Goal: Information Seeking & Learning: Find contact information

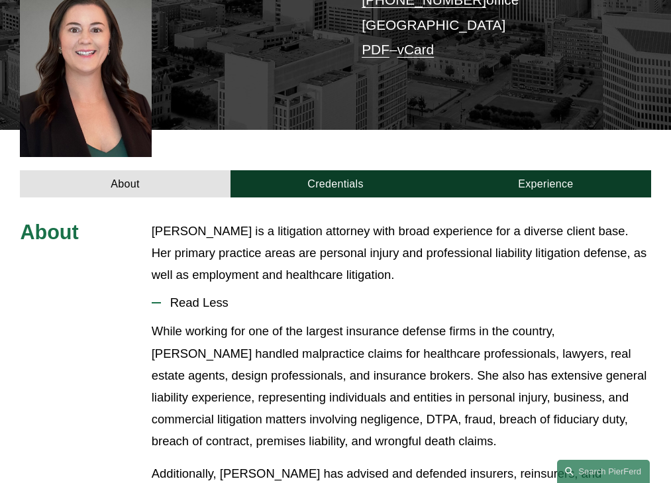
scroll to position [360, 0]
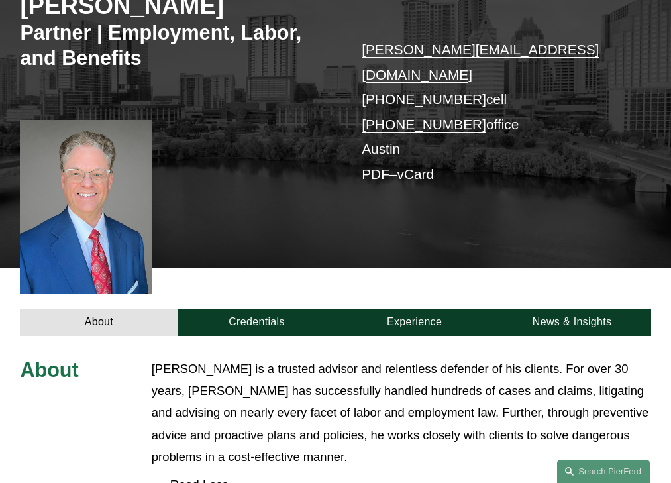
scroll to position [399, 0]
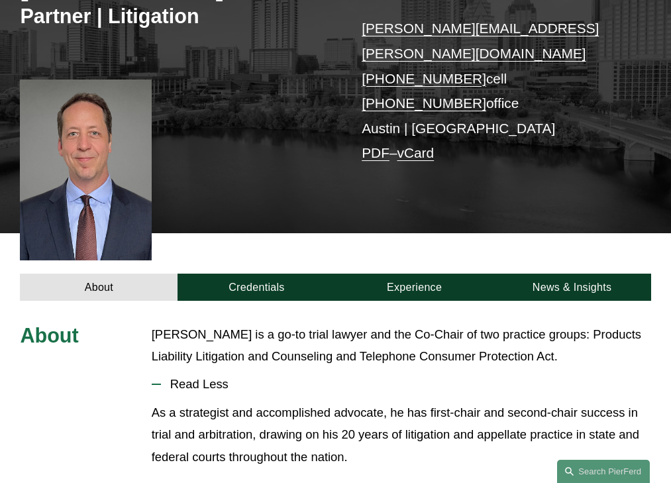
scroll to position [338, 0]
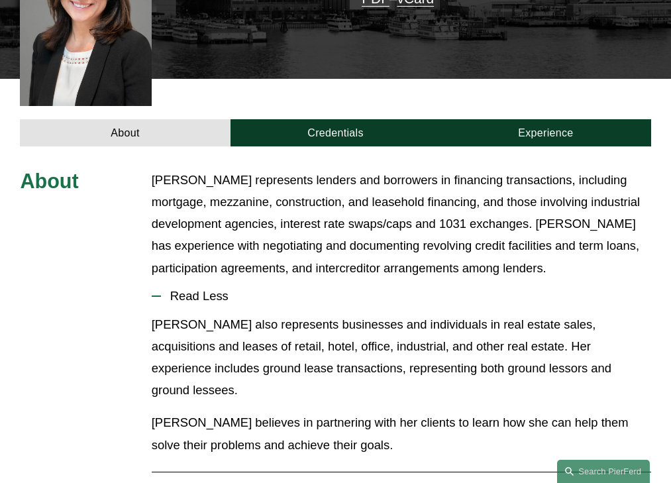
scroll to position [403, 0]
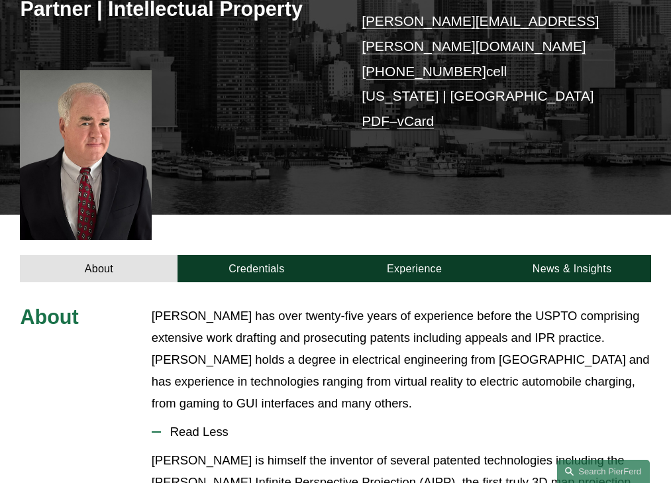
scroll to position [393, 0]
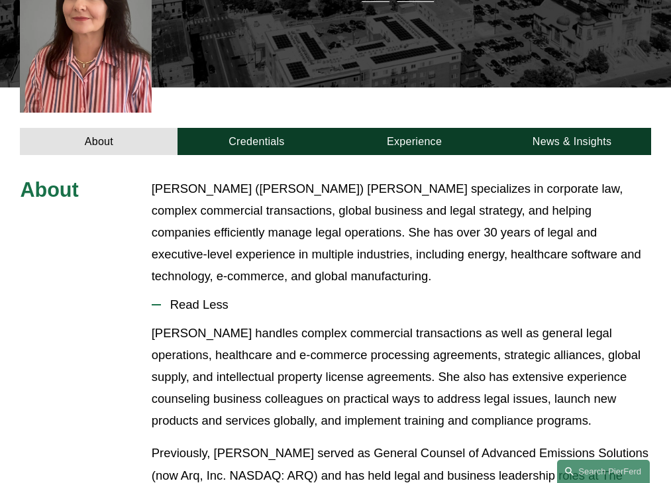
scroll to position [370, 0]
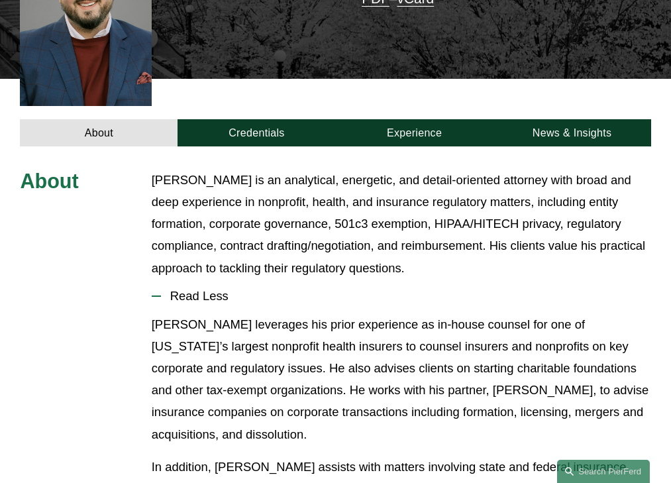
scroll to position [403, 0]
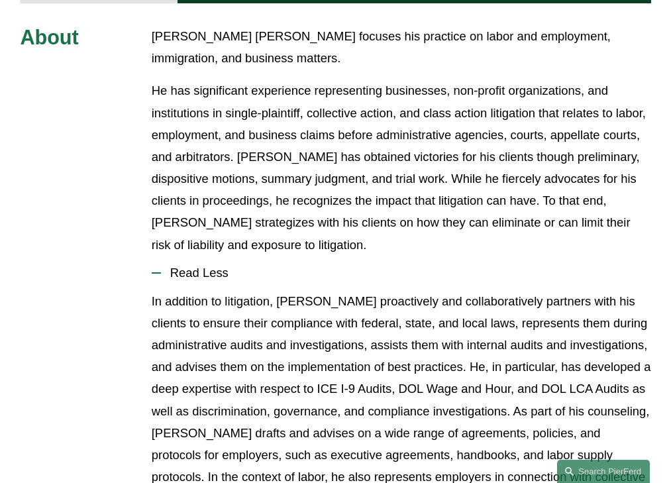
scroll to position [491, 0]
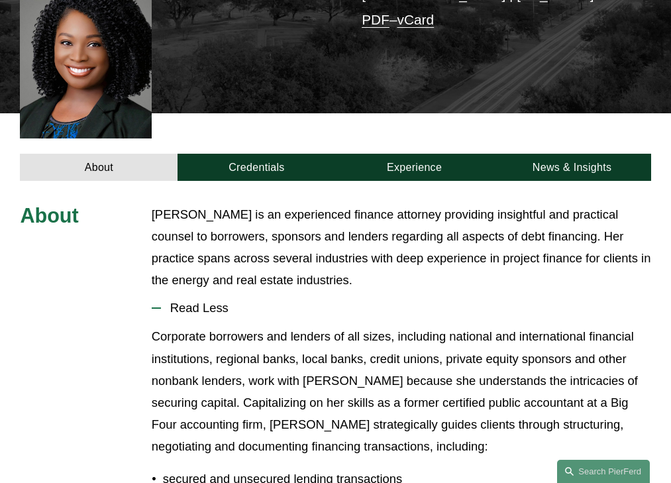
scroll to position [370, 0]
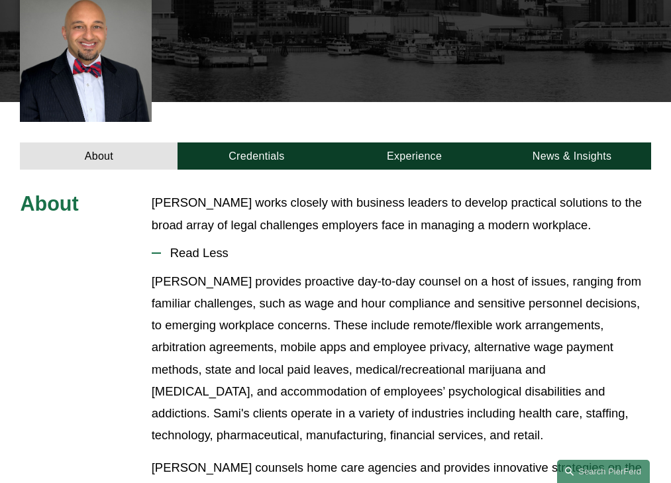
scroll to position [358, 0]
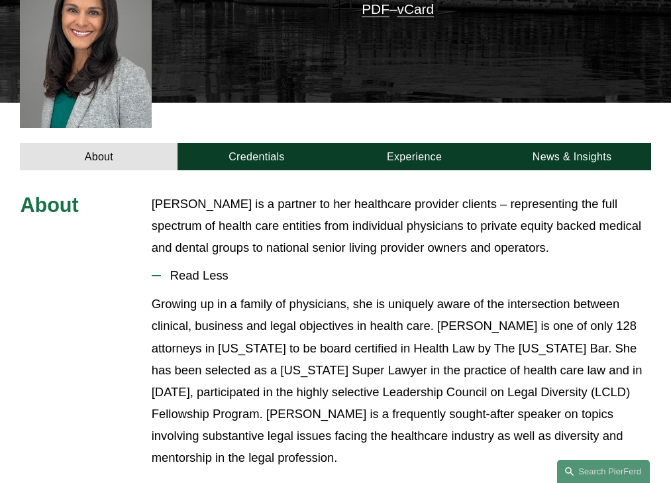
scroll to position [348, 0]
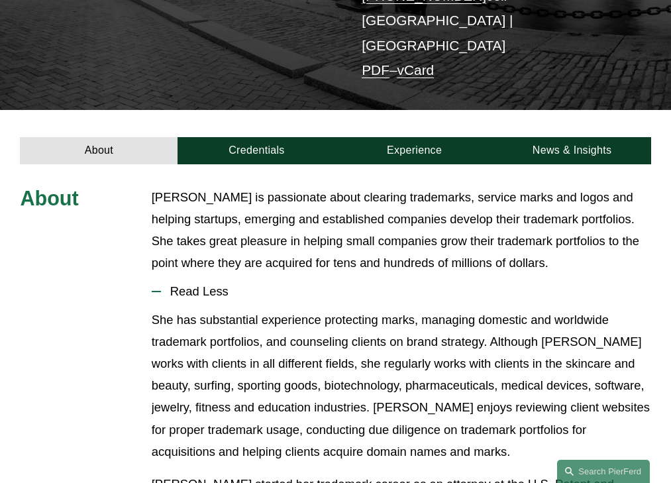
scroll to position [301, 0]
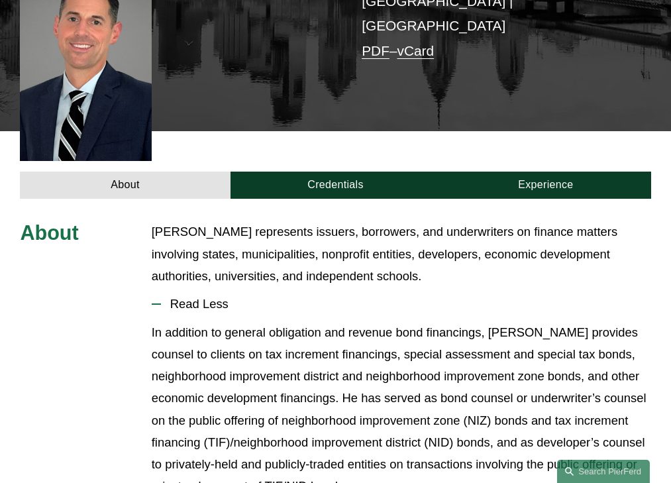
scroll to position [360, 0]
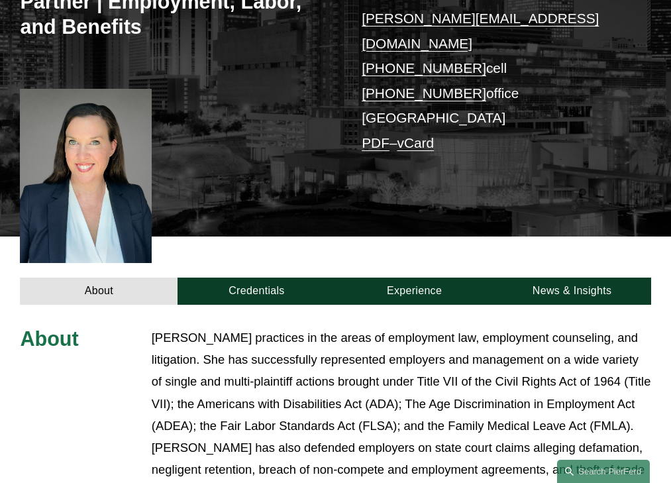
scroll to position [464, 0]
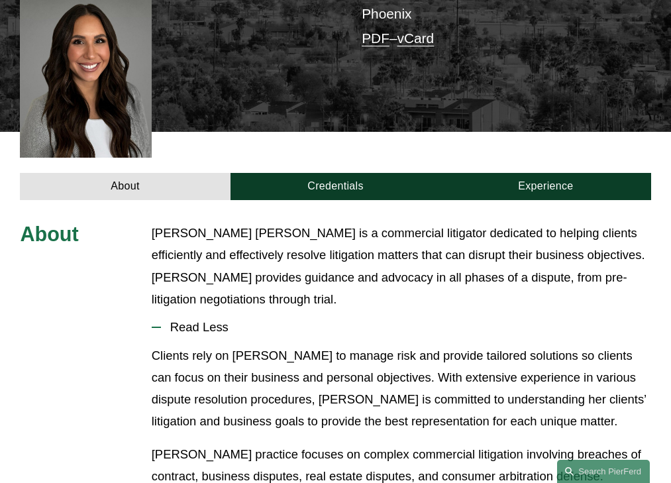
scroll to position [348, 0]
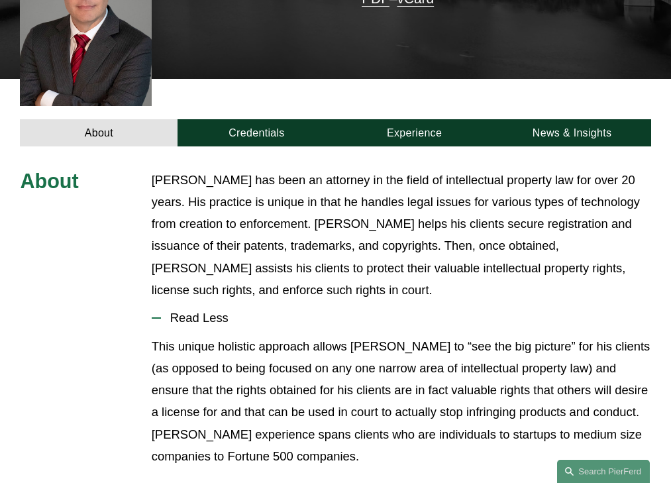
scroll to position [403, 0]
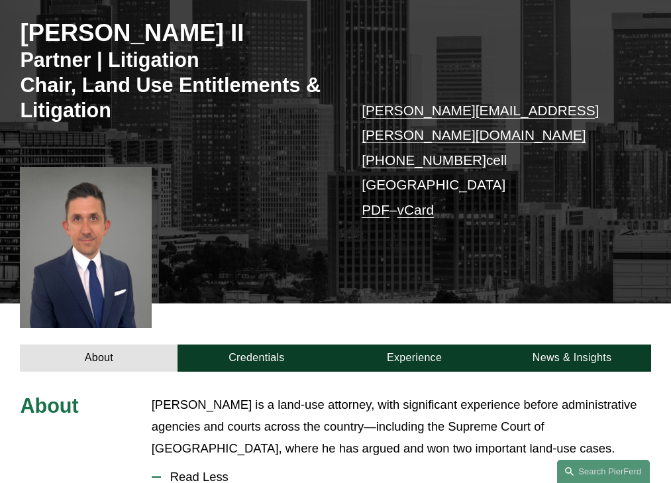
scroll to position [385, 0]
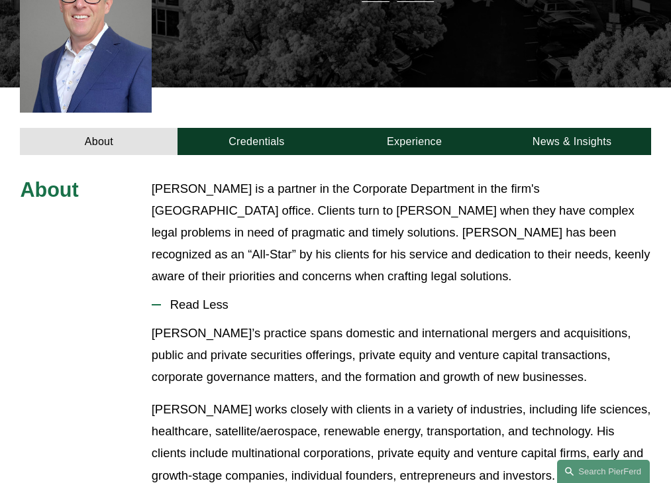
scroll to position [370, 0]
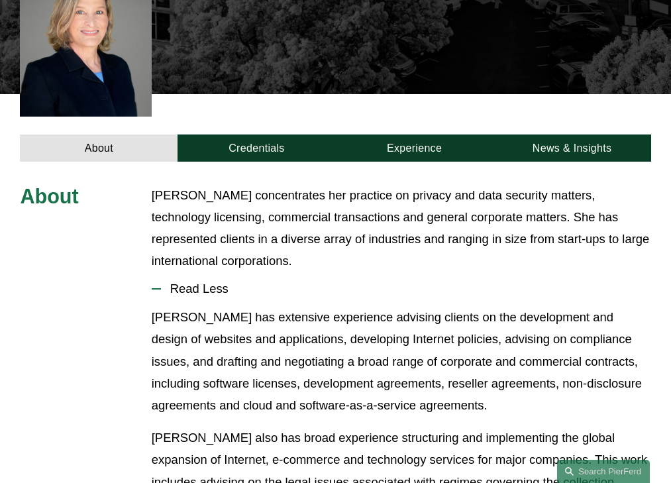
scroll to position [401, 0]
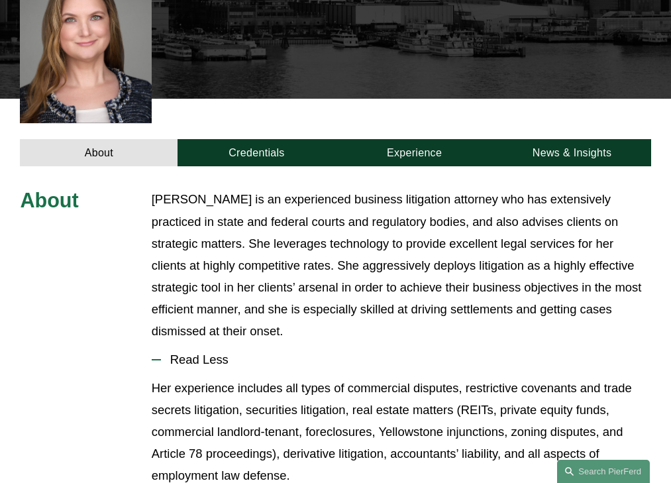
scroll to position [431, 0]
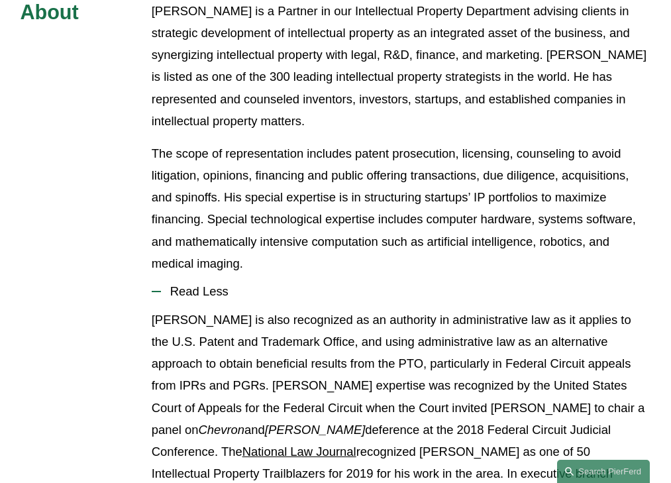
scroll to position [546, 0]
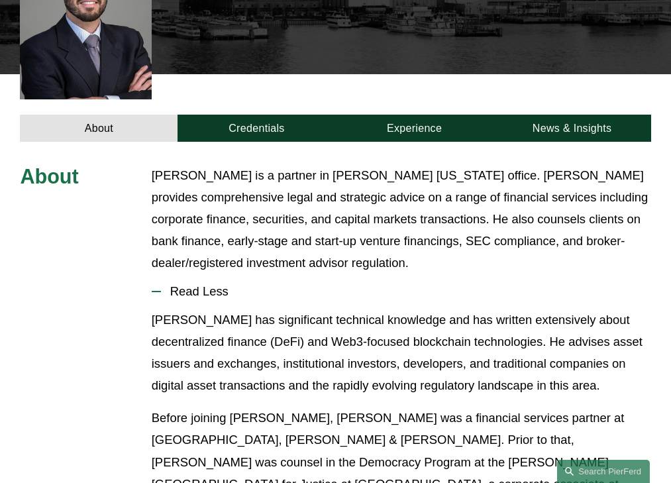
scroll to position [393, 0]
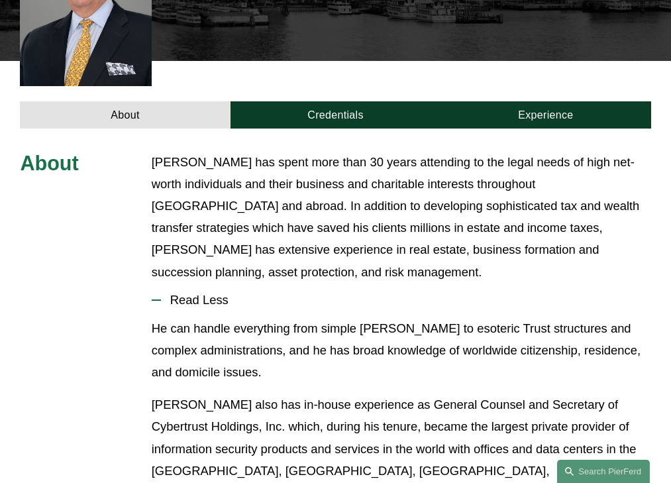
scroll to position [415, 0]
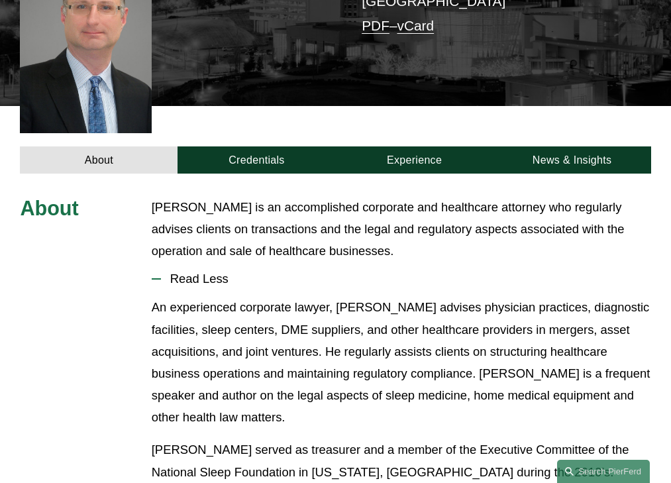
scroll to position [360, 0]
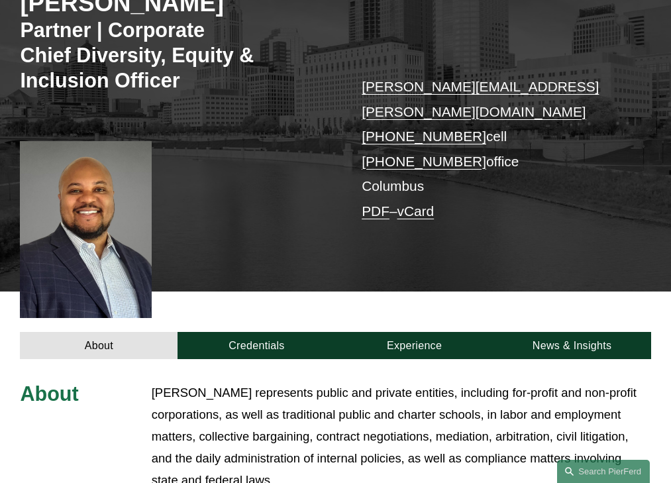
scroll to position [446, 0]
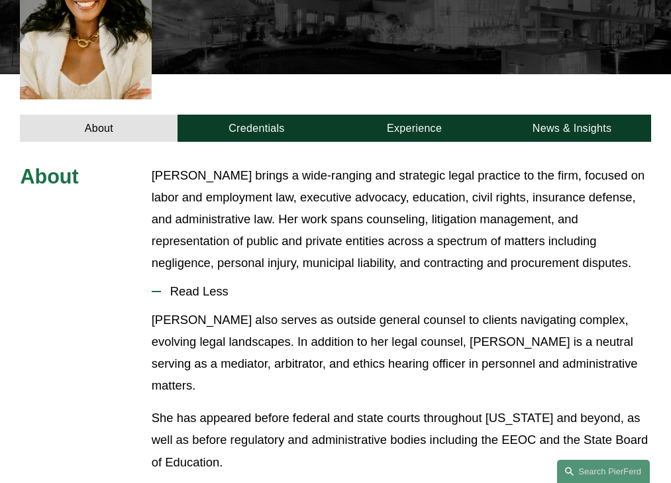
scroll to position [393, 0]
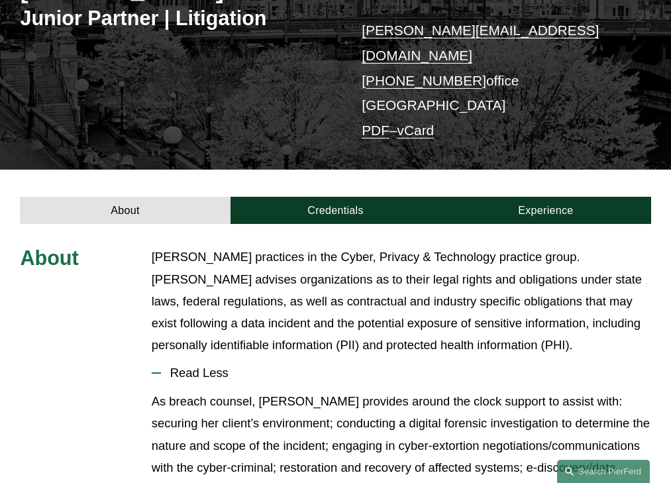
scroll to position [324, 0]
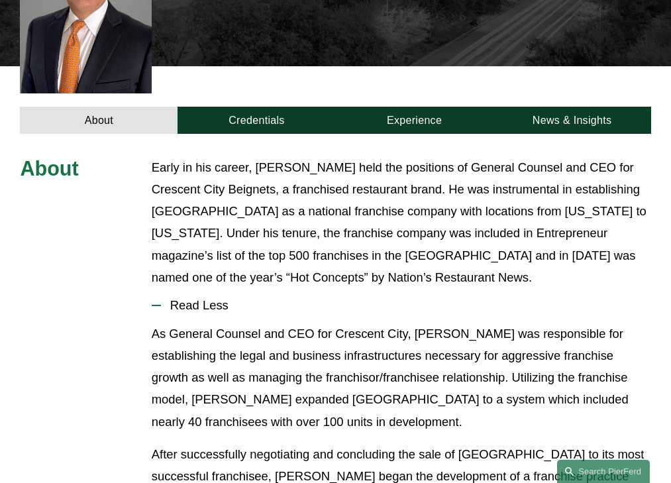
scroll to position [426, 0]
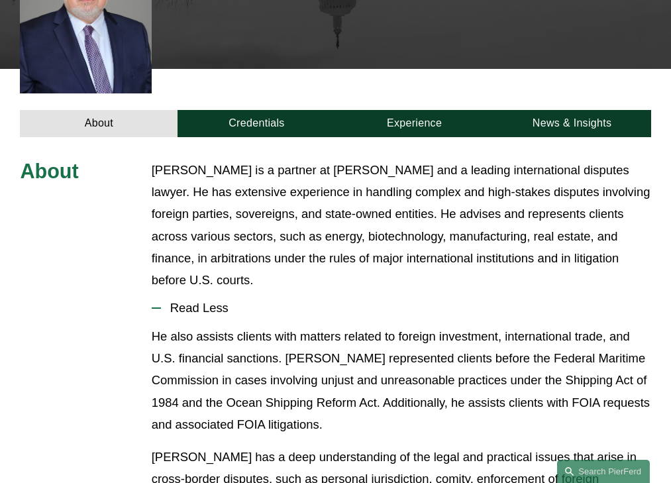
scroll to position [431, 0]
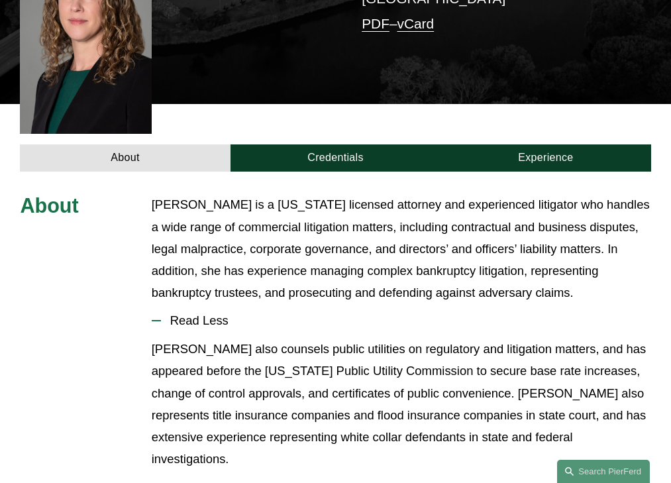
scroll to position [403, 0]
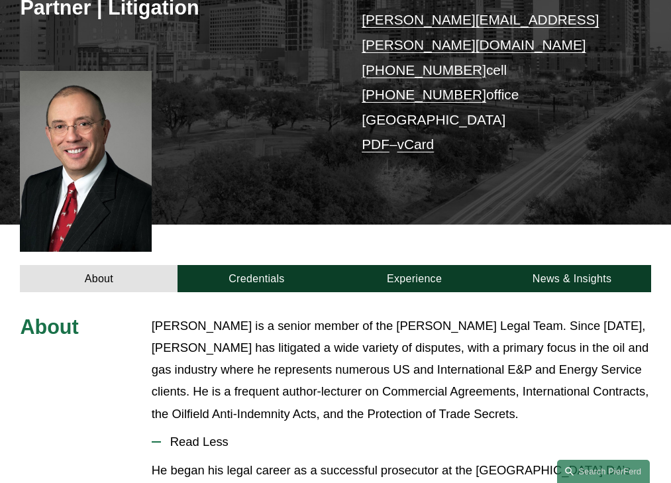
scroll to position [403, 0]
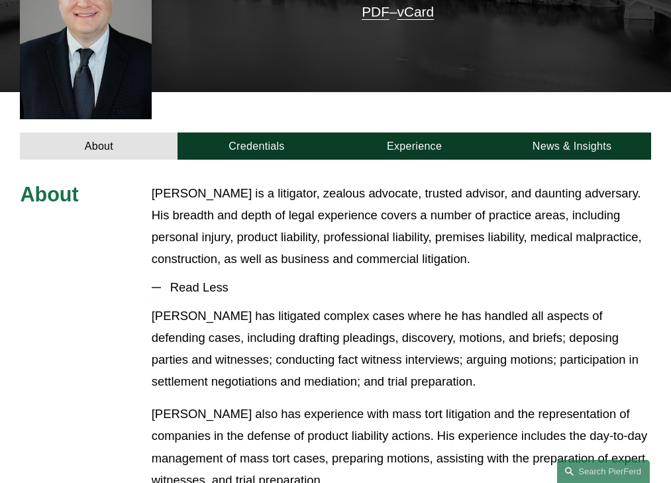
scroll to position [382, 0]
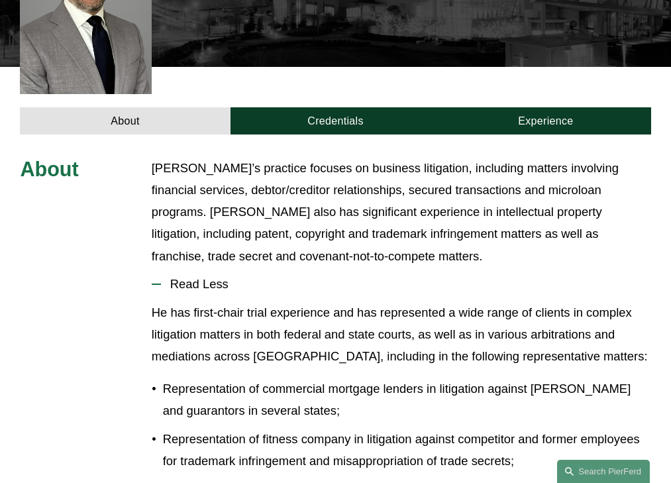
scroll to position [403, 0]
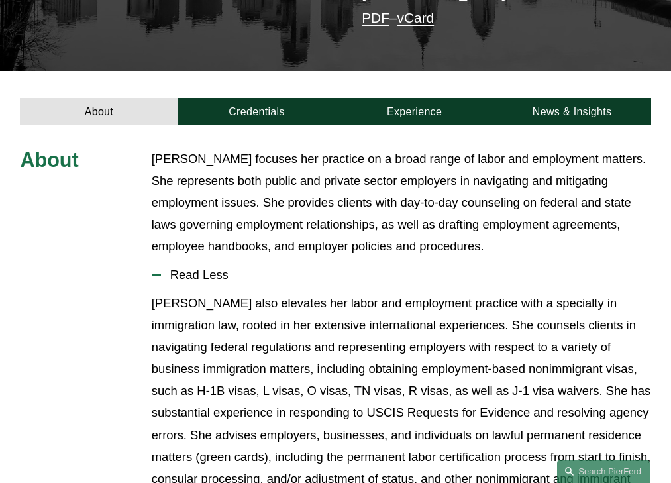
scroll to position [340, 0]
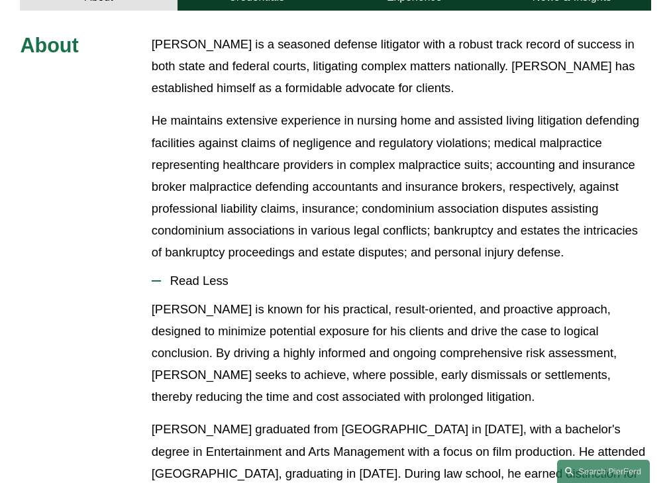
scroll to position [525, 0]
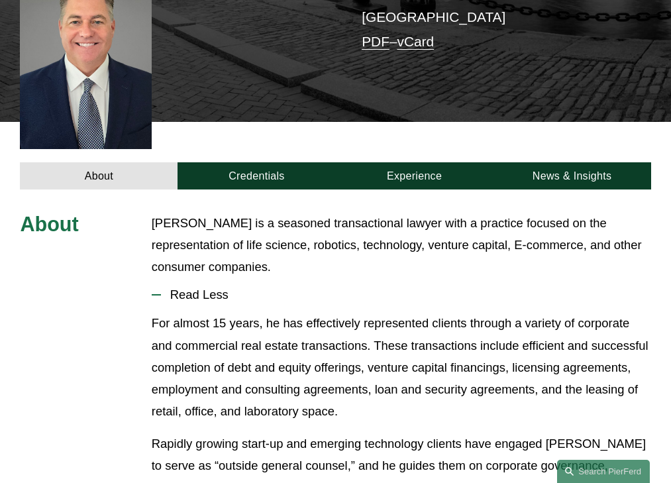
scroll to position [338, 0]
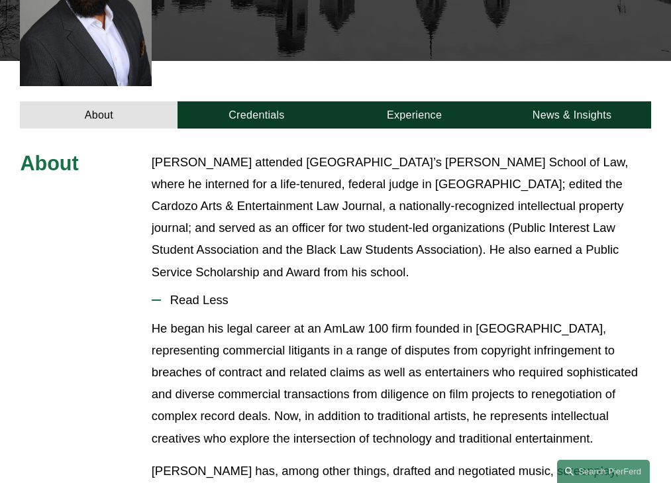
scroll to position [415, 0]
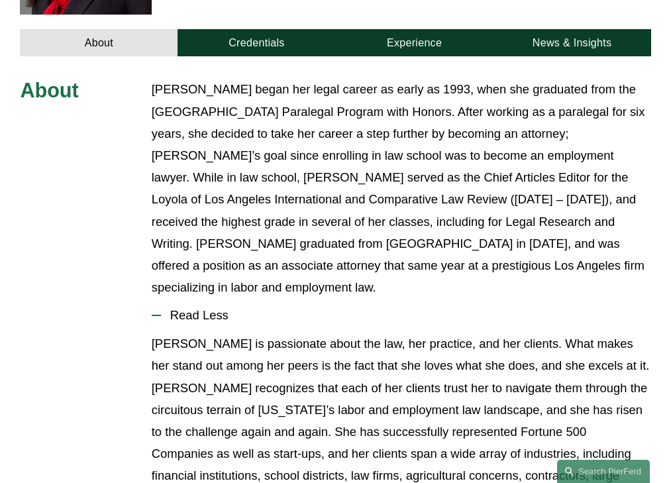
scroll to position [509, 0]
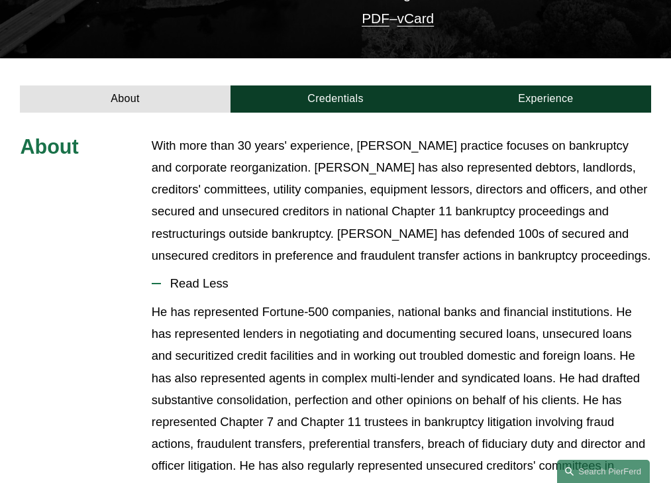
scroll to position [371, 0]
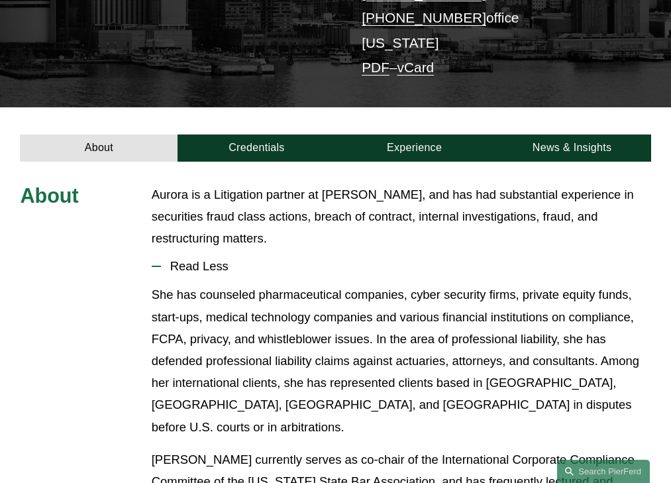
scroll to position [305, 0]
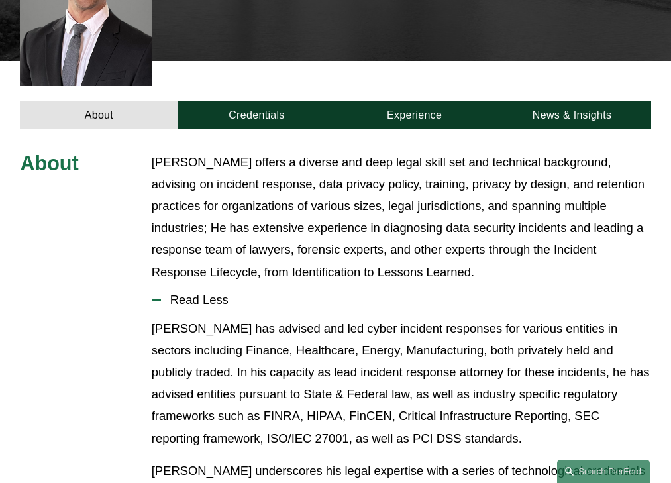
scroll to position [415, 0]
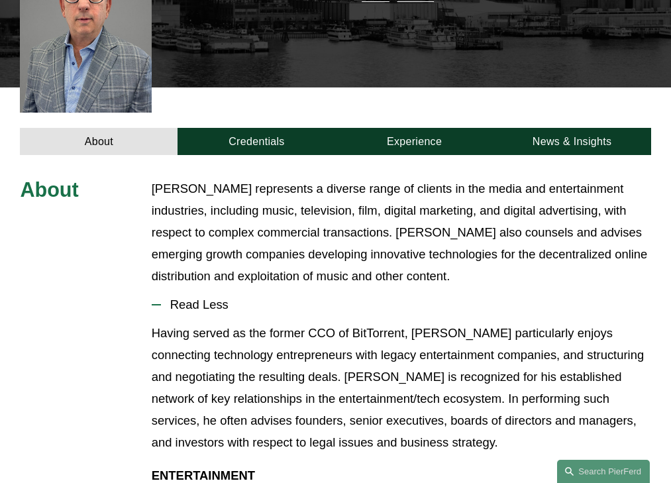
scroll to position [393, 0]
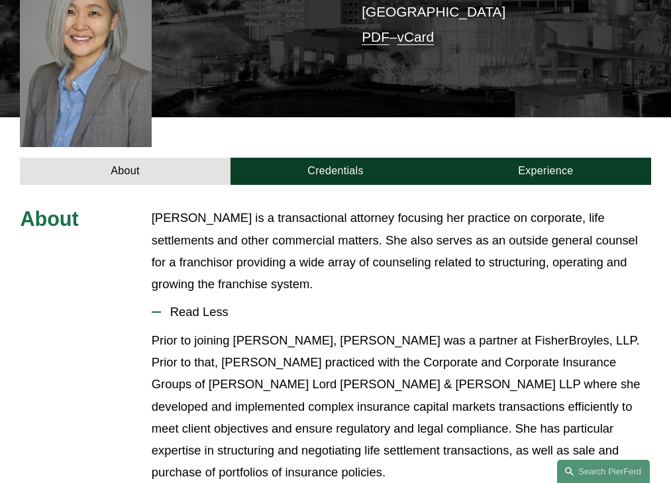
scroll to position [382, 0]
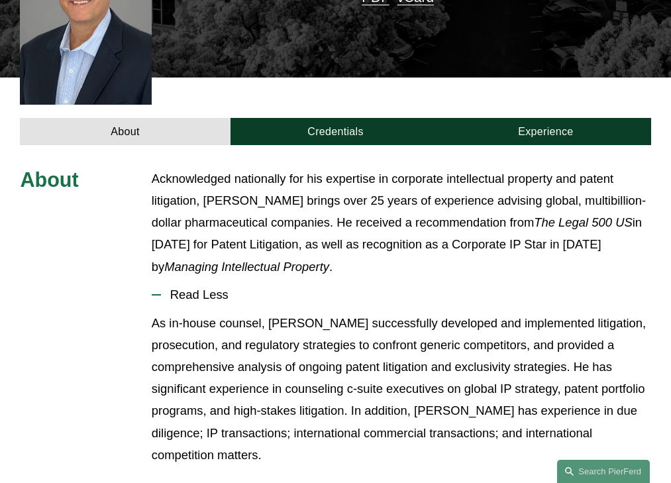
scroll to position [405, 0]
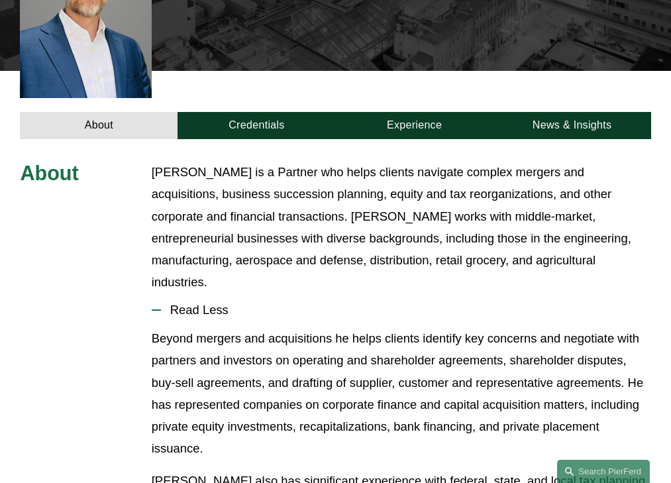
scroll to position [429, 0]
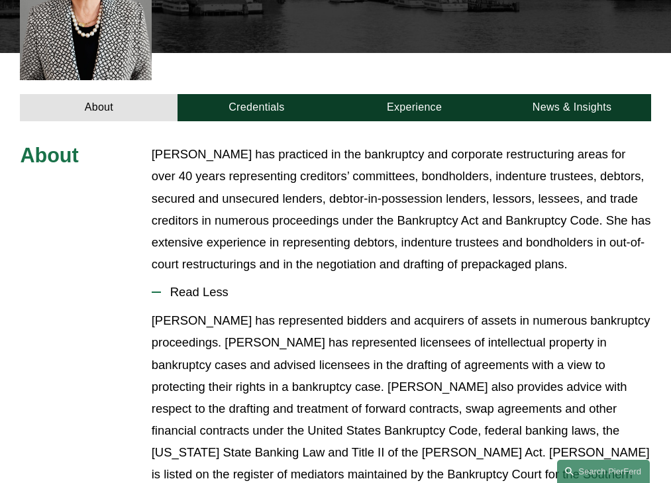
scroll to position [426, 0]
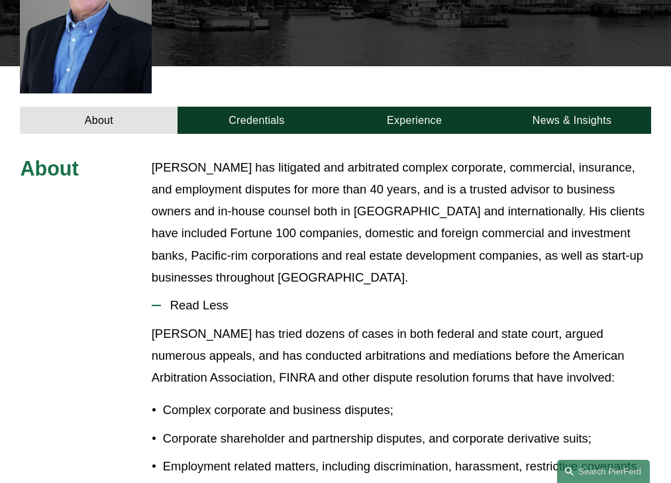
scroll to position [426, 0]
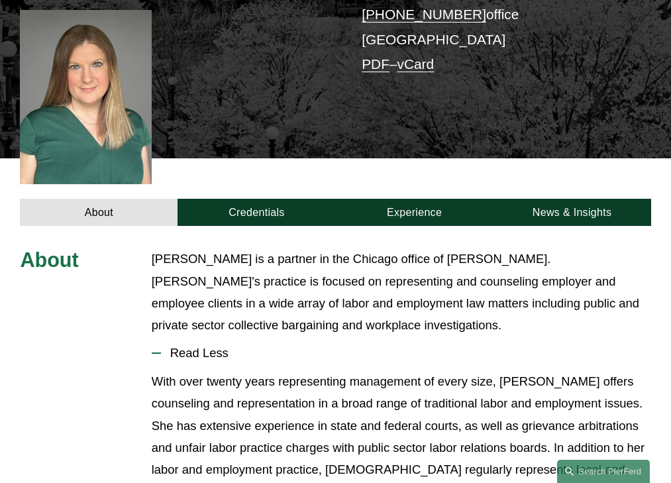
scroll to position [399, 0]
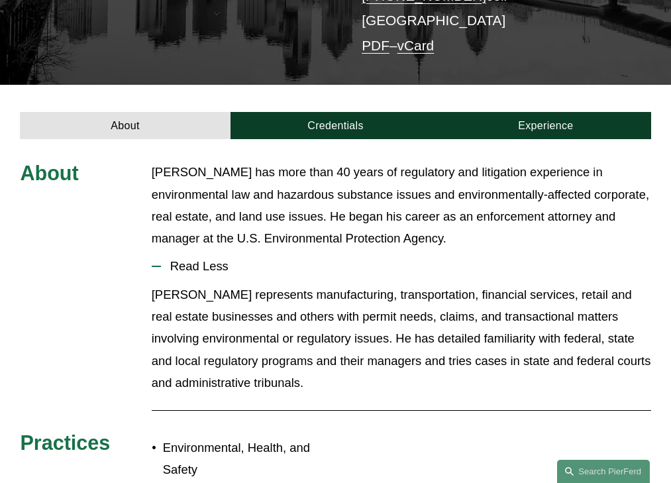
scroll to position [301, 0]
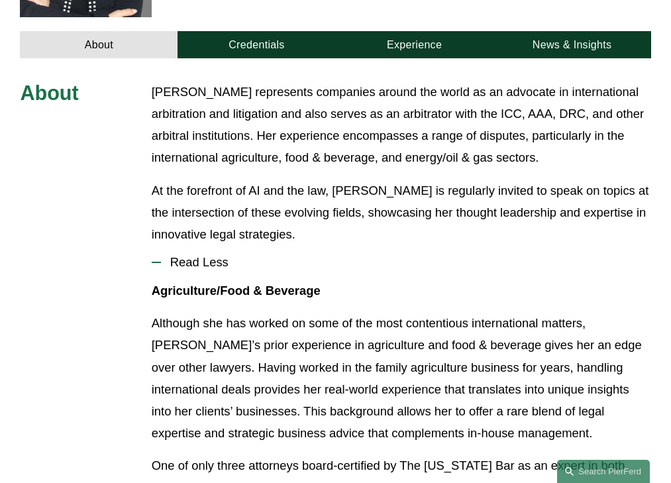
scroll to position [478, 0]
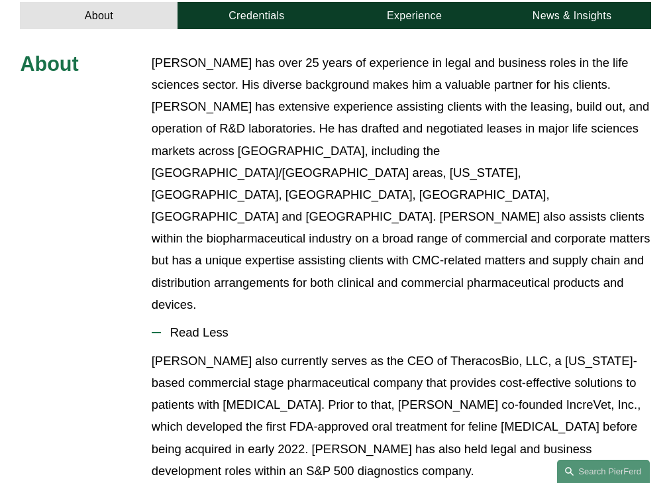
scroll to position [491, 0]
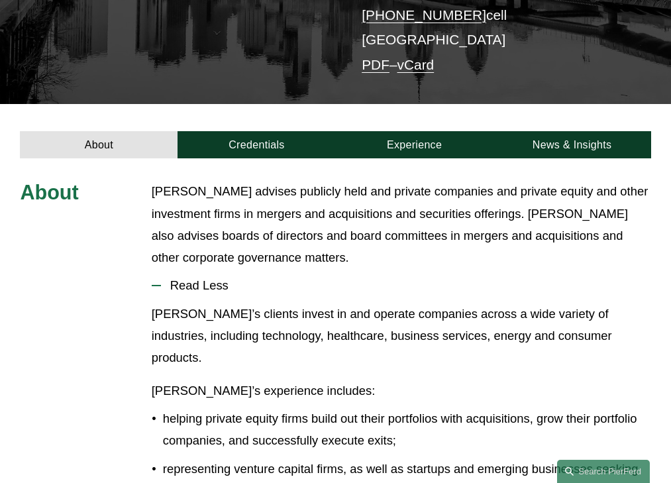
scroll to position [280, 0]
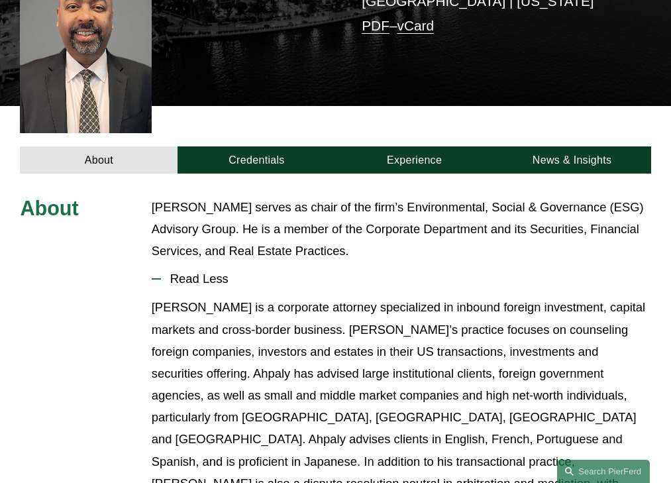
scroll to position [360, 0]
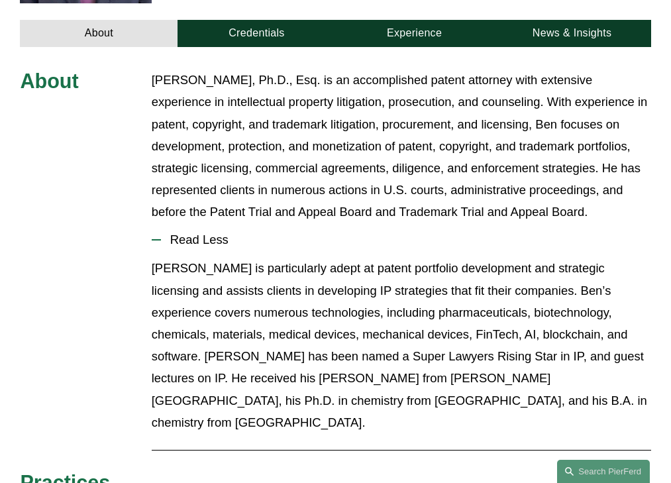
scroll to position [448, 0]
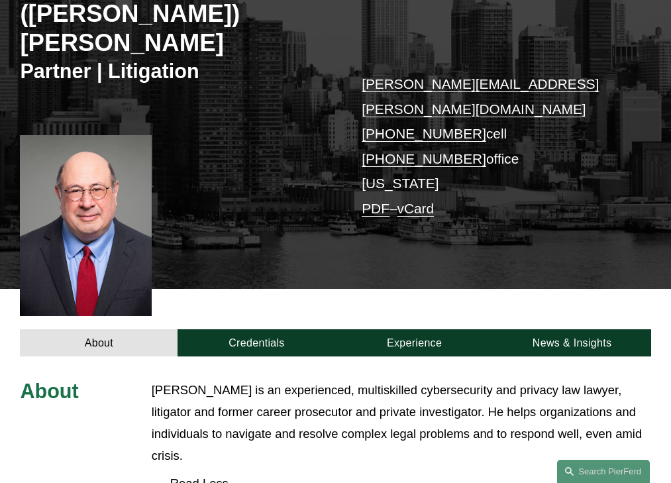
scroll to position [360, 0]
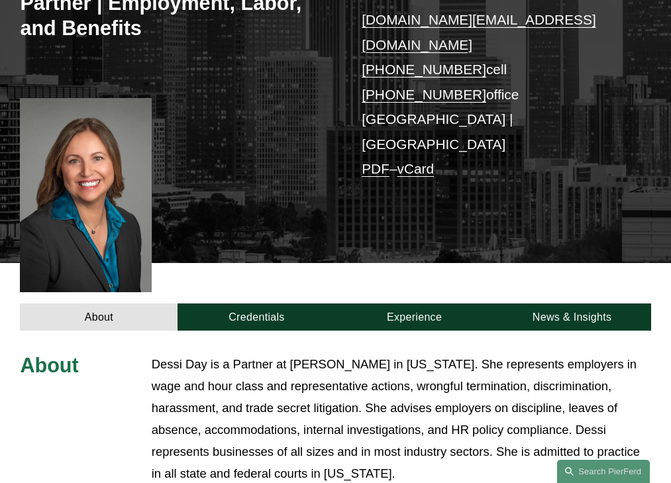
scroll to position [442, 0]
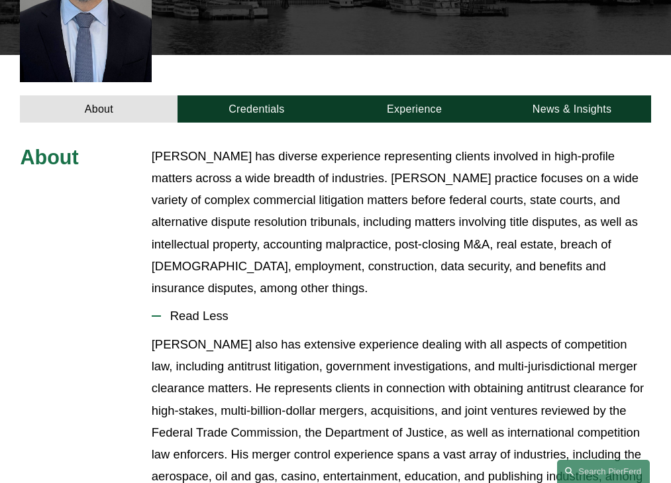
scroll to position [448, 0]
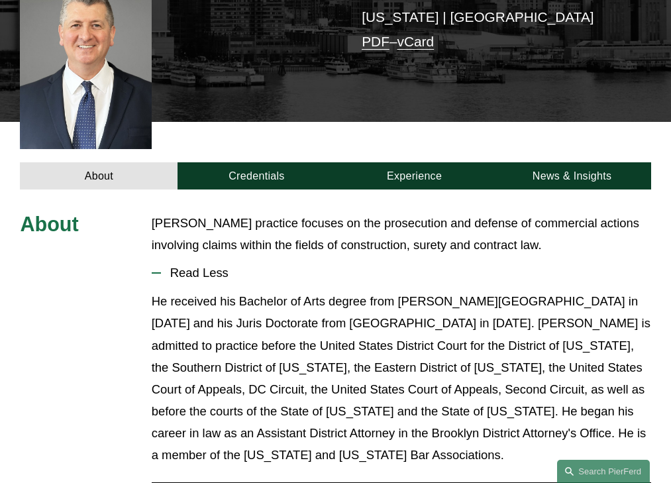
scroll to position [338, 0]
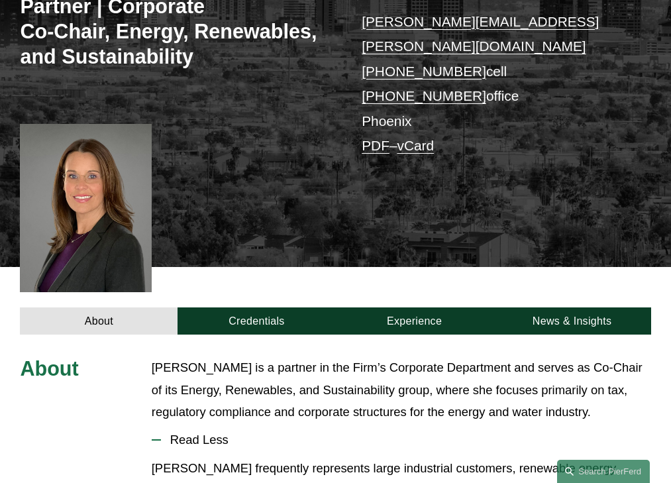
scroll to position [402, 0]
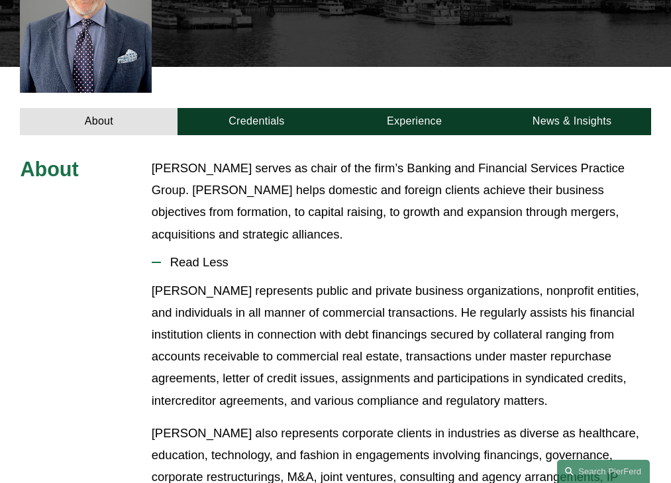
scroll to position [419, 0]
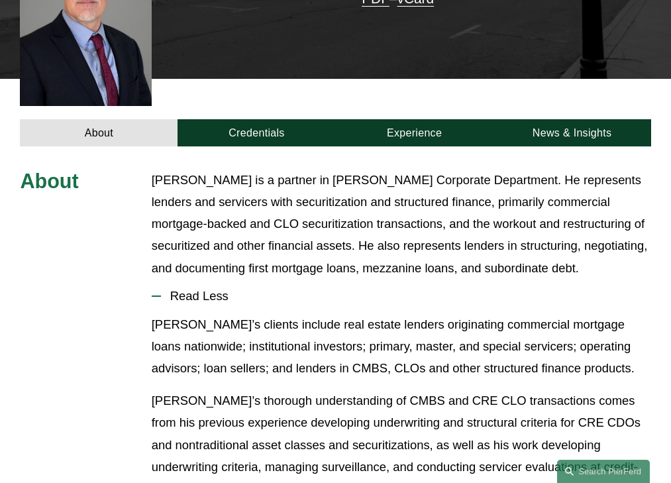
scroll to position [403, 0]
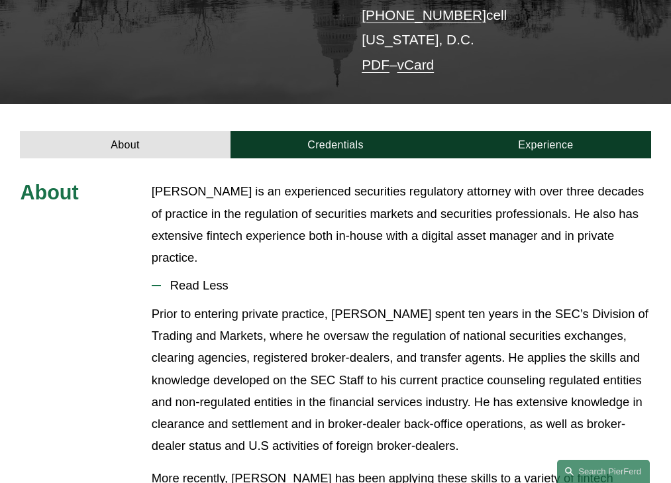
scroll to position [280, 0]
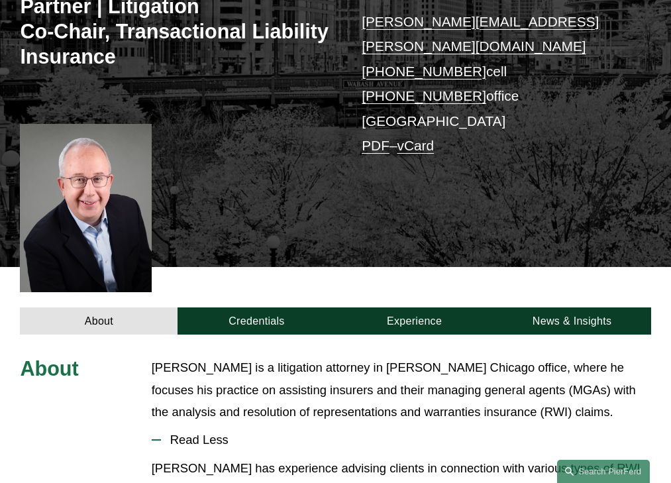
scroll to position [402, 0]
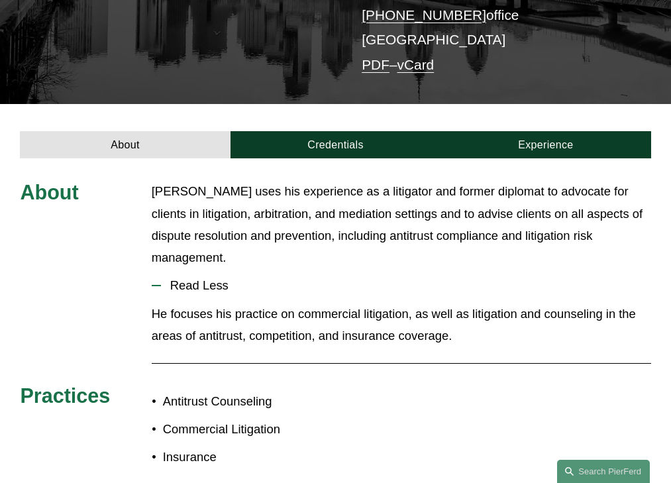
scroll to position [280, 0]
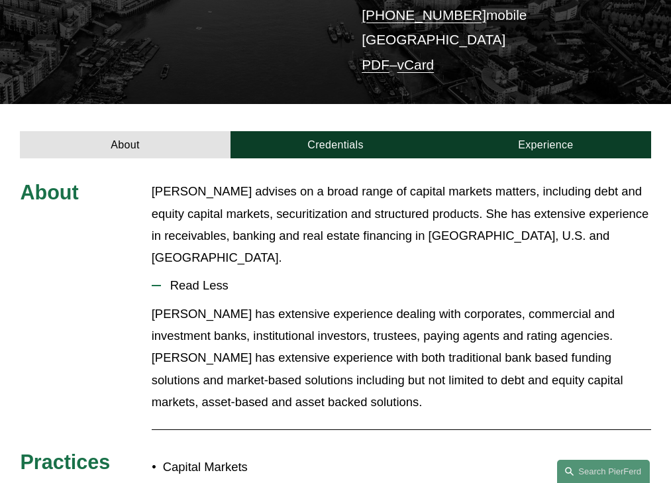
scroll to position [280, 0]
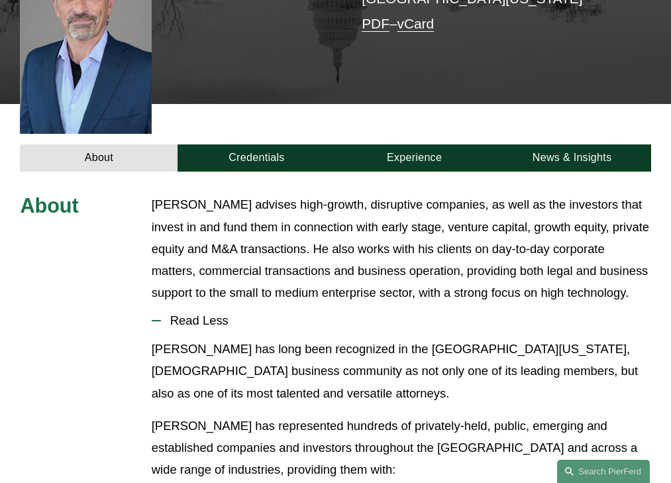
scroll to position [403, 0]
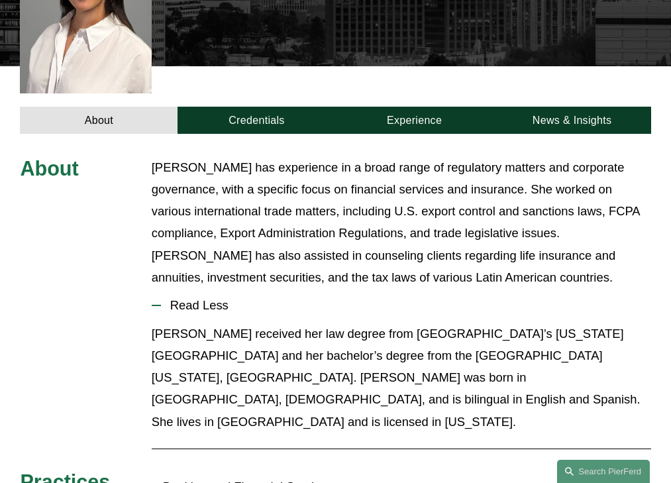
scroll to position [426, 0]
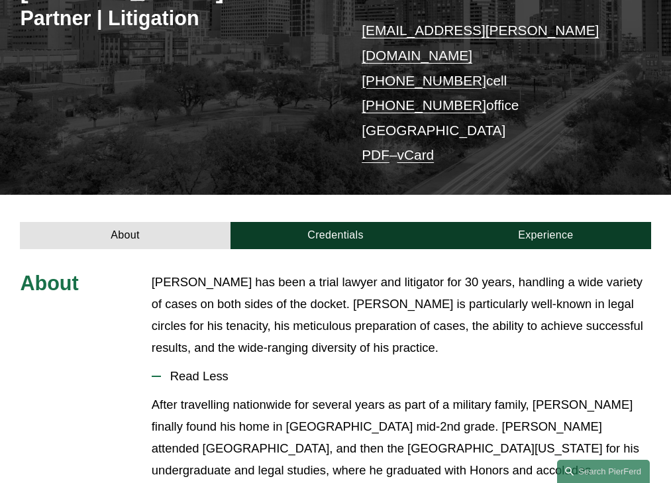
scroll to position [327, 0]
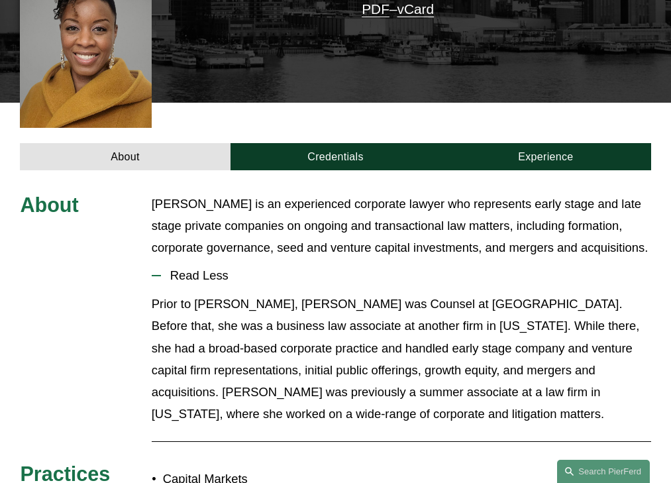
scroll to position [348, 0]
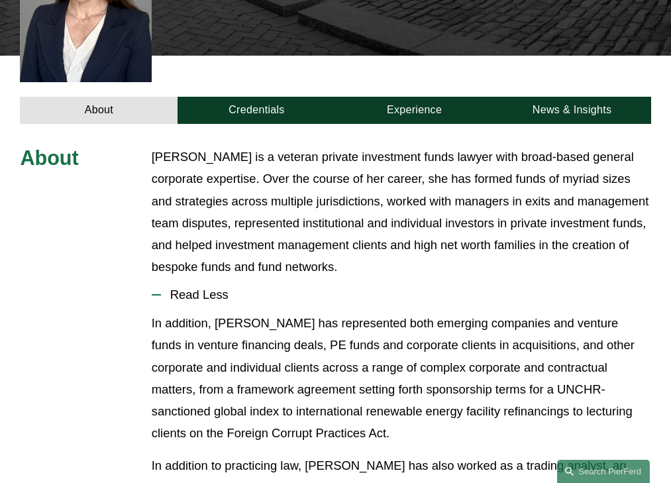
scroll to position [453, 0]
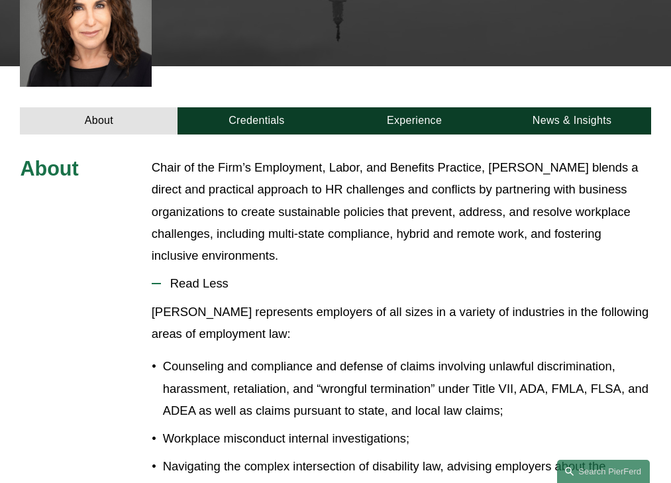
scroll to position [489, 0]
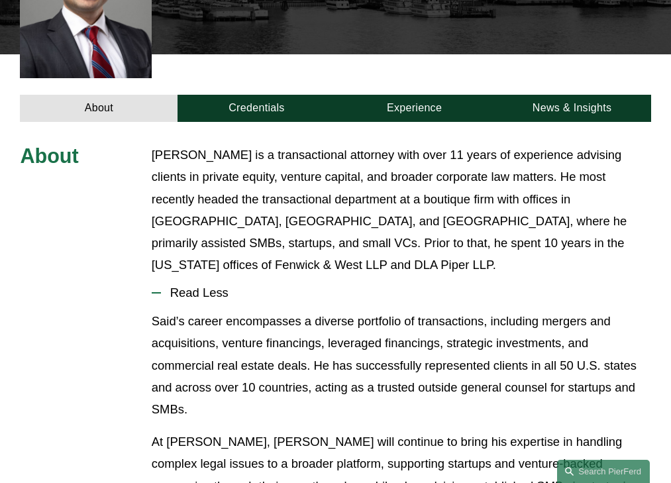
scroll to position [403, 0]
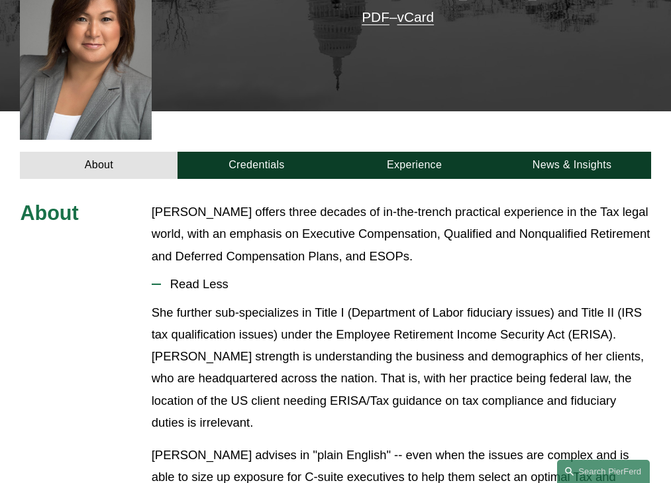
scroll to position [374, 0]
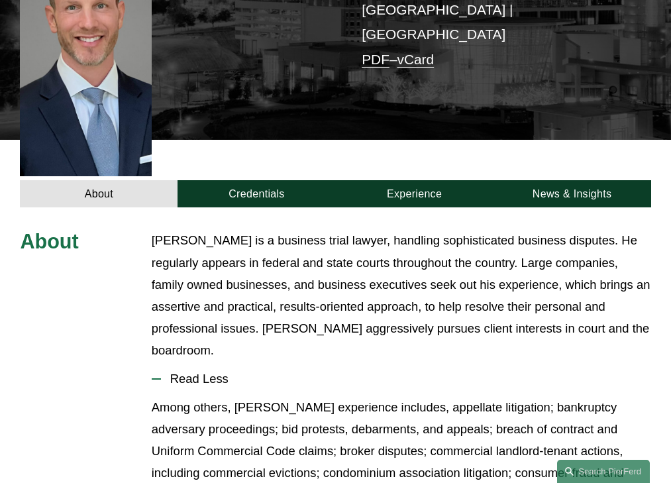
scroll to position [429, 0]
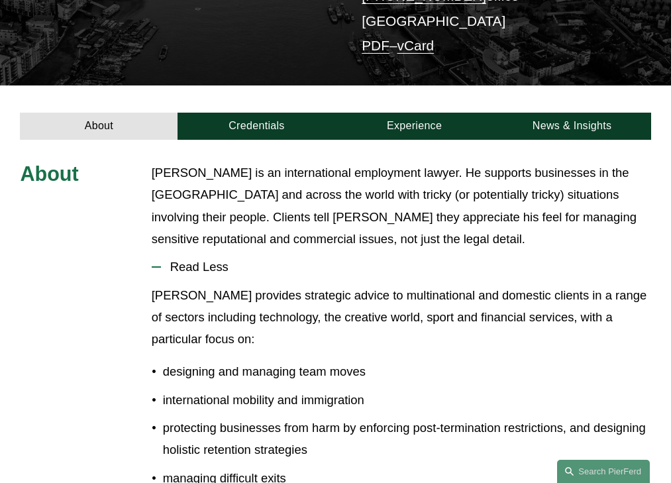
scroll to position [305, 0]
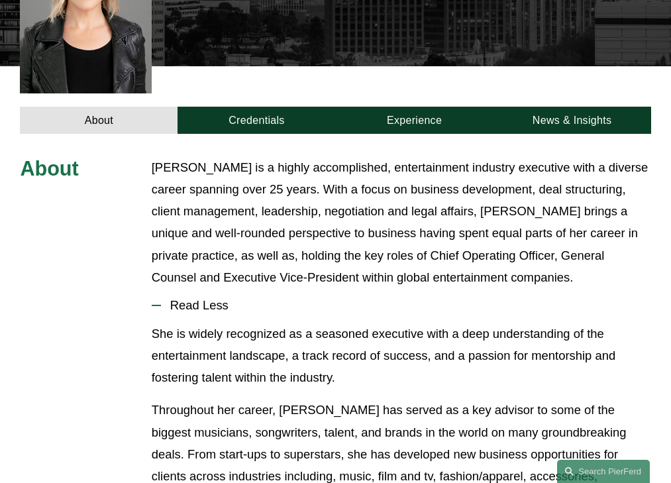
scroll to position [426, 0]
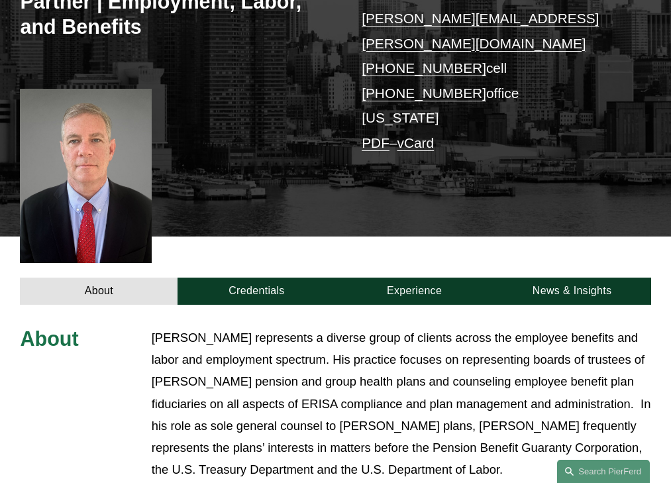
scroll to position [464, 0]
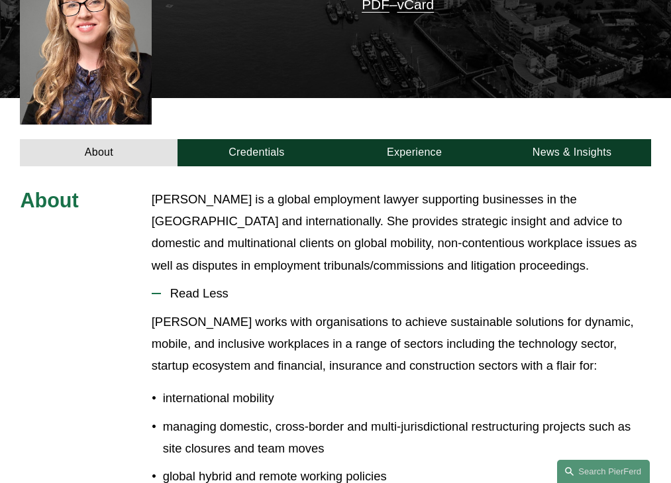
scroll to position [399, 0]
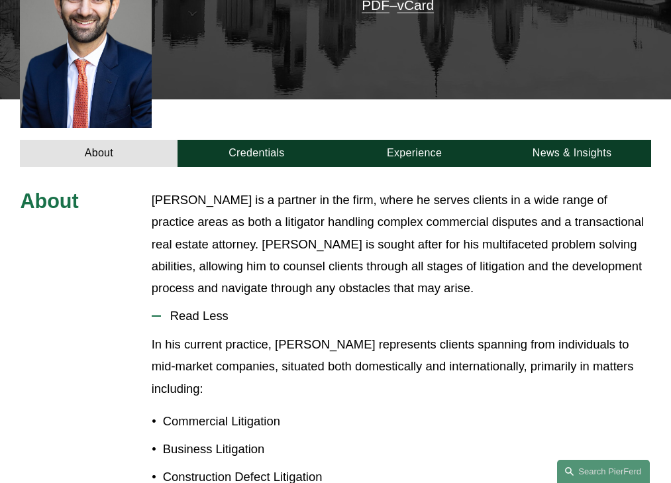
scroll to position [393, 0]
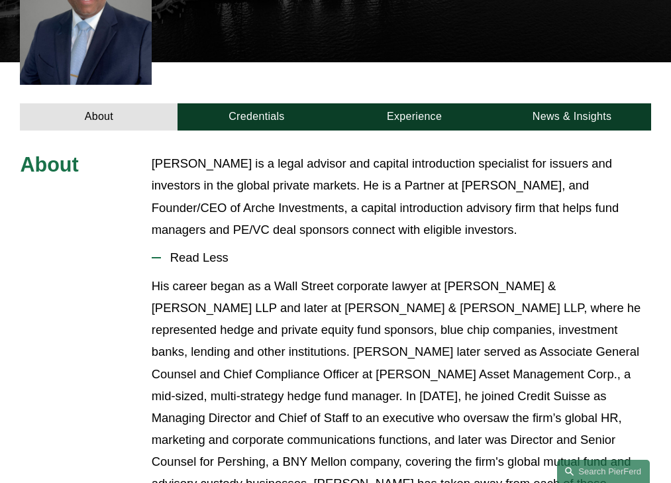
scroll to position [370, 0]
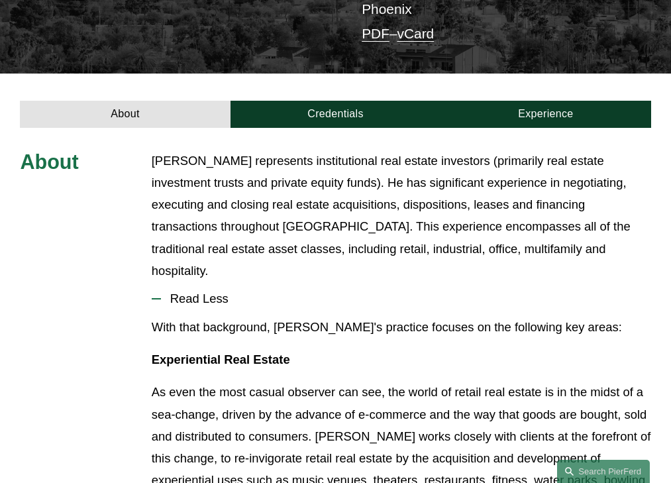
scroll to position [348, 0]
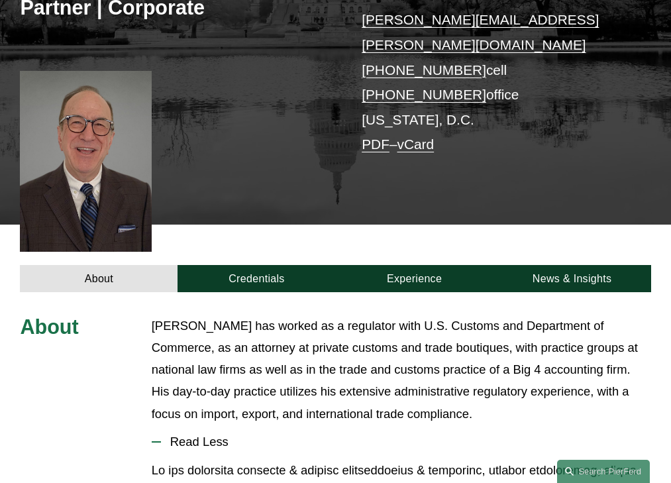
scroll to position [403, 0]
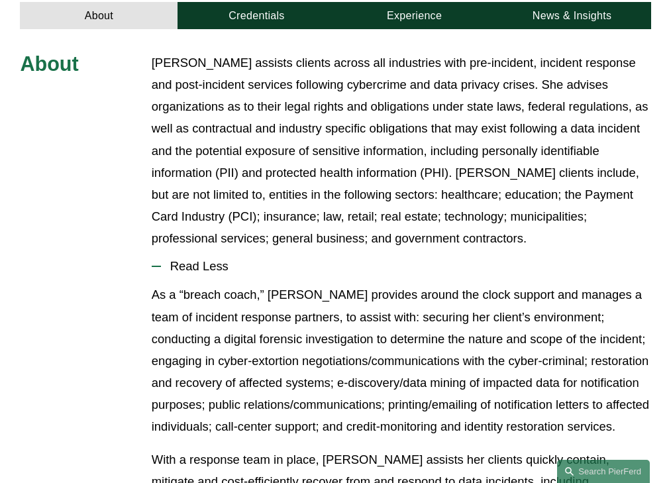
scroll to position [491, 0]
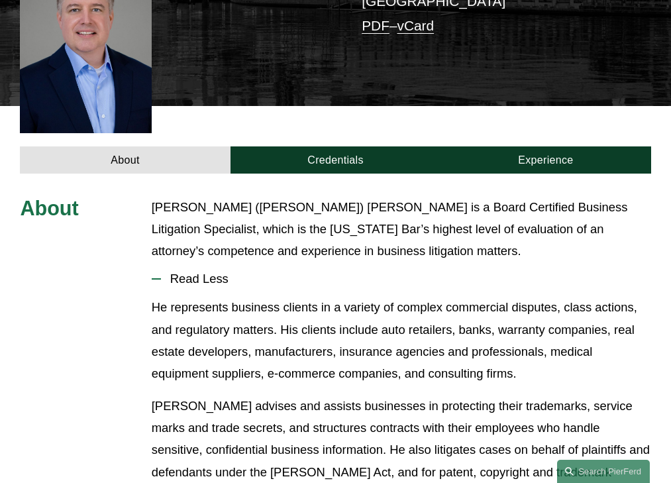
scroll to position [360, 0]
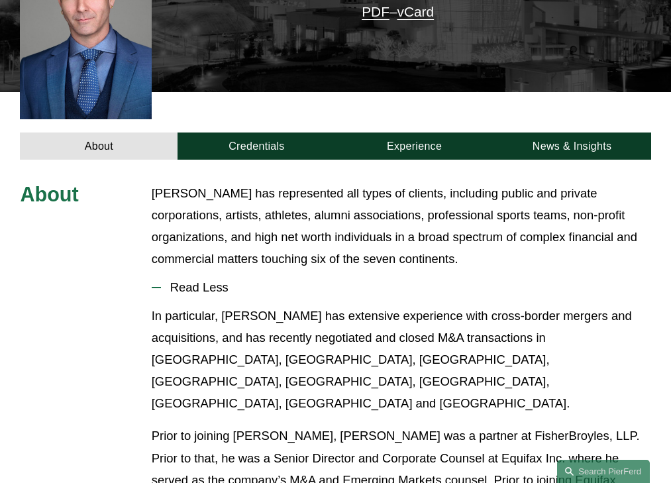
scroll to position [382, 0]
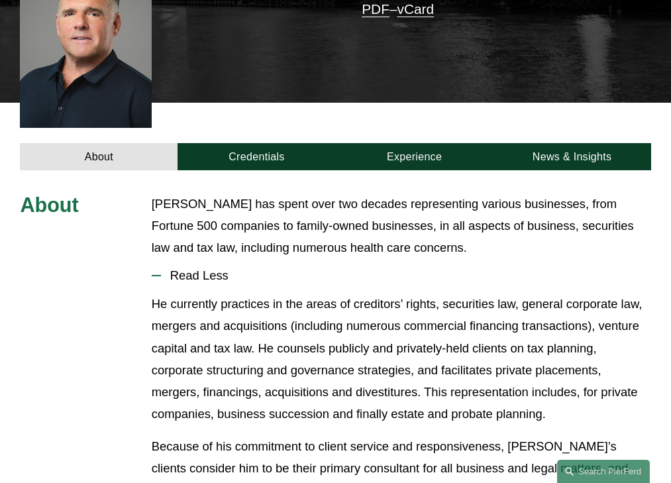
scroll to position [348, 0]
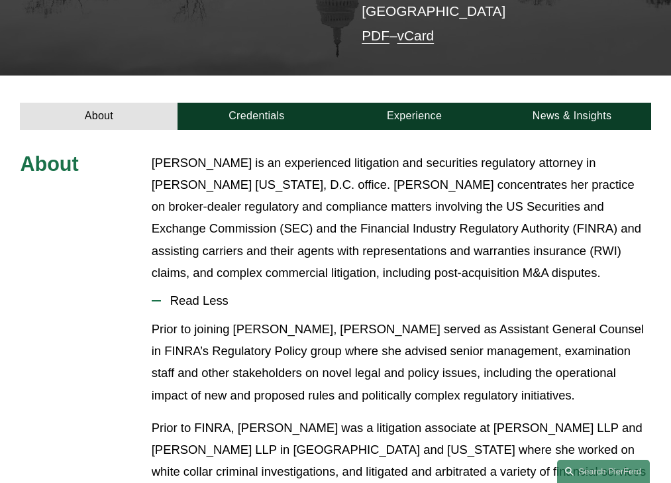
scroll to position [346, 0]
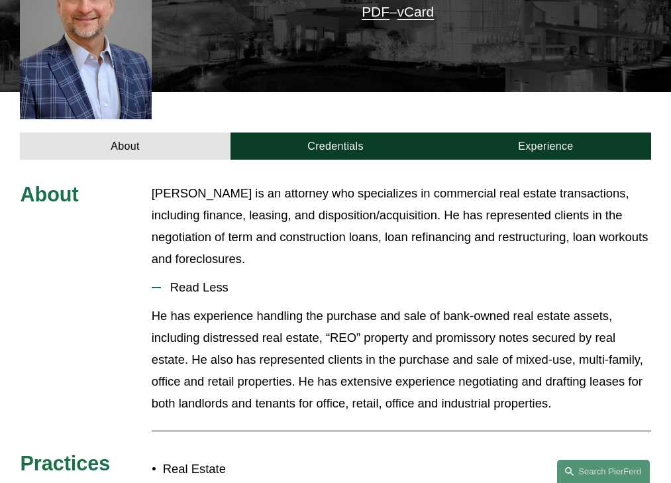
scroll to position [382, 0]
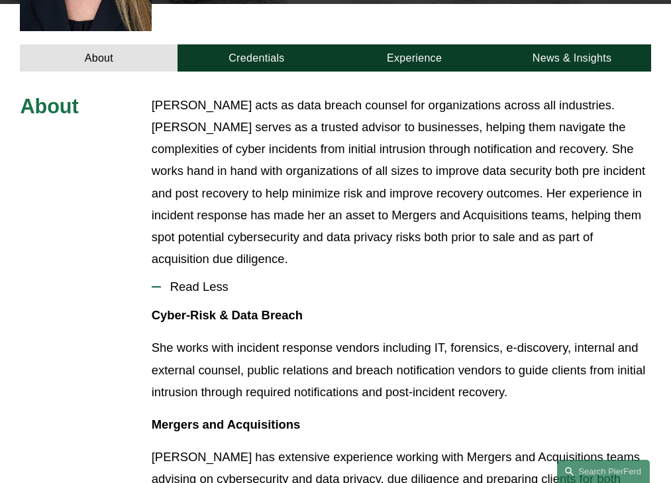
scroll to position [448, 0]
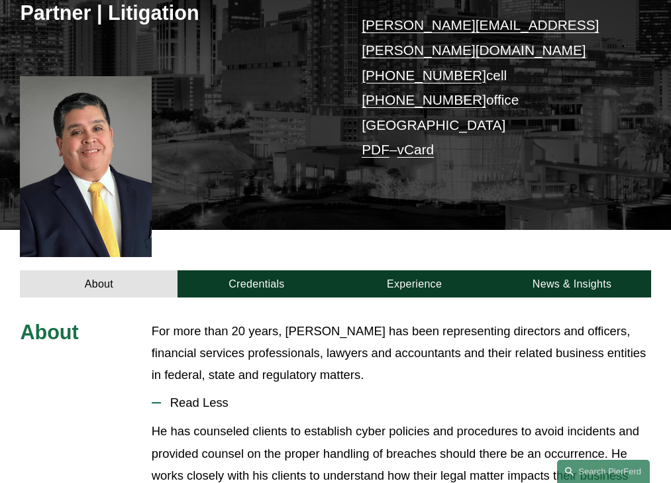
scroll to position [360, 0]
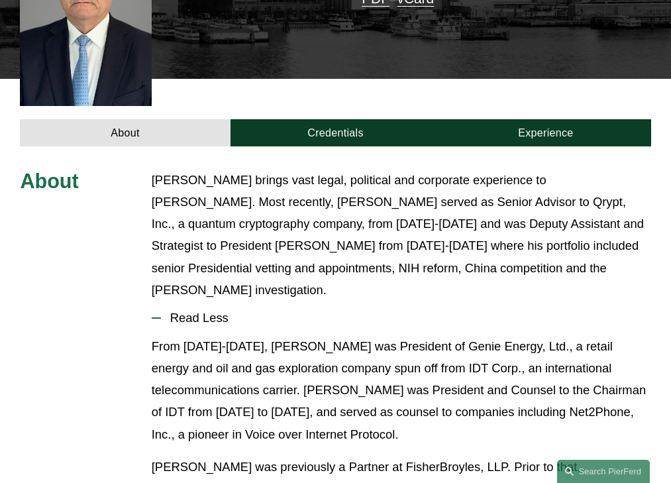
scroll to position [403, 0]
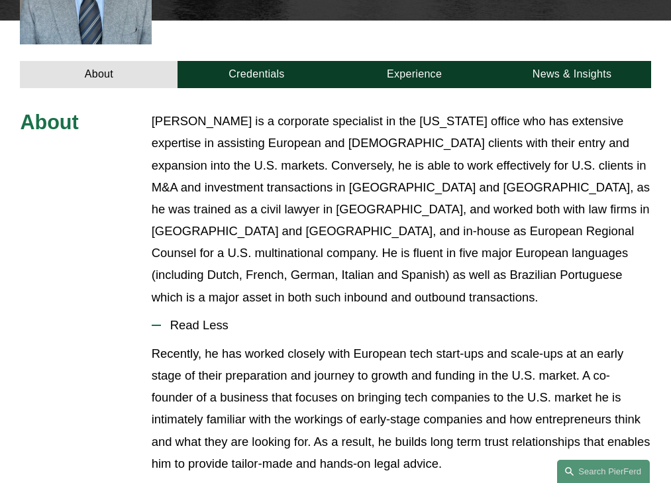
scroll to position [470, 0]
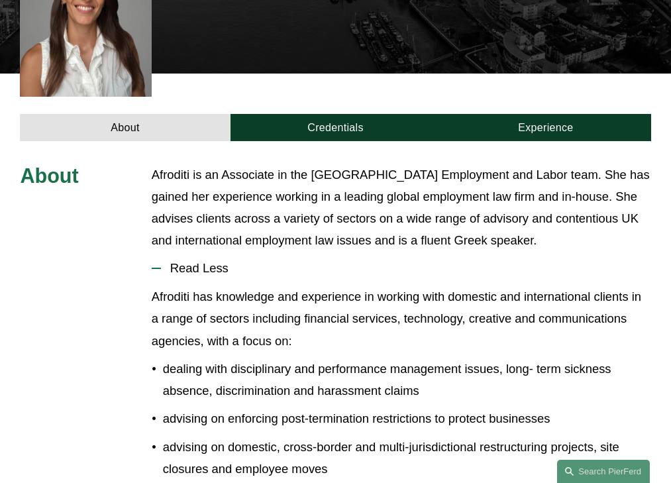
scroll to position [399, 0]
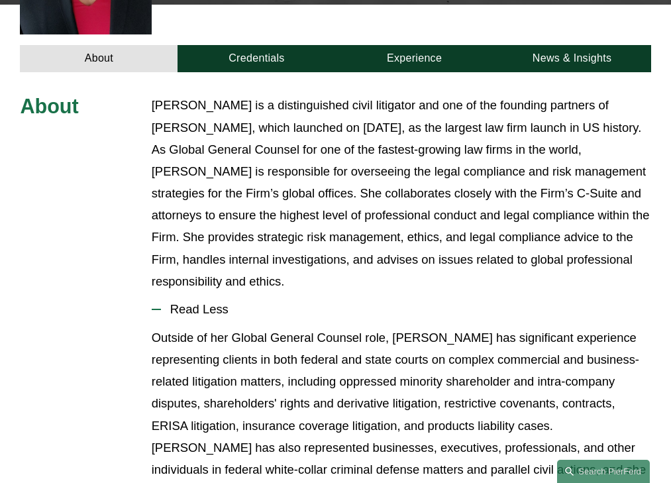
scroll to position [489, 0]
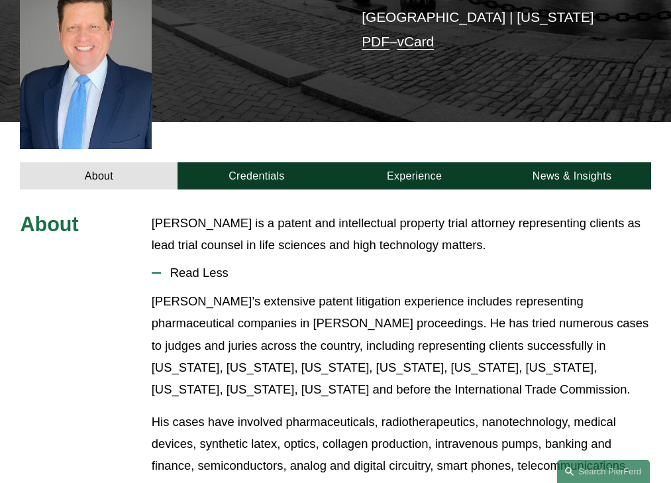
scroll to position [338, 0]
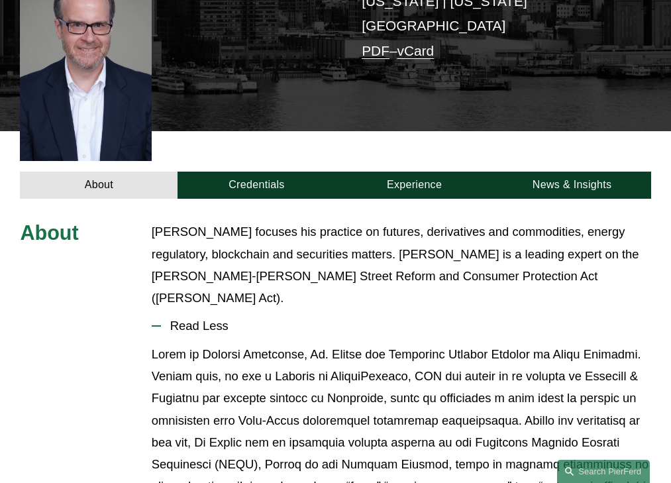
scroll to position [360, 0]
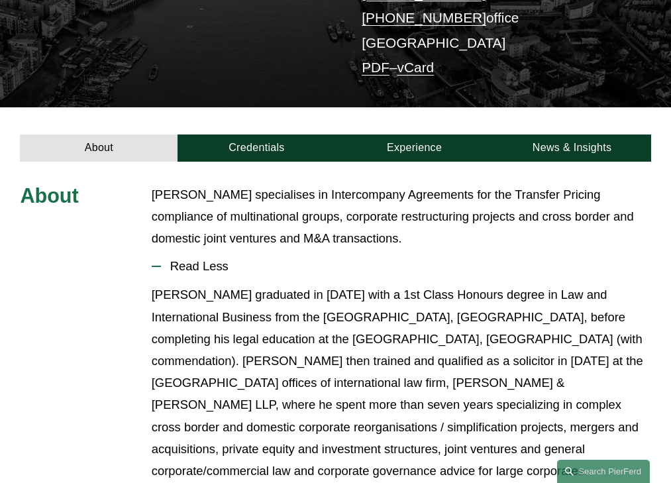
scroll to position [305, 0]
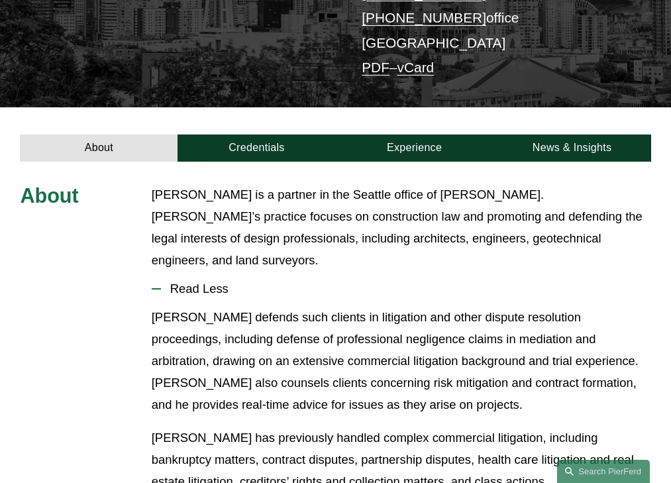
scroll to position [305, 0]
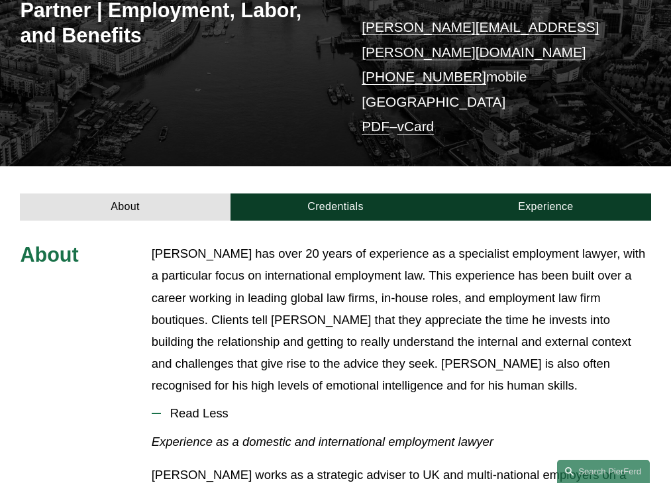
scroll to position [371, 0]
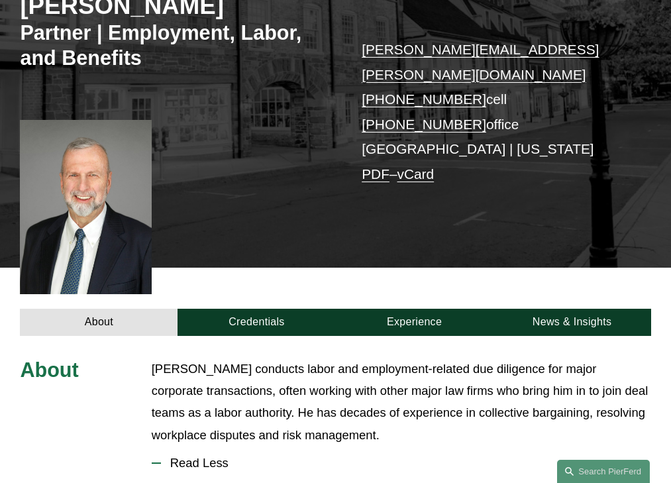
scroll to position [399, 0]
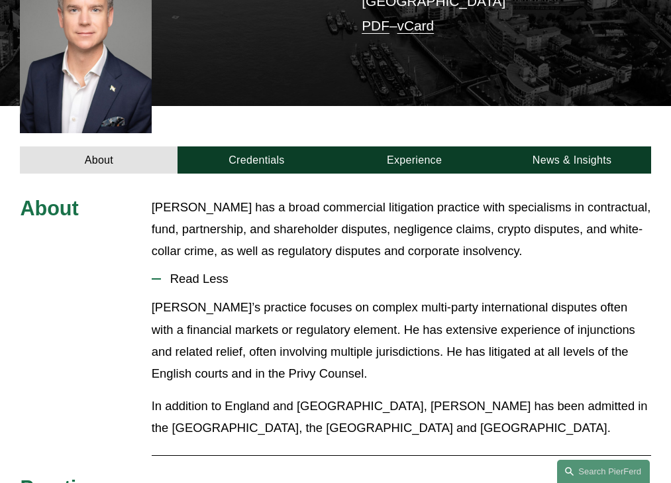
scroll to position [360, 0]
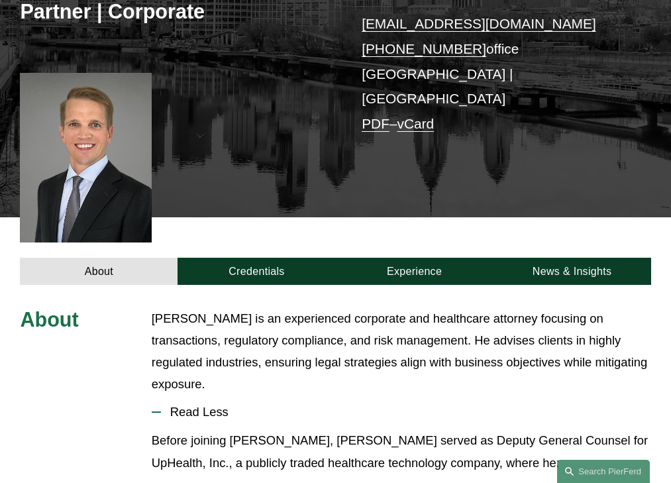
scroll to position [370, 0]
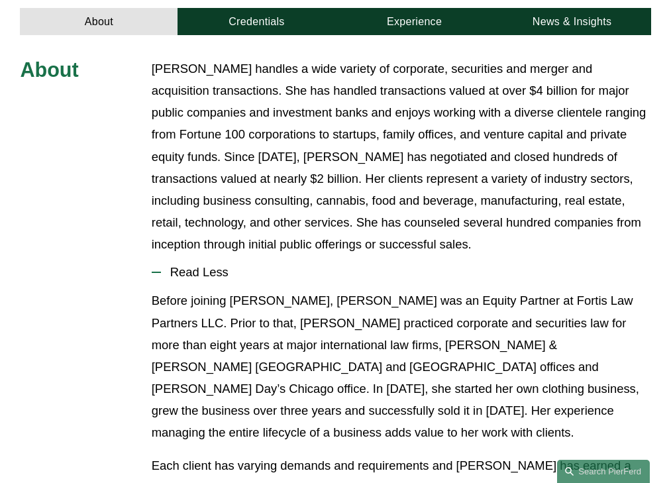
scroll to position [491, 0]
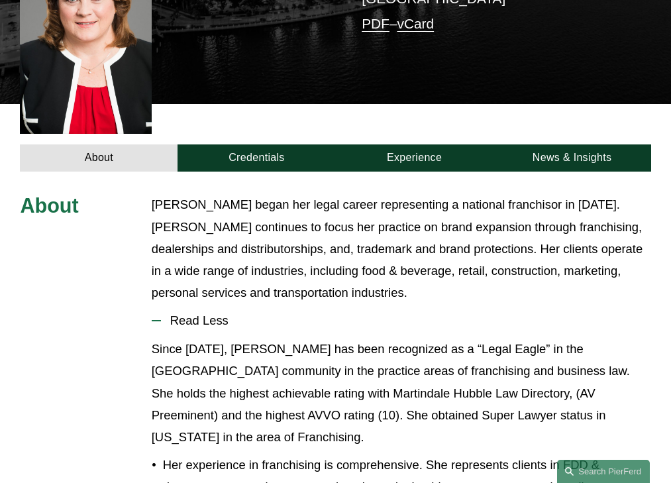
scroll to position [403, 0]
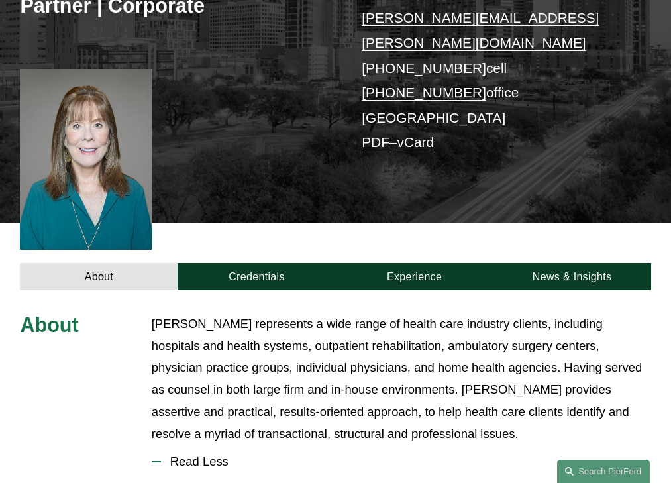
scroll to position [426, 0]
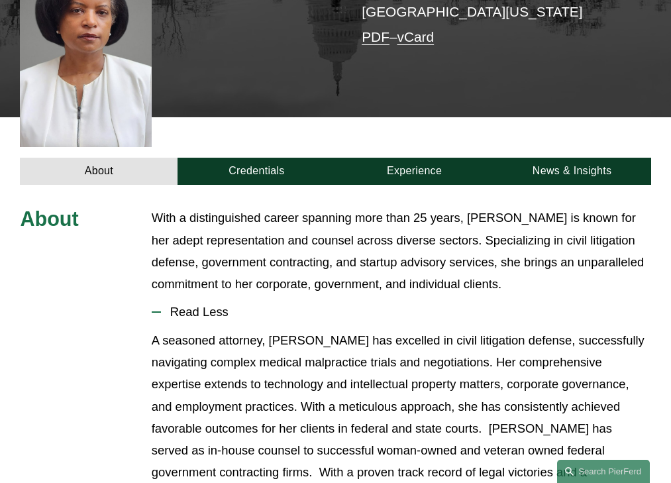
scroll to position [382, 0]
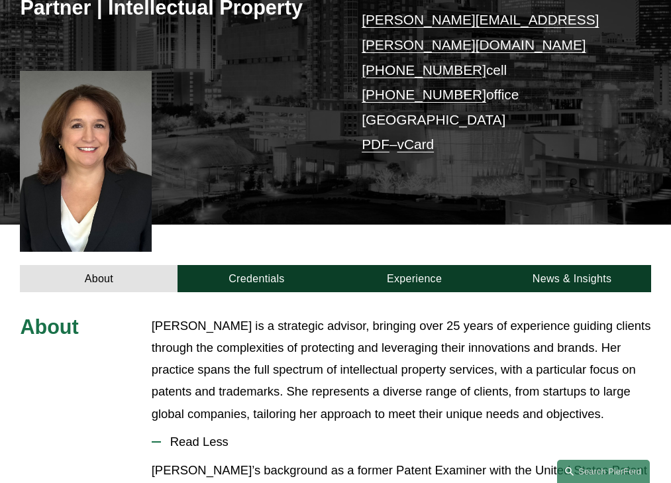
scroll to position [403, 0]
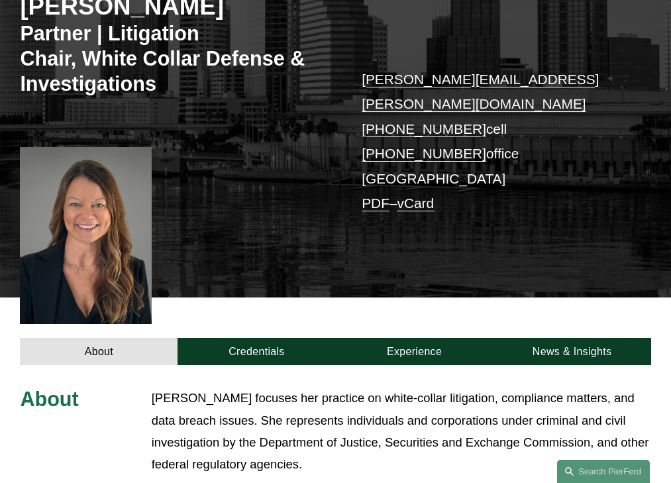
scroll to position [427, 0]
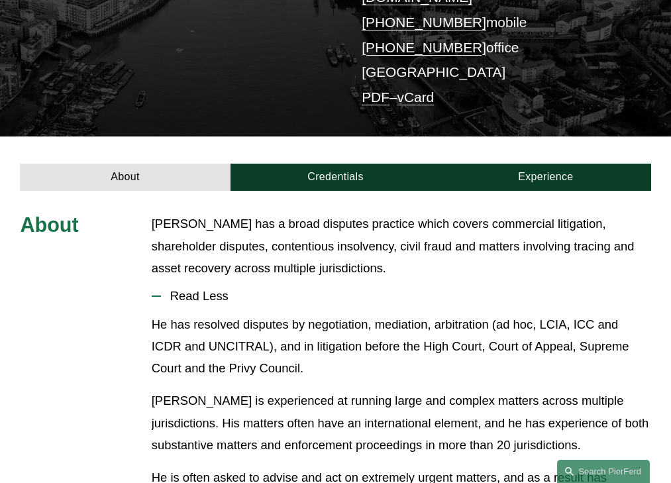
scroll to position [305, 0]
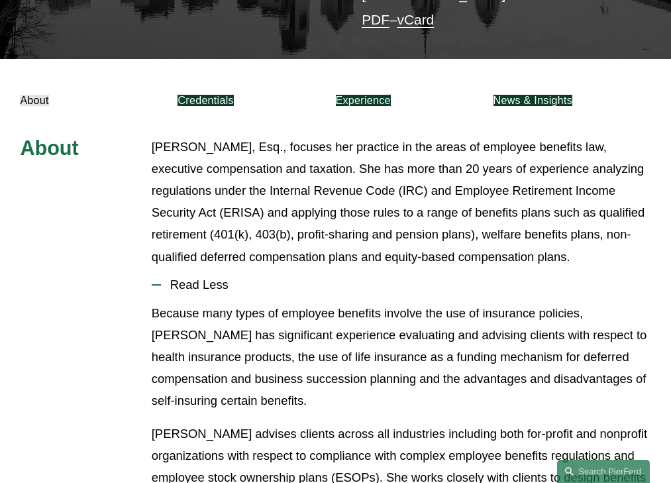
scroll to position [374, 0]
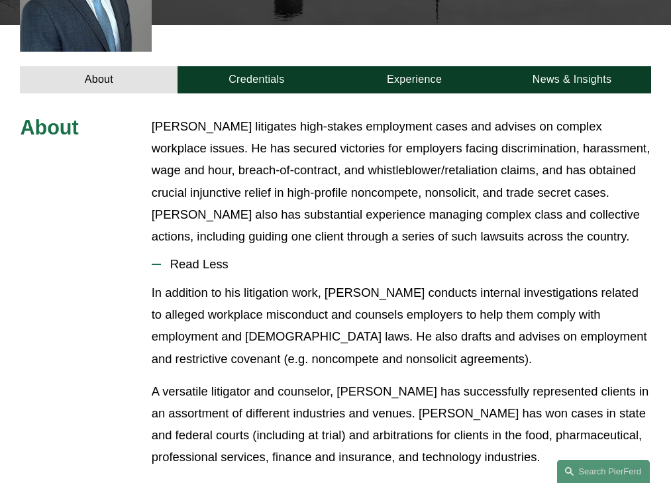
scroll to position [442, 0]
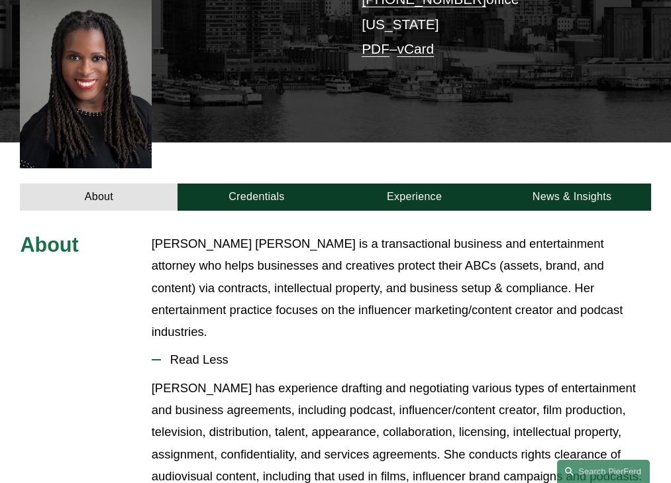
scroll to position [370, 0]
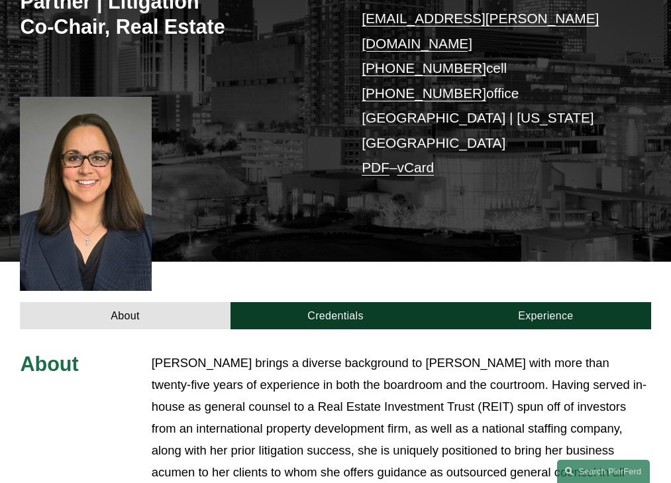
scroll to position [464, 0]
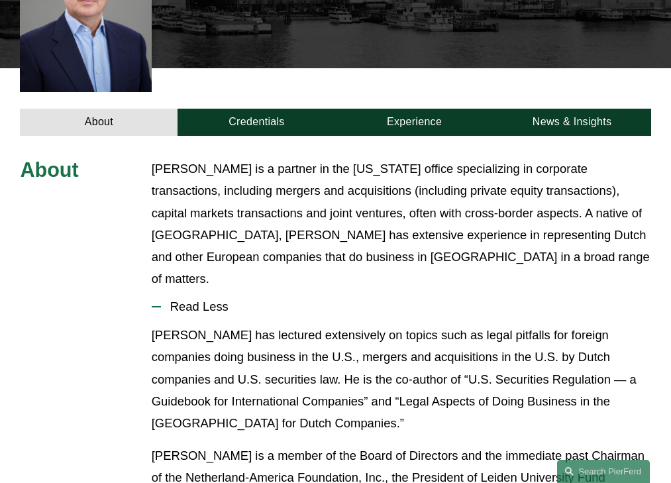
scroll to position [403, 0]
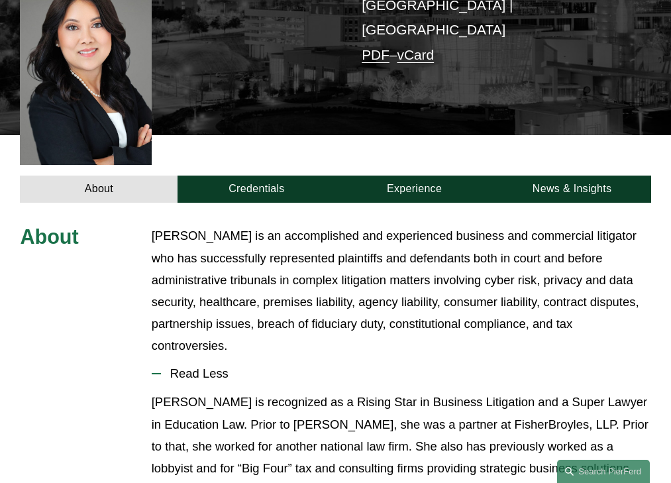
scroll to position [403, 0]
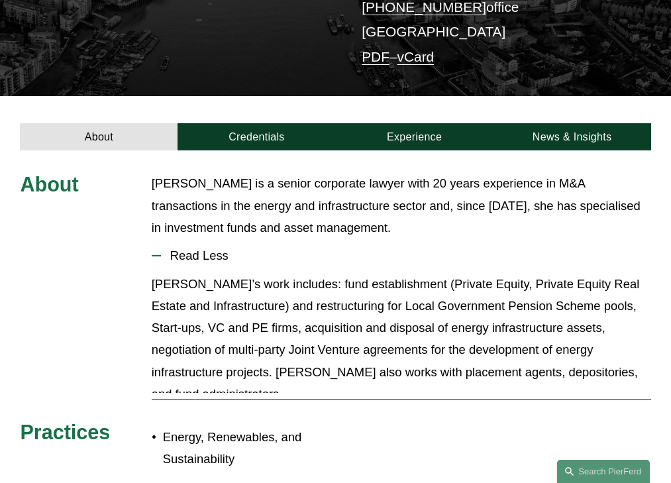
scroll to position [305, 0]
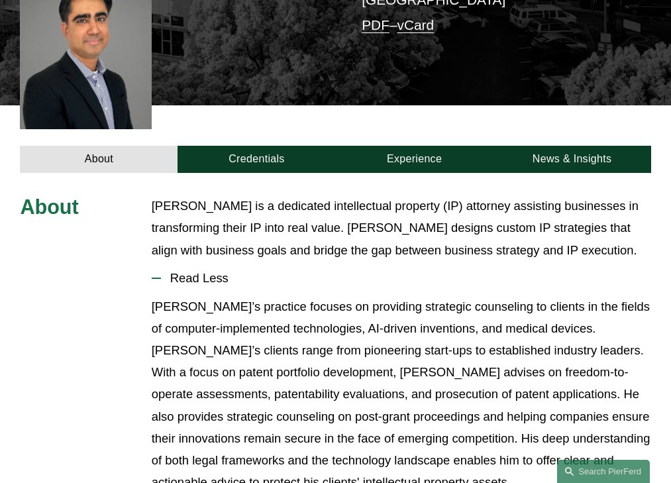
scroll to position [360, 0]
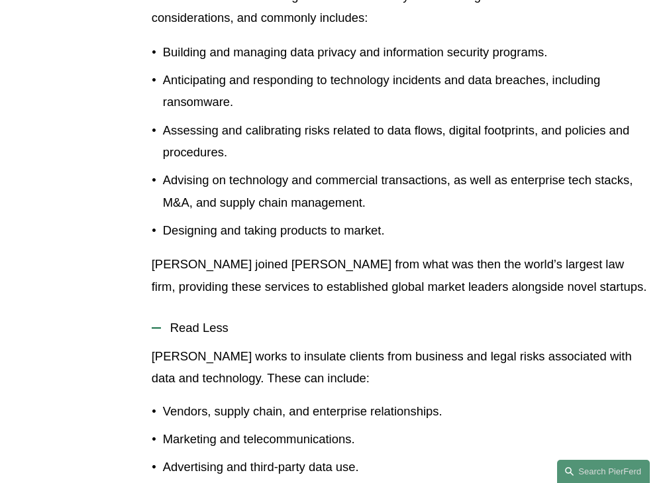
scroll to position [653, 0]
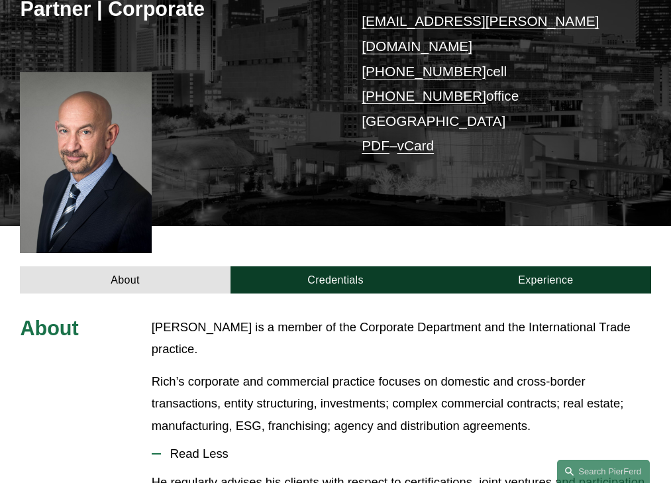
scroll to position [392, 0]
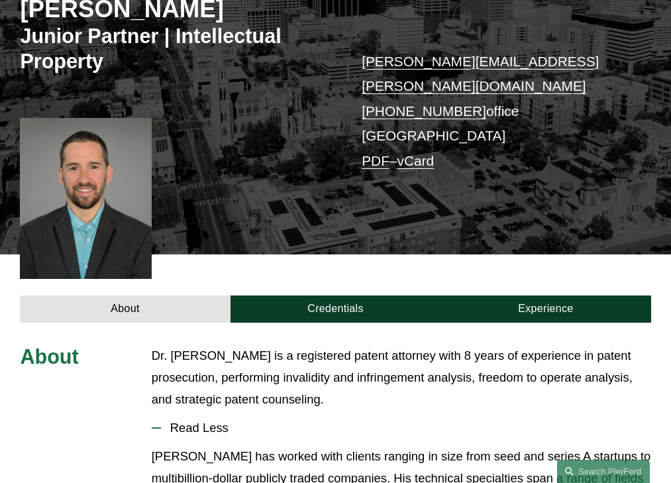
scroll to position [360, 0]
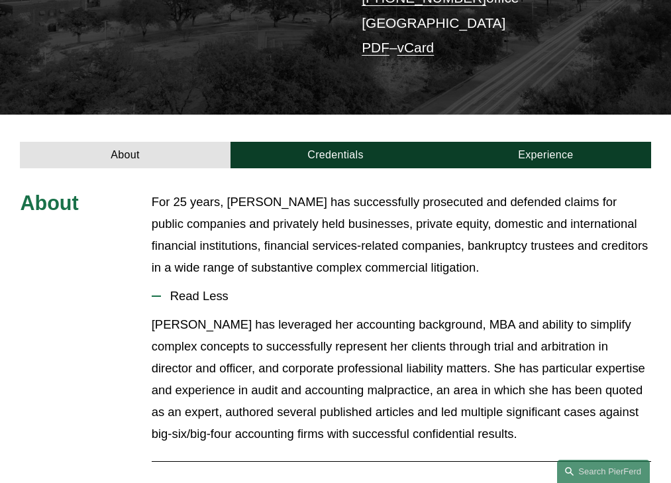
scroll to position [329, 0]
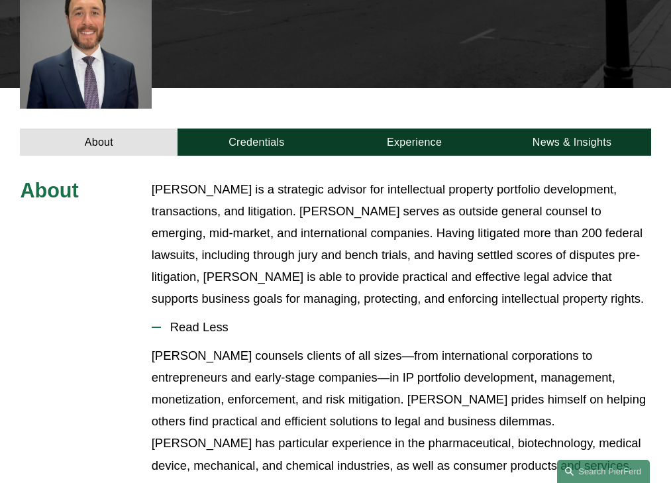
scroll to position [470, 0]
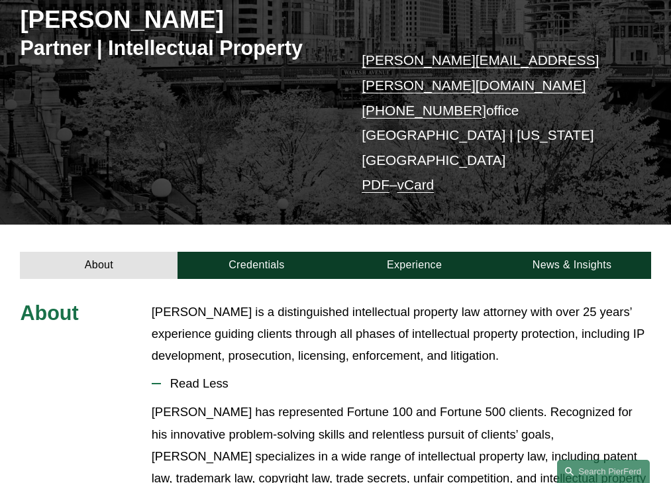
scroll to position [280, 0]
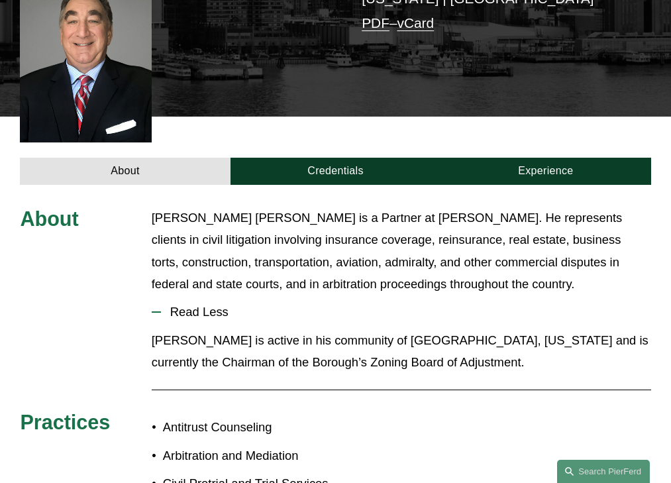
scroll to position [370, 0]
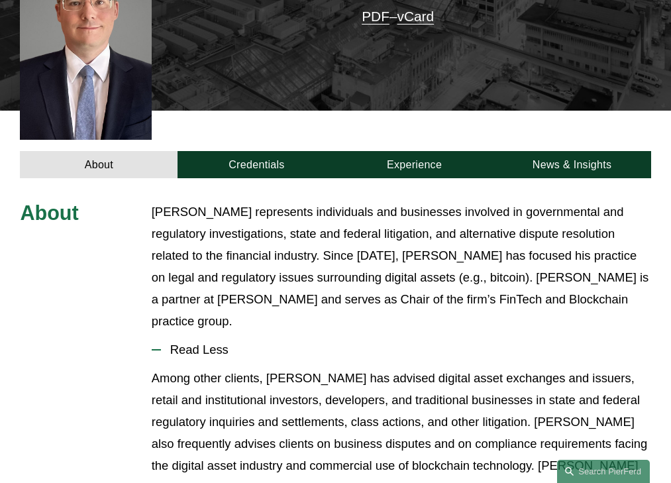
scroll to position [421, 0]
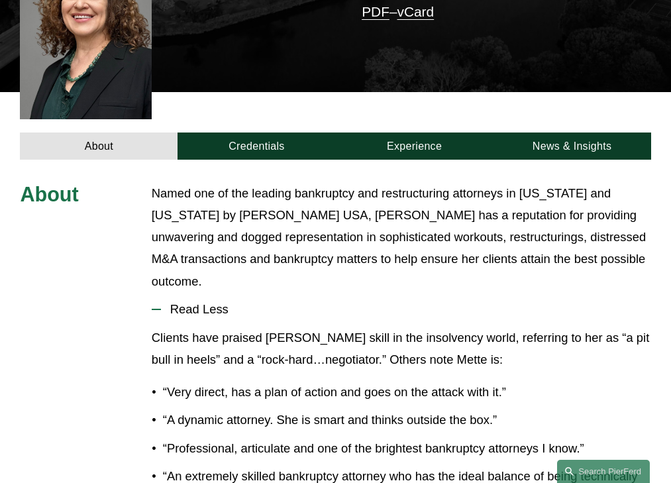
scroll to position [382, 0]
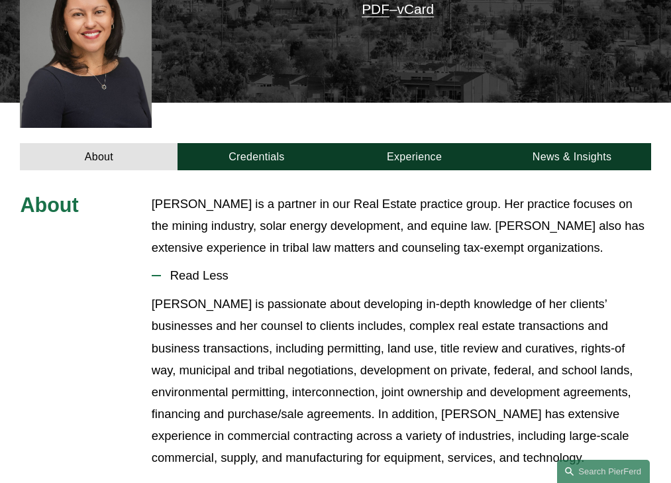
scroll to position [348, 0]
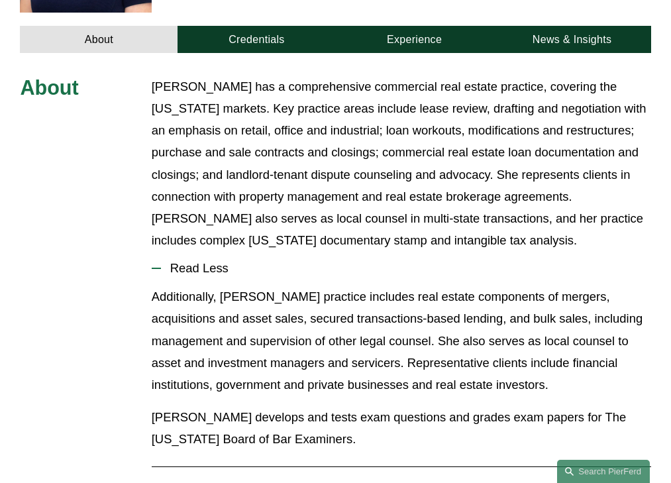
scroll to position [470, 0]
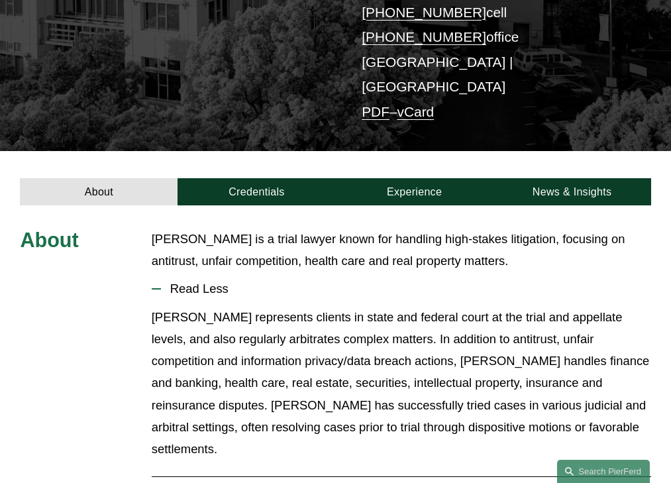
scroll to position [283, 0]
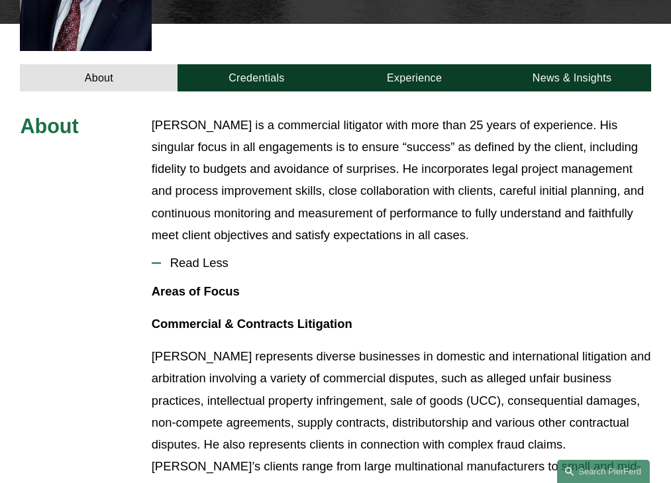
scroll to position [426, 0]
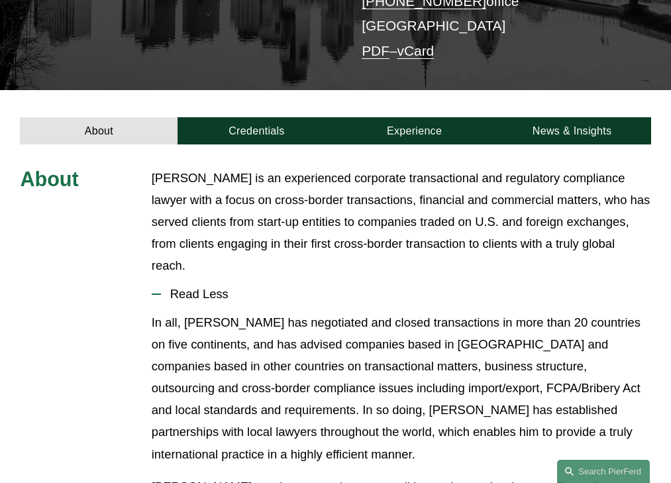
scroll to position [330, 0]
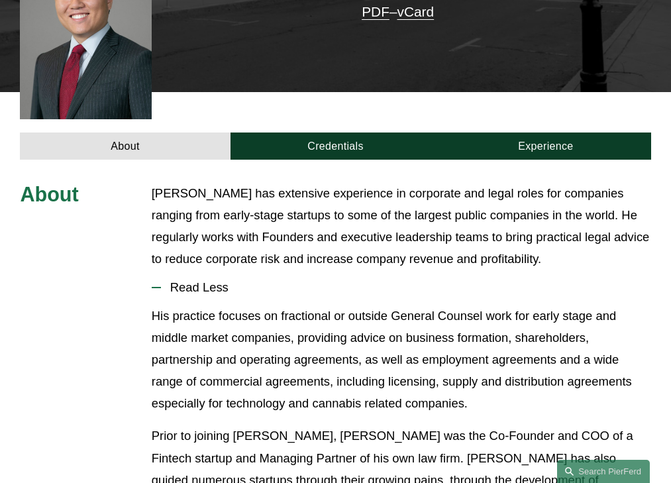
scroll to position [382, 0]
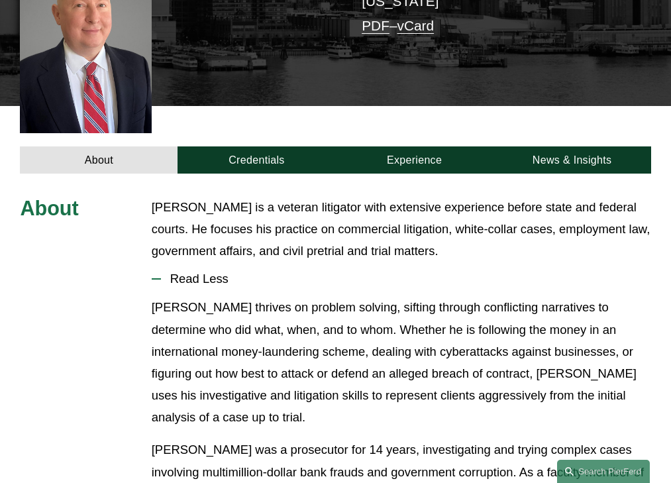
scroll to position [360, 0]
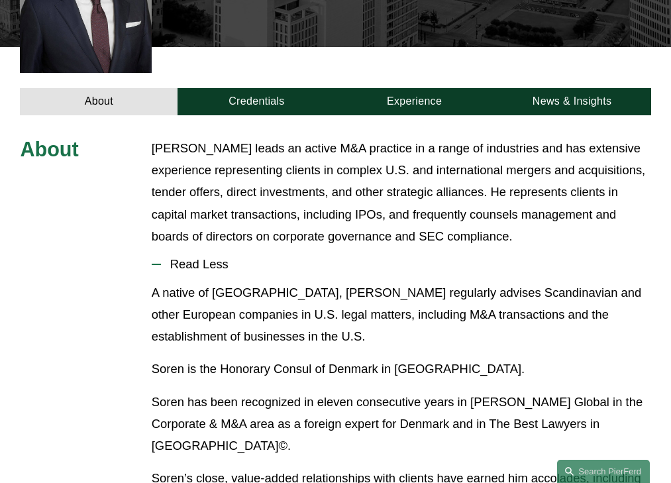
scroll to position [440, 0]
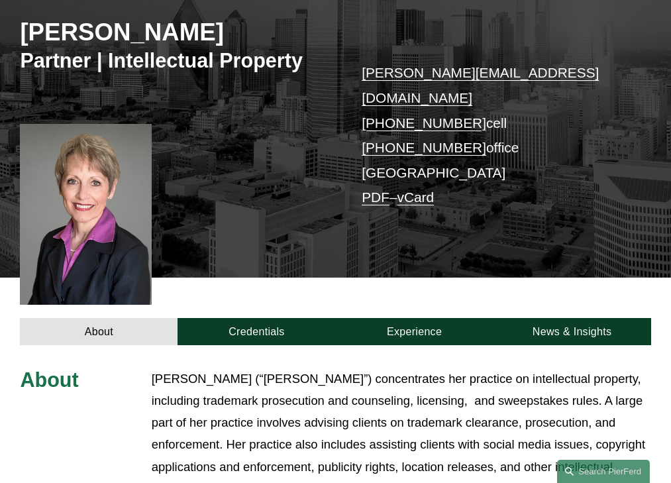
scroll to position [403, 0]
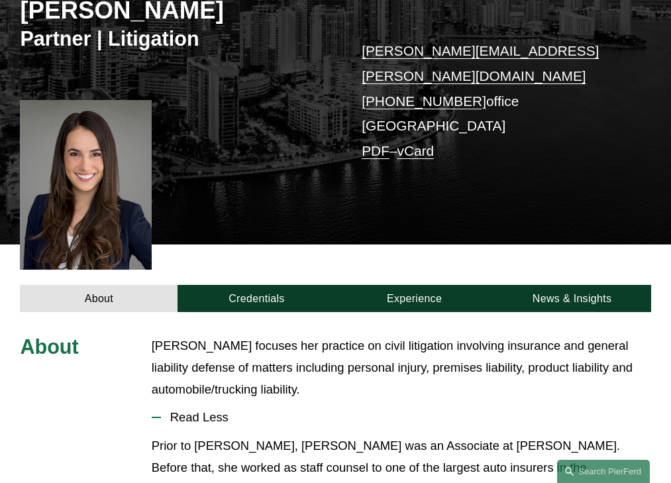
scroll to position [348, 0]
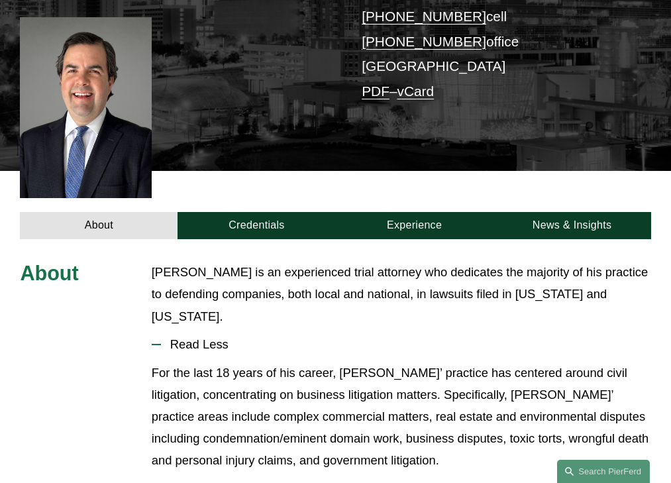
scroll to position [338, 0]
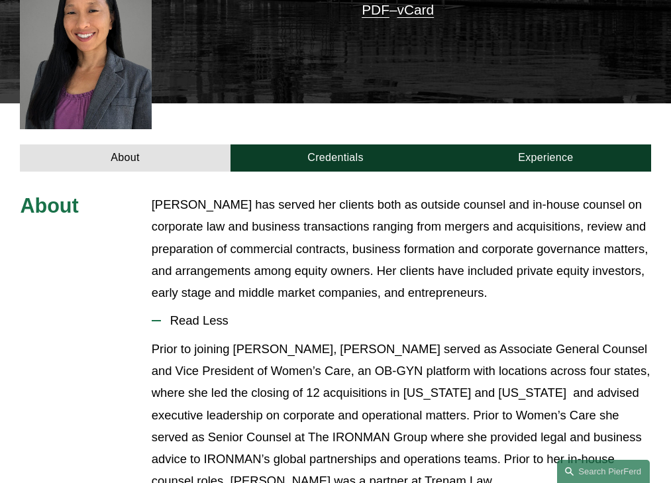
scroll to position [393, 0]
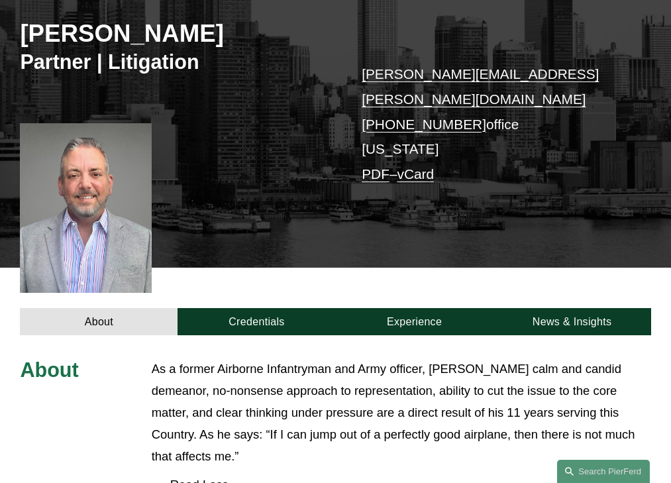
scroll to position [370, 0]
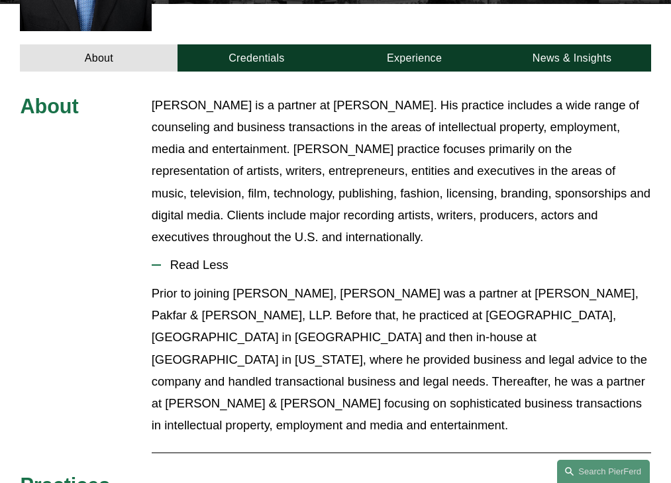
scroll to position [448, 0]
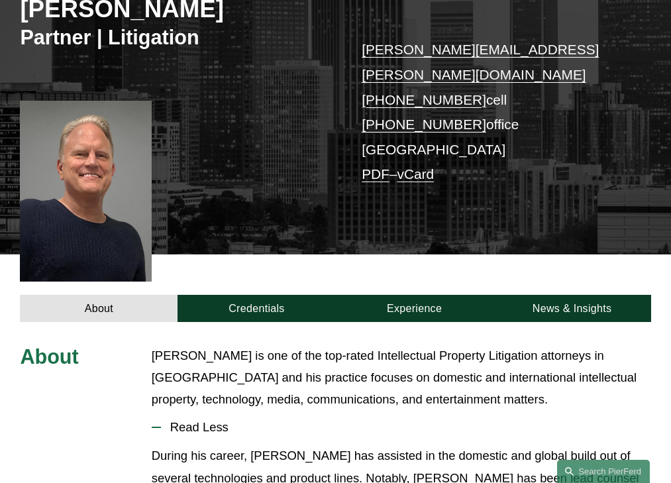
scroll to position [360, 0]
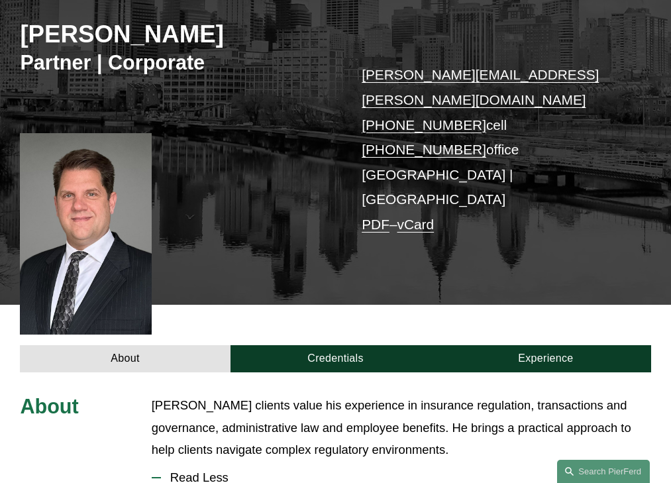
scroll to position [360, 0]
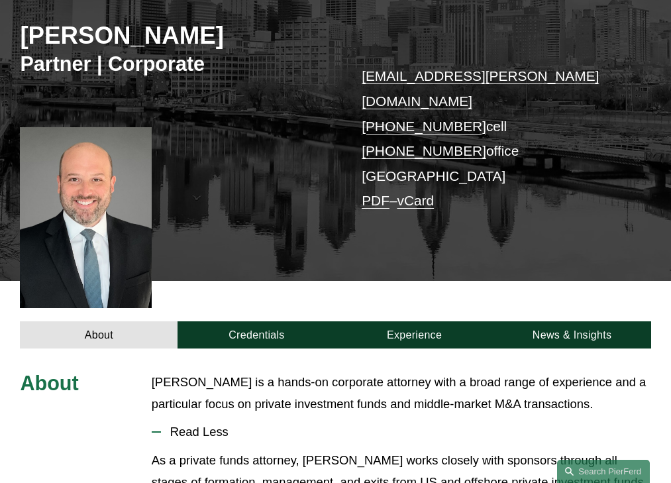
scroll to position [338, 0]
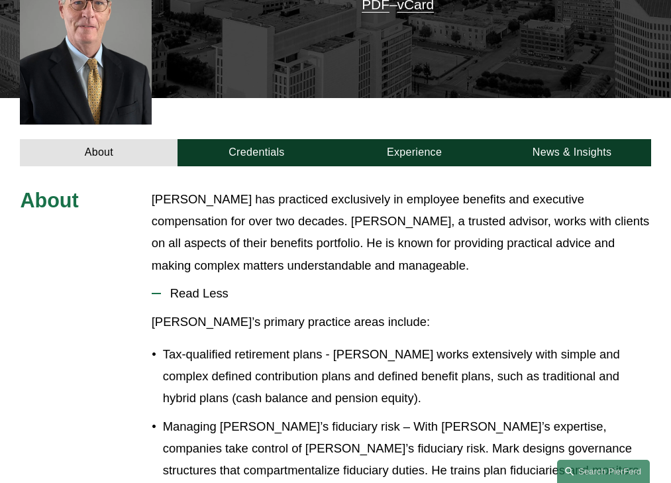
scroll to position [399, 0]
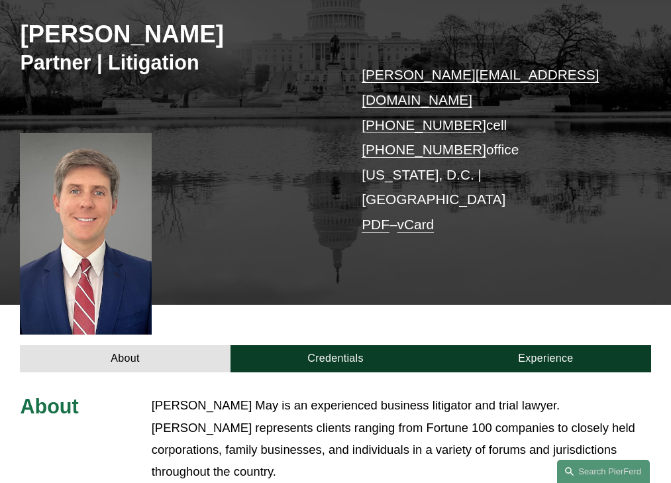
scroll to position [360, 0]
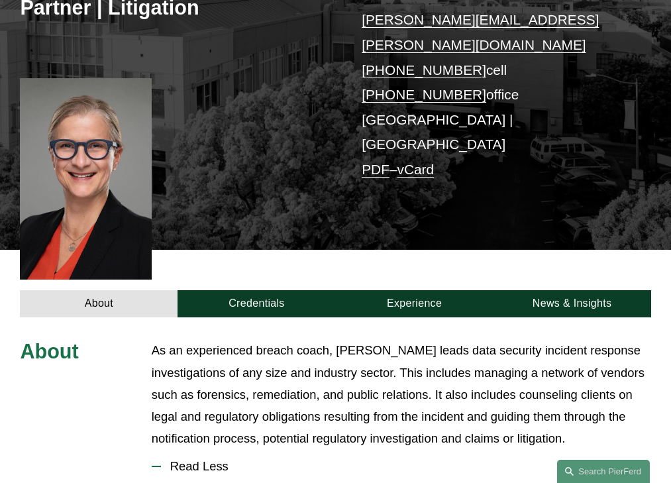
scroll to position [403, 0]
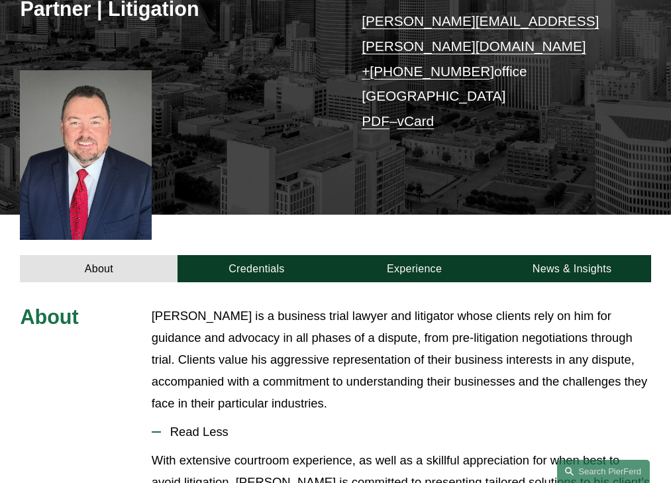
scroll to position [393, 0]
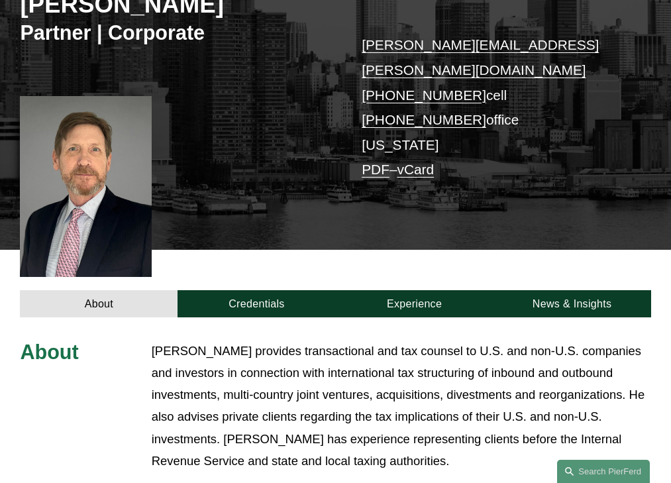
scroll to position [426, 0]
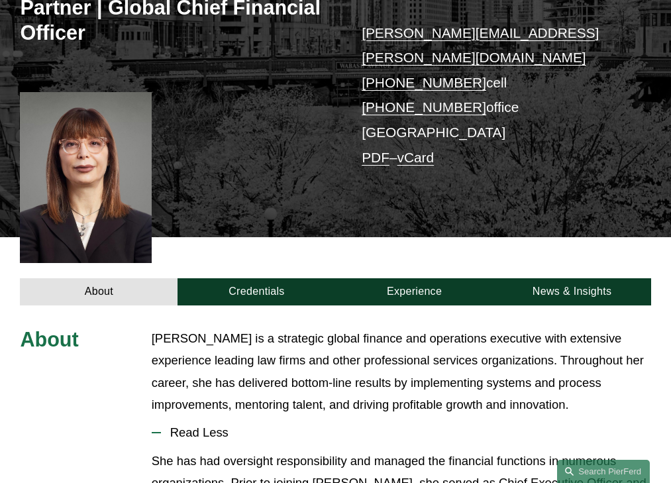
scroll to position [393, 0]
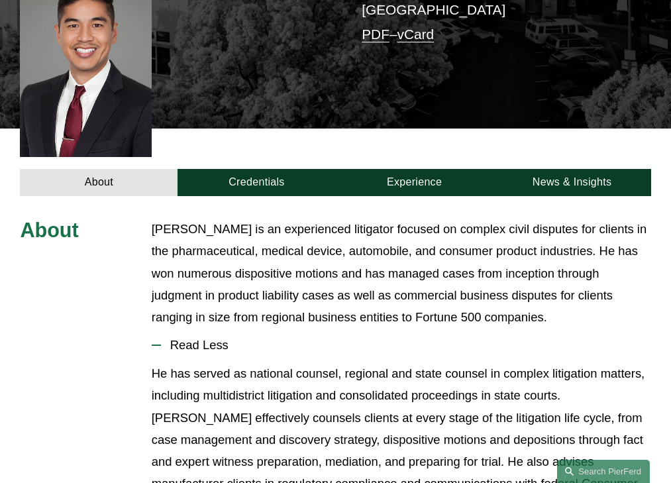
scroll to position [393, 0]
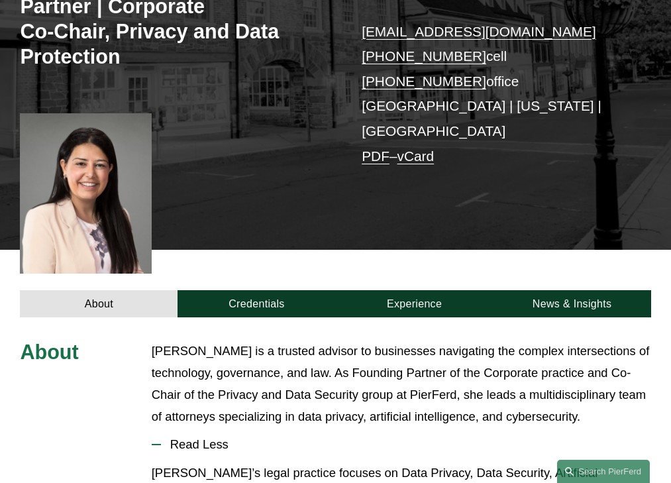
scroll to position [407, 0]
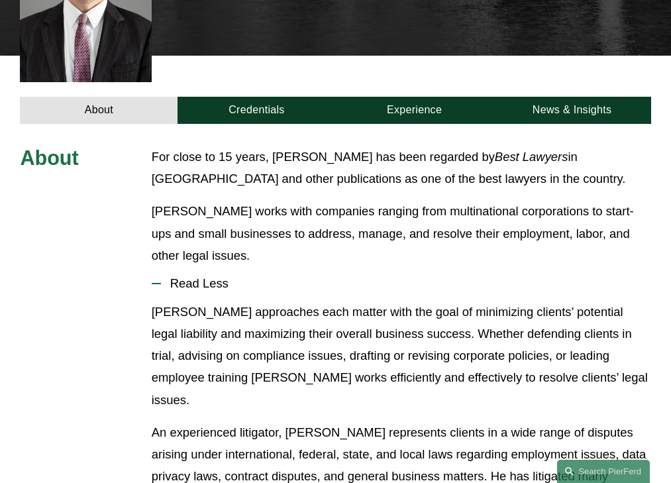
scroll to position [410, 0]
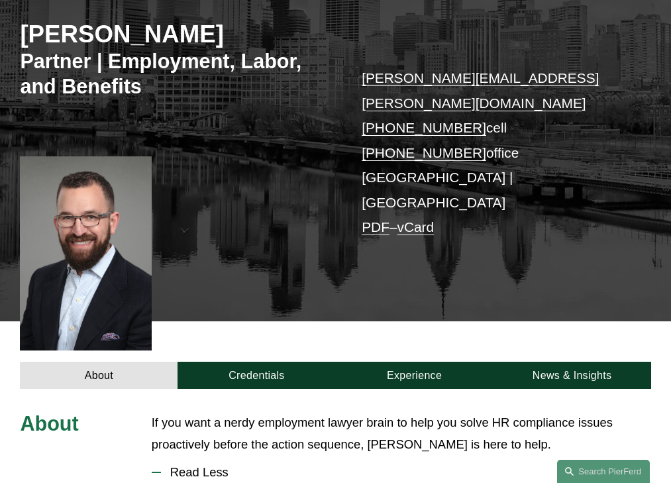
scroll to position [354, 0]
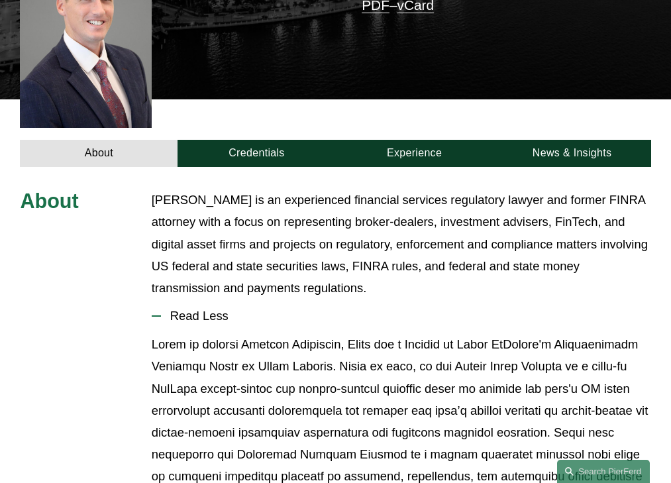
scroll to position [393, 0]
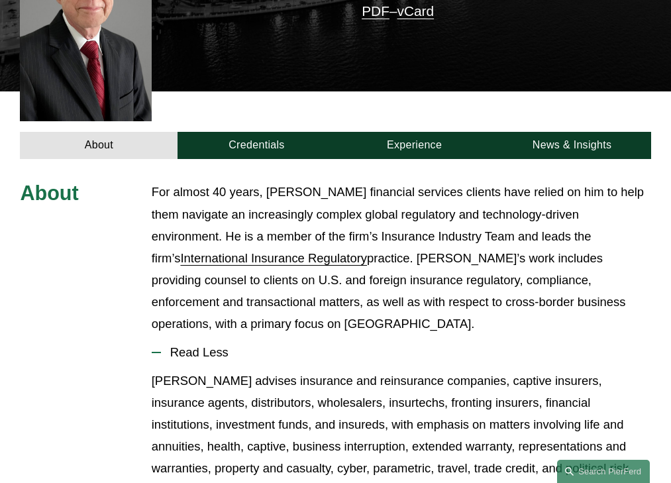
scroll to position [426, 0]
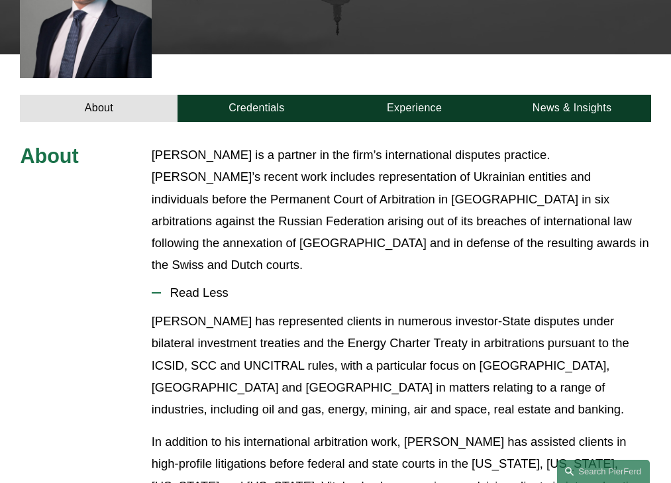
scroll to position [403, 0]
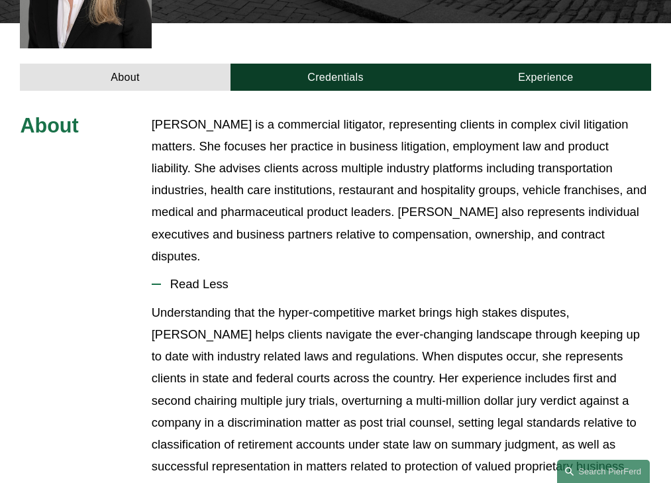
scroll to position [415, 0]
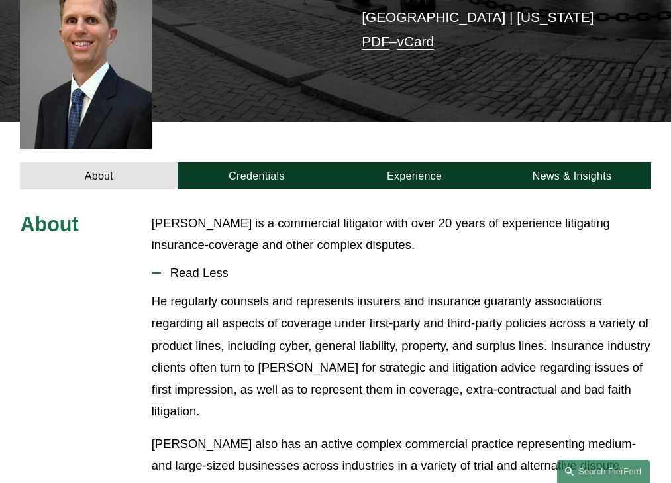
scroll to position [338, 0]
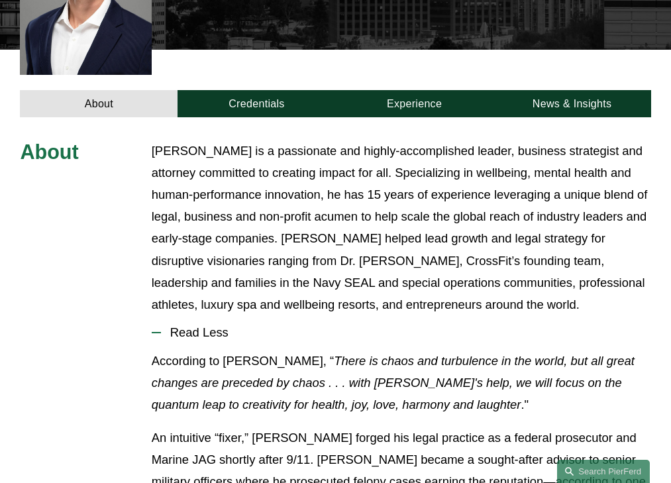
scroll to position [478, 0]
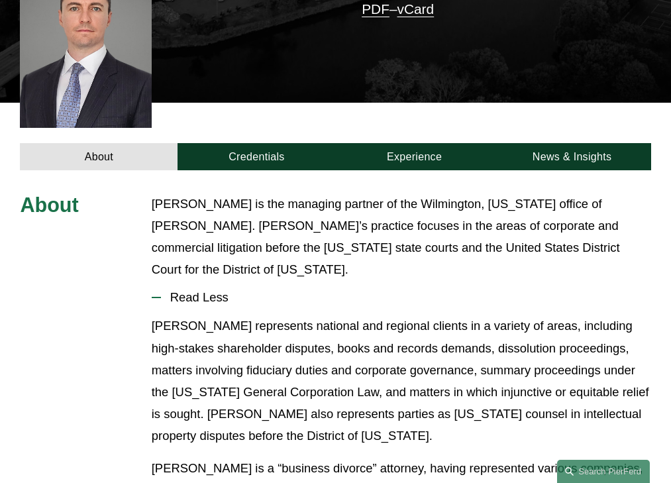
scroll to position [348, 0]
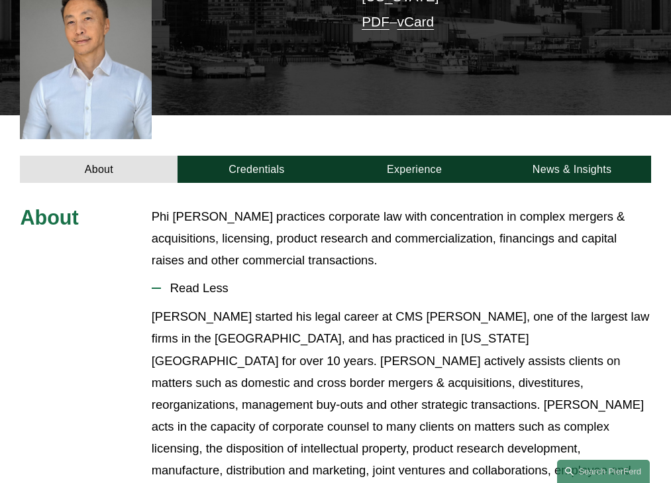
scroll to position [385, 0]
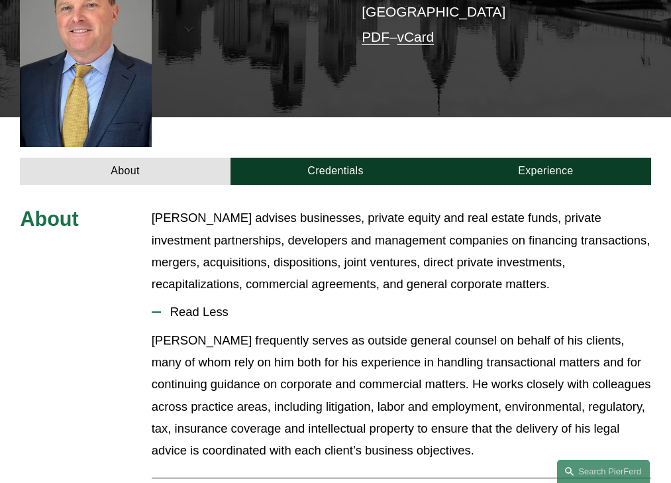
scroll to position [382, 0]
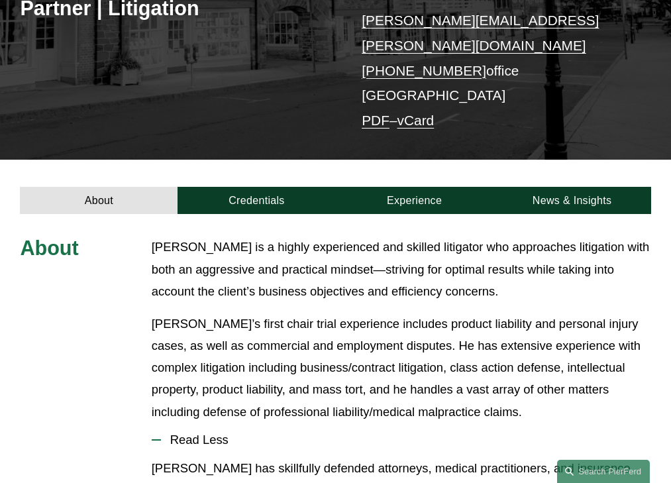
scroll to position [400, 0]
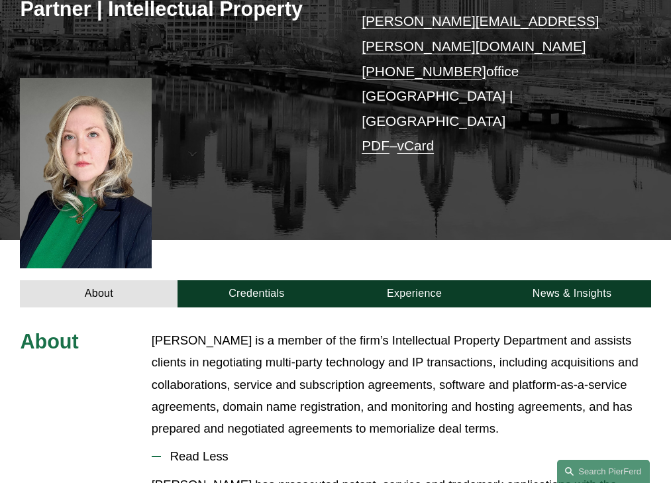
scroll to position [393, 0]
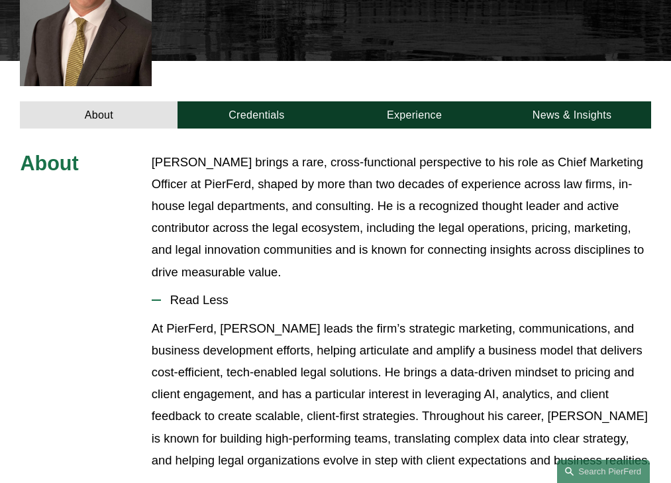
scroll to position [415, 0]
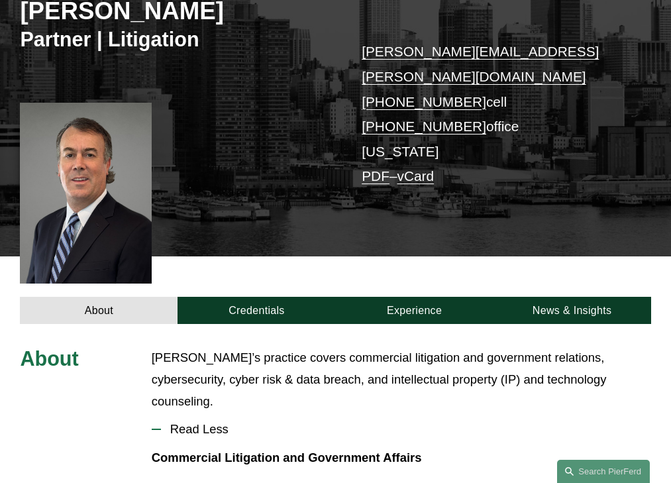
scroll to position [338, 0]
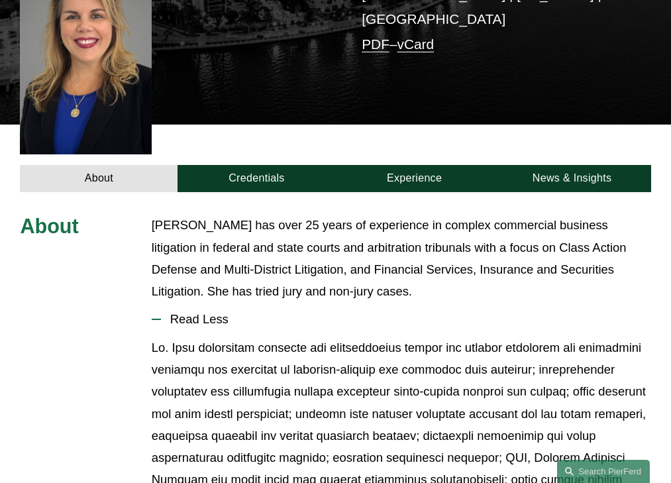
scroll to position [401, 0]
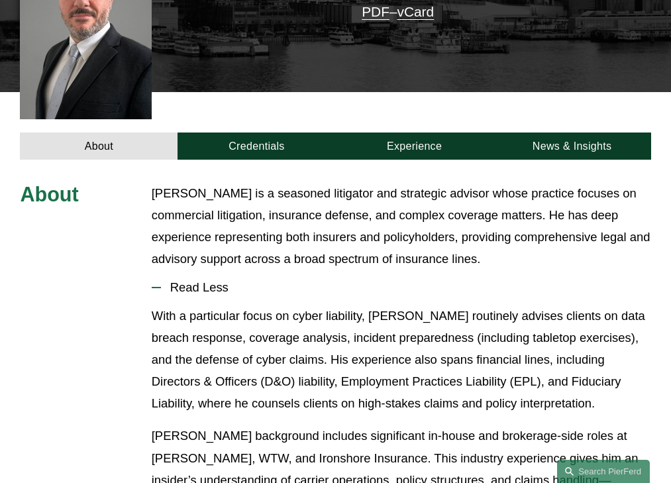
scroll to position [382, 0]
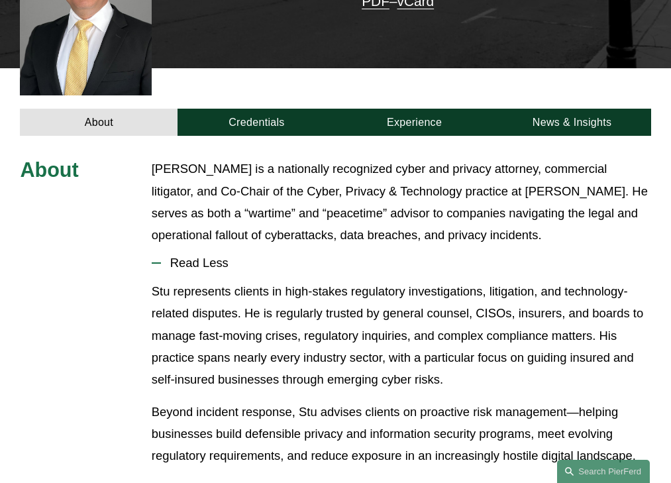
scroll to position [430, 0]
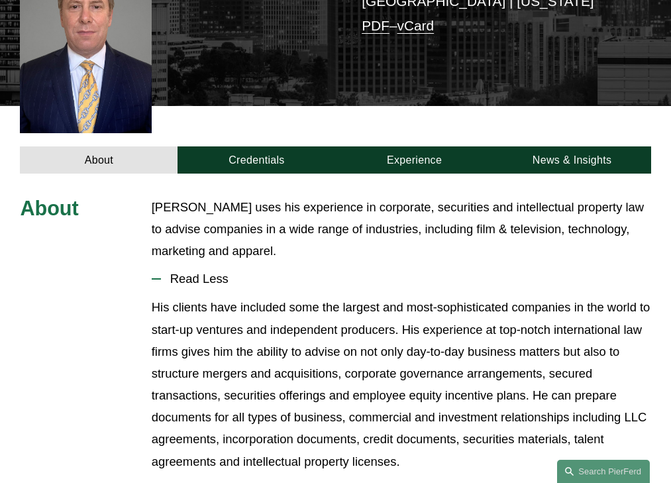
scroll to position [360, 0]
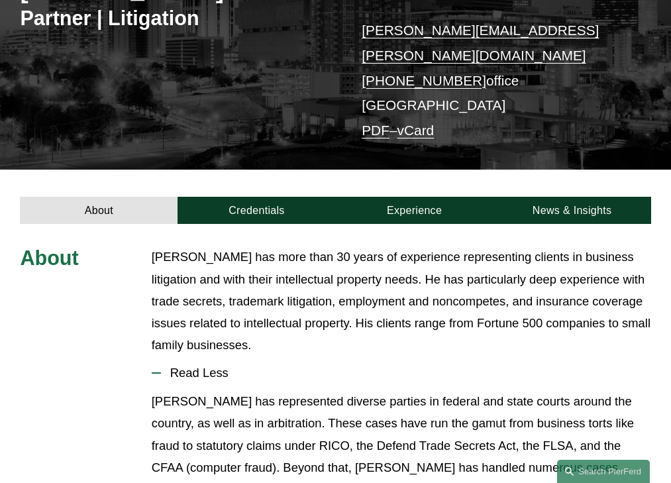
scroll to position [324, 0]
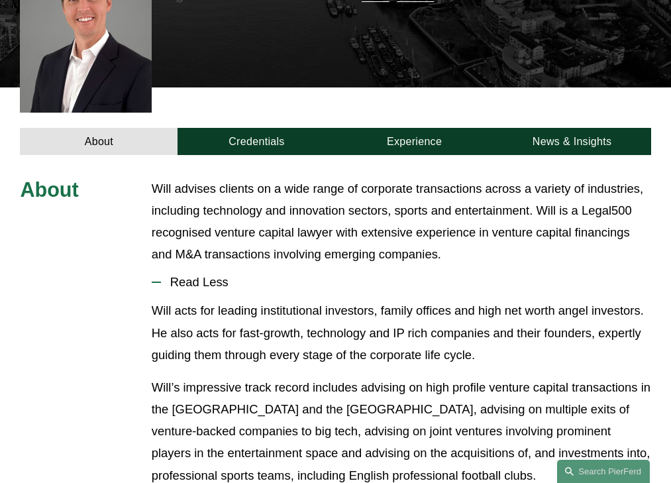
scroll to position [370, 0]
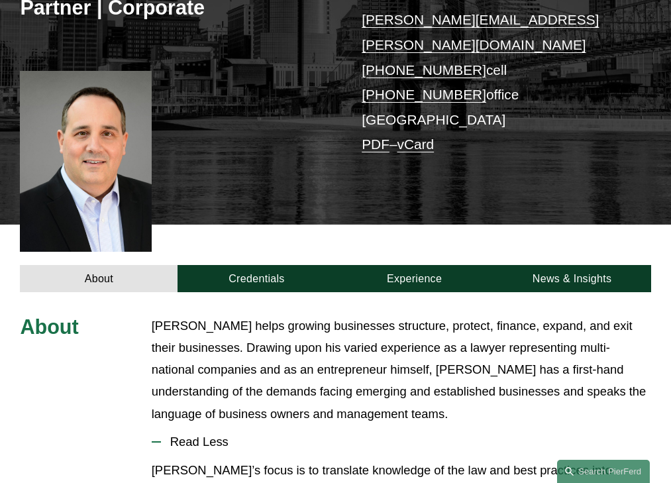
scroll to position [403, 0]
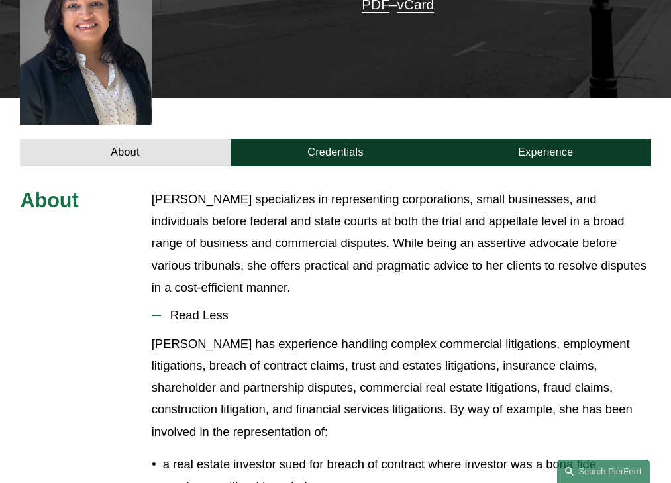
scroll to position [399, 0]
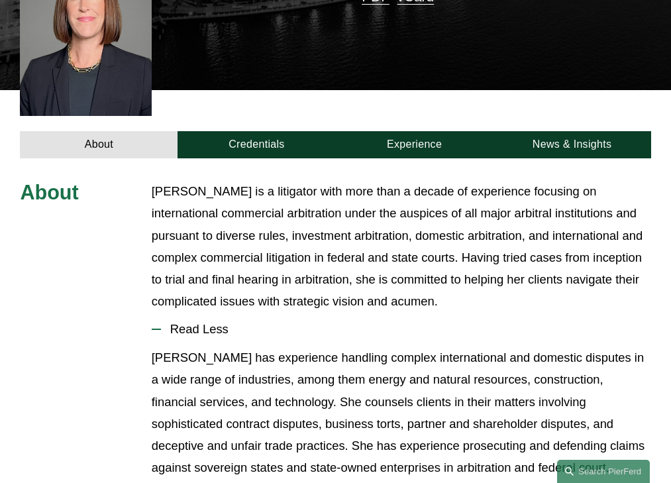
scroll to position [415, 0]
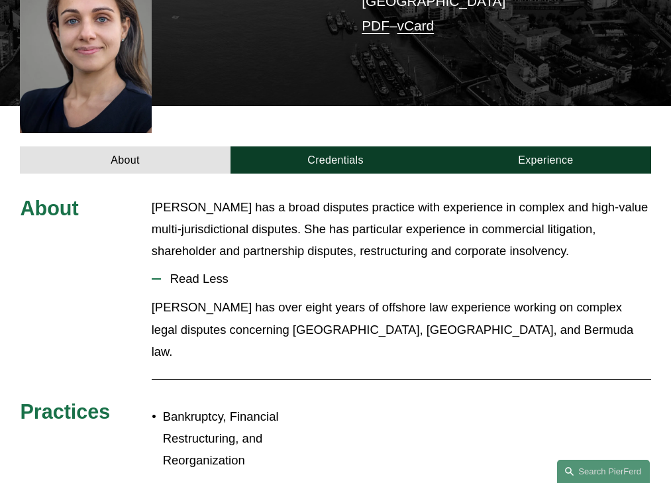
scroll to position [360, 0]
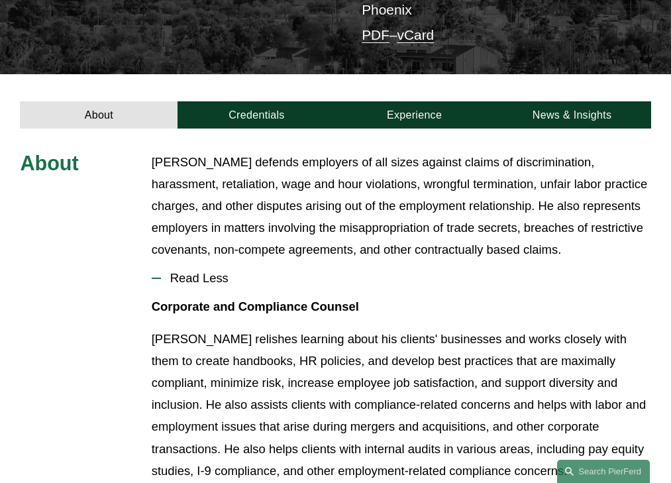
scroll to position [352, 0]
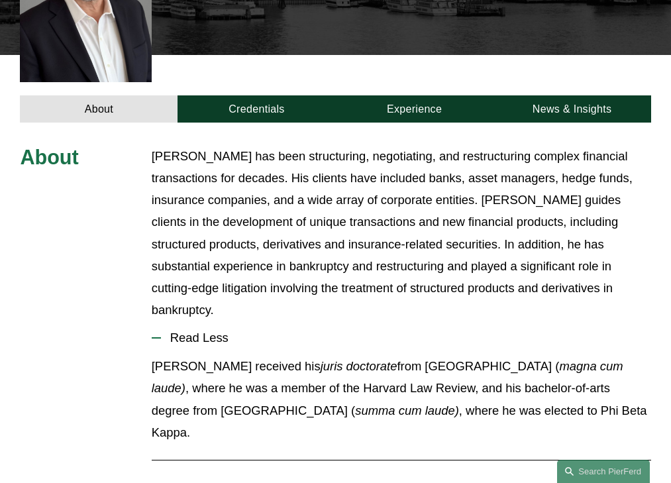
scroll to position [448, 0]
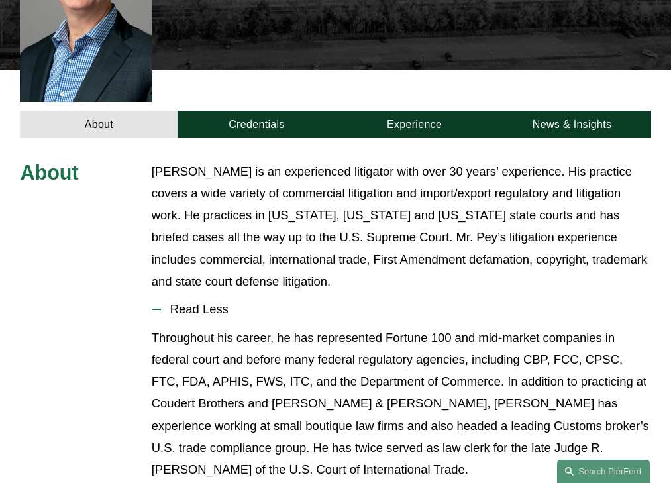
scroll to position [417, 0]
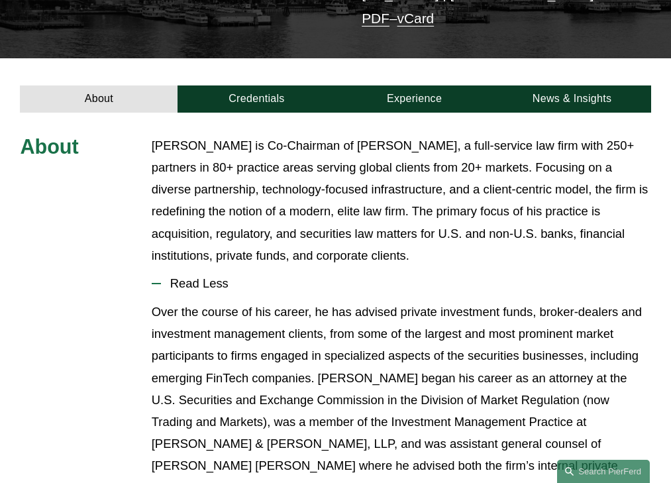
scroll to position [371, 0]
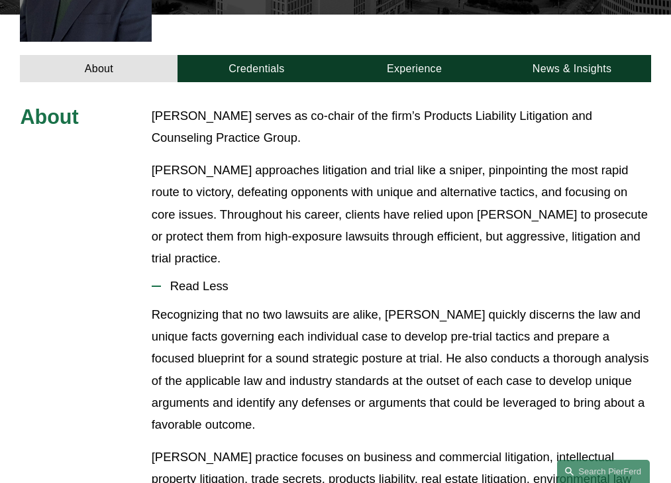
scroll to position [436, 0]
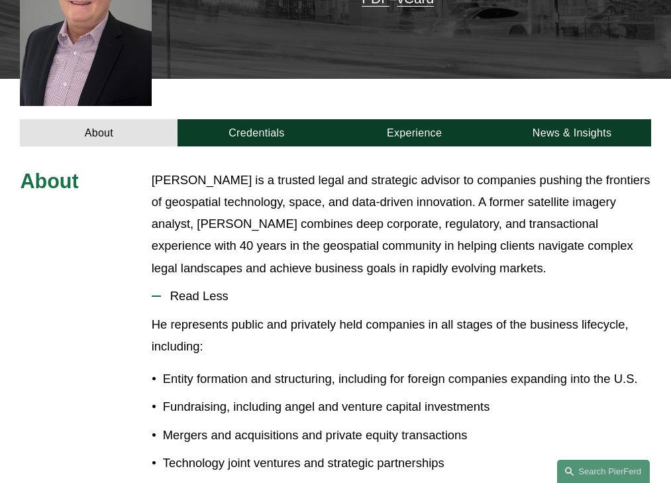
scroll to position [403, 0]
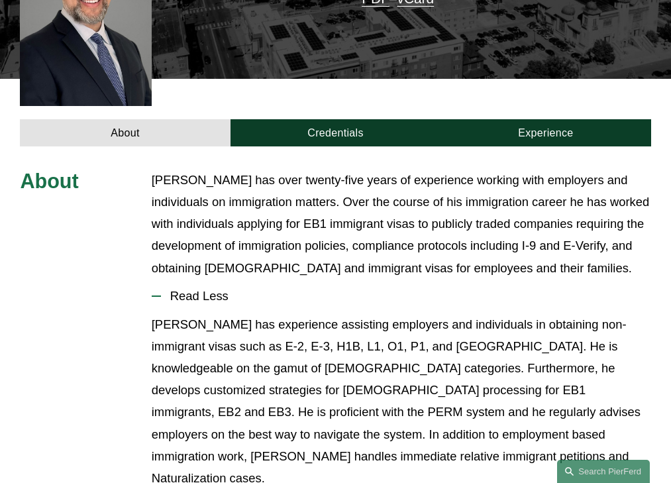
scroll to position [403, 0]
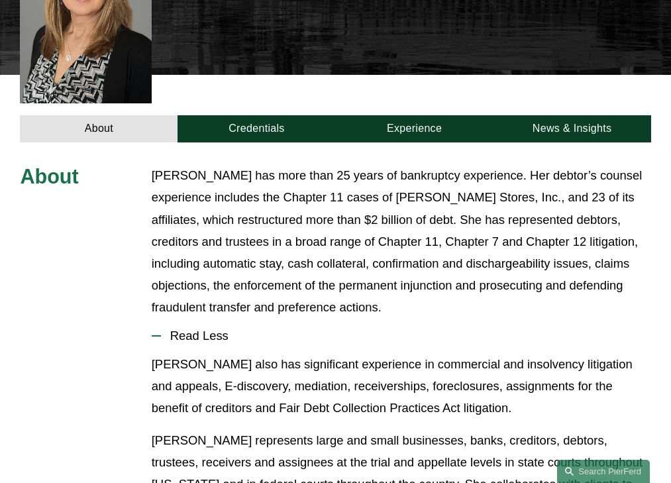
scroll to position [436, 0]
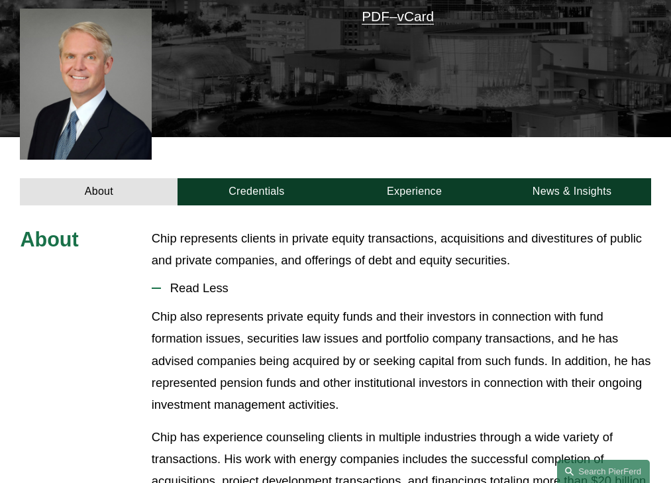
scroll to position [380, 0]
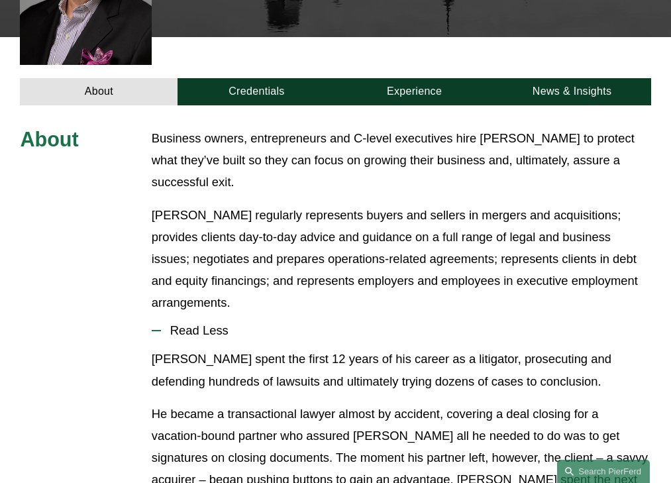
scroll to position [479, 0]
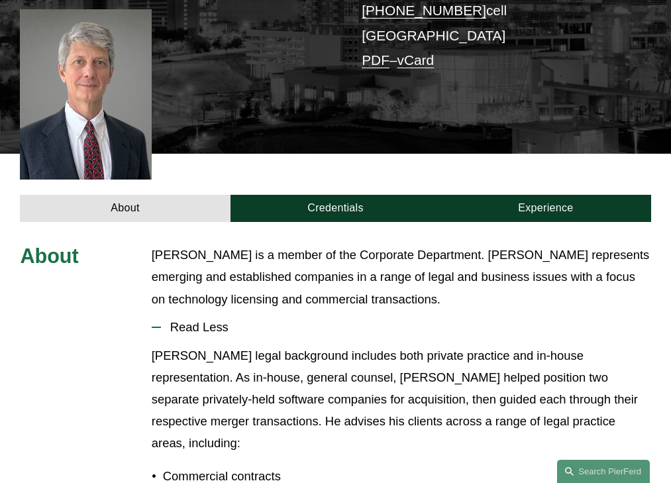
scroll to position [348, 0]
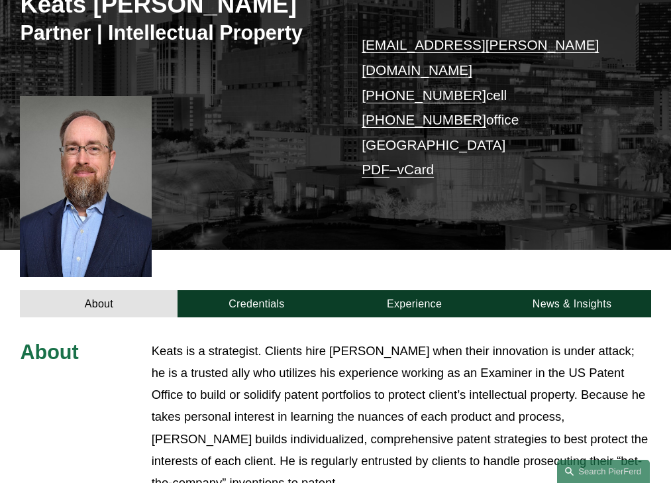
scroll to position [426, 0]
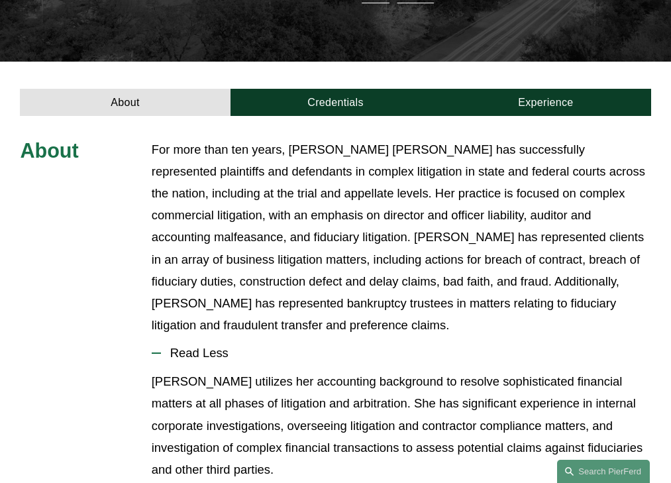
scroll to position [417, 0]
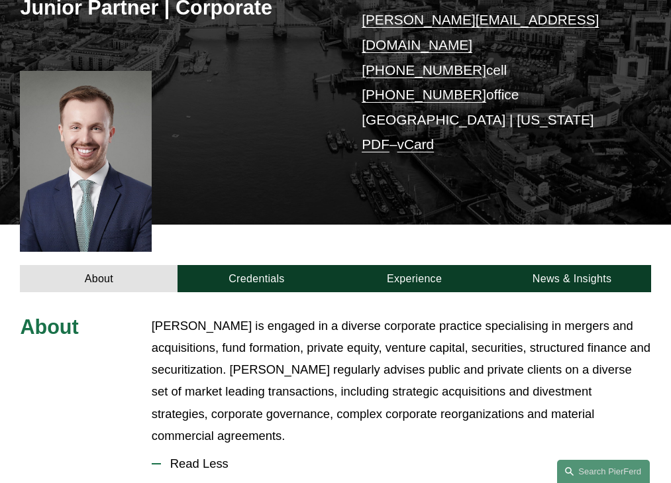
scroll to position [403, 0]
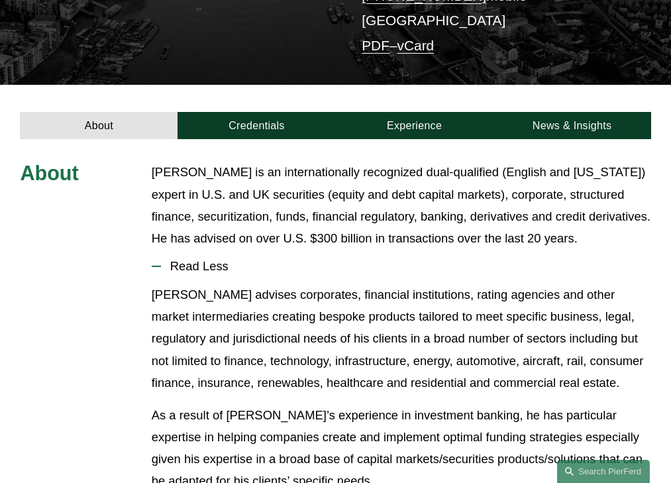
scroll to position [301, 0]
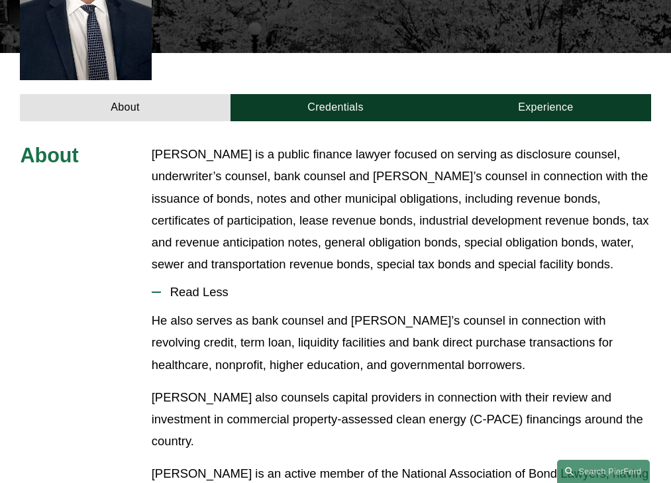
scroll to position [426, 0]
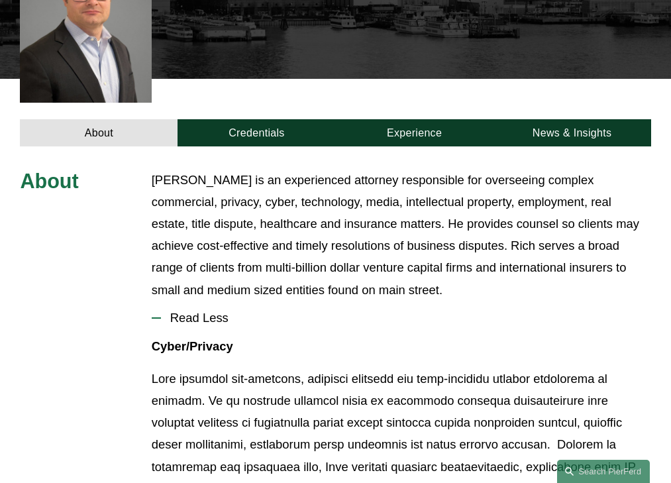
scroll to position [451, 0]
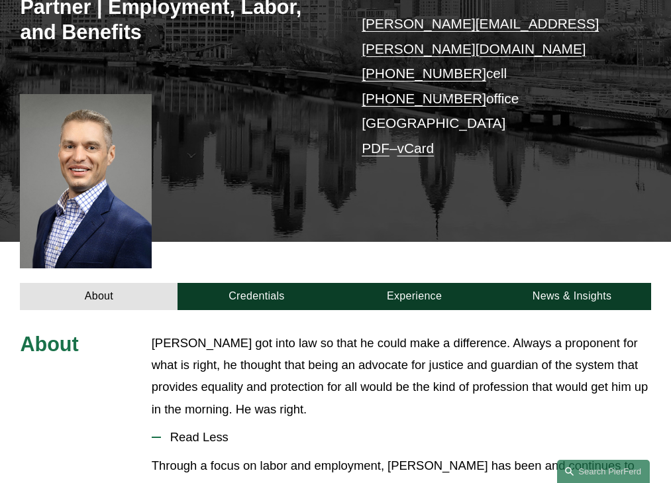
scroll to position [399, 0]
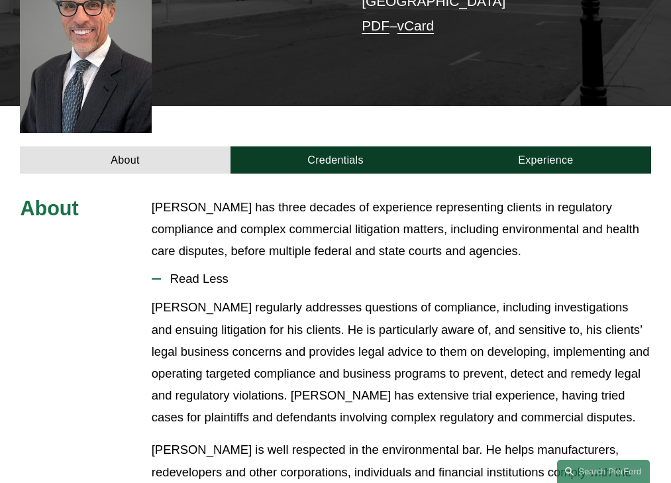
scroll to position [360, 0]
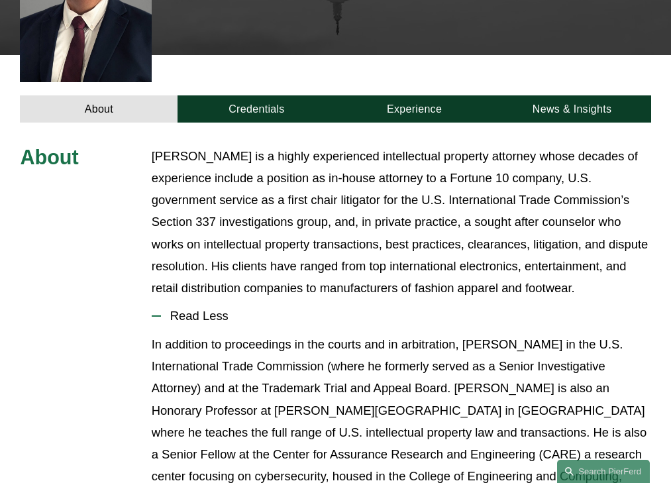
scroll to position [448, 0]
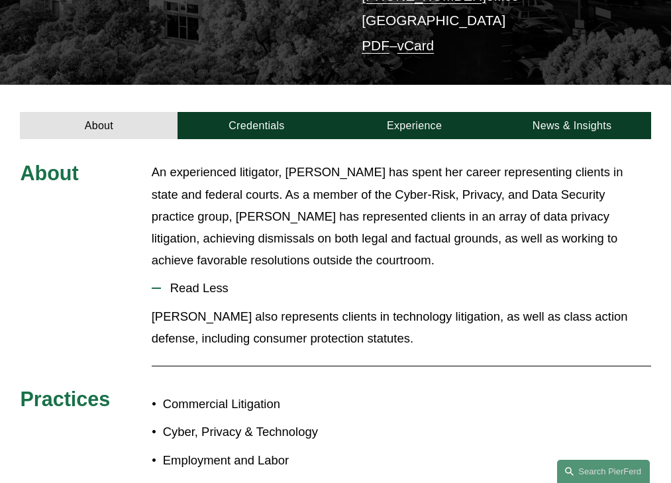
scroll to position [301, 0]
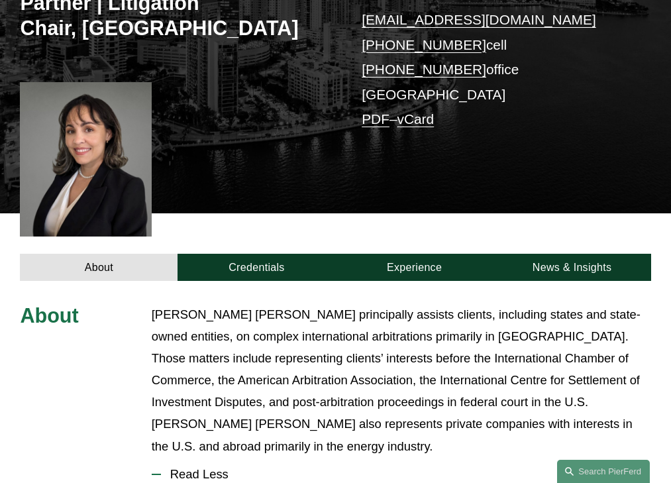
scroll to position [442, 0]
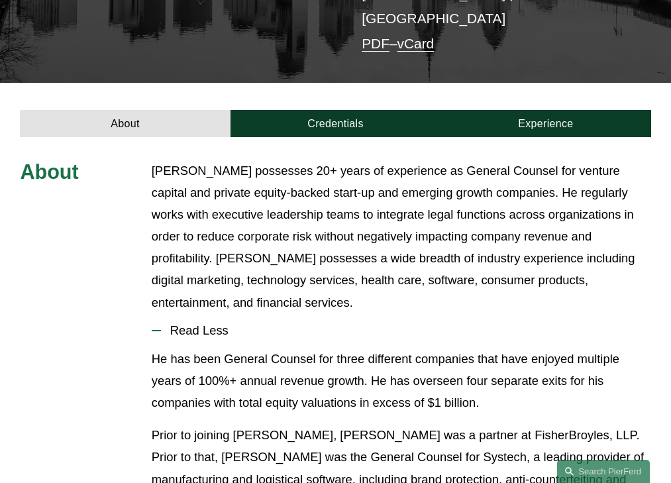
scroll to position [371, 0]
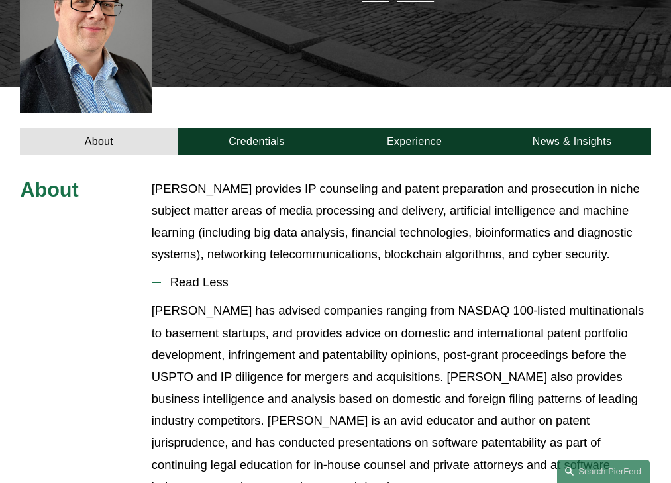
scroll to position [370, 0]
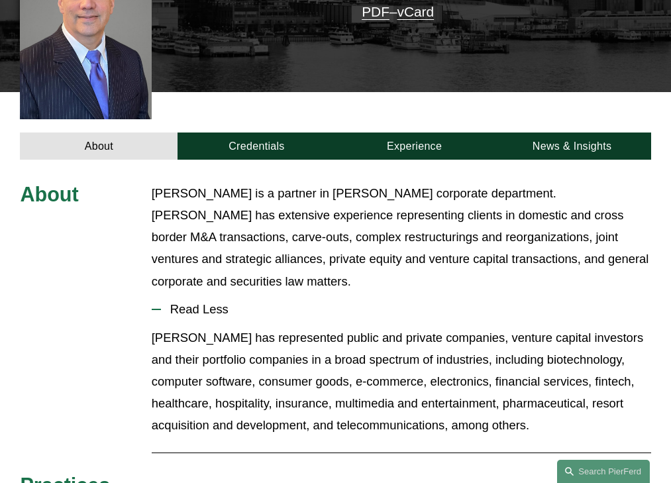
scroll to position [382, 0]
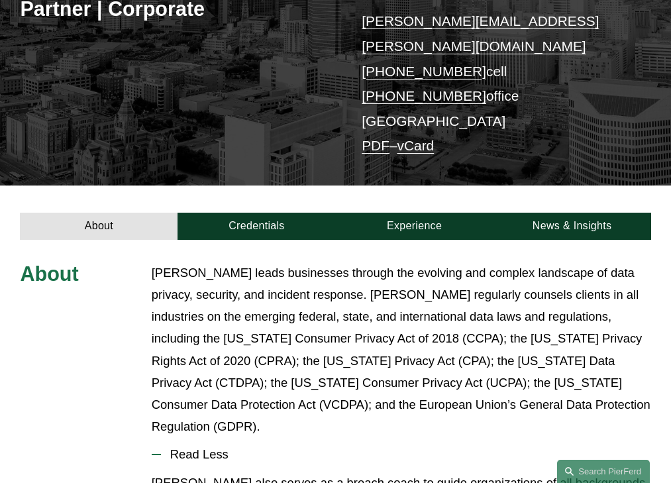
scroll to position [393, 0]
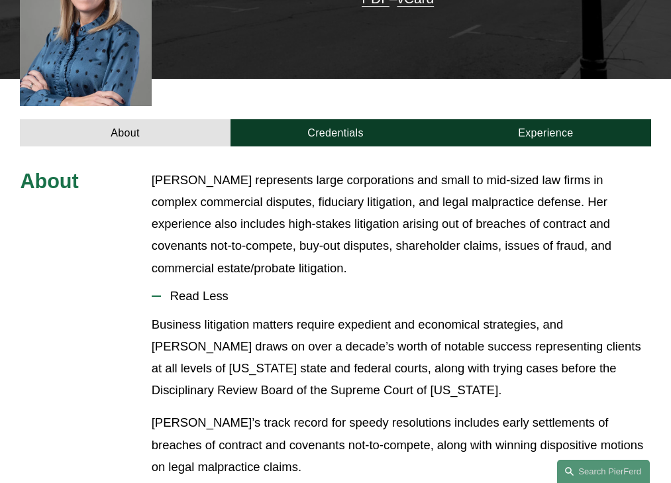
scroll to position [403, 0]
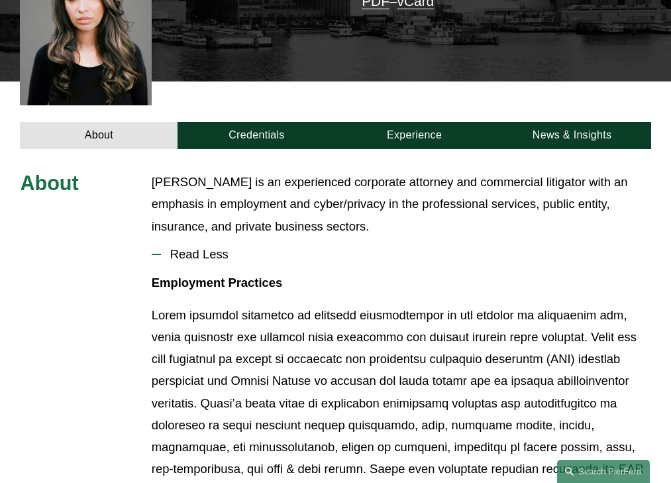
scroll to position [360, 0]
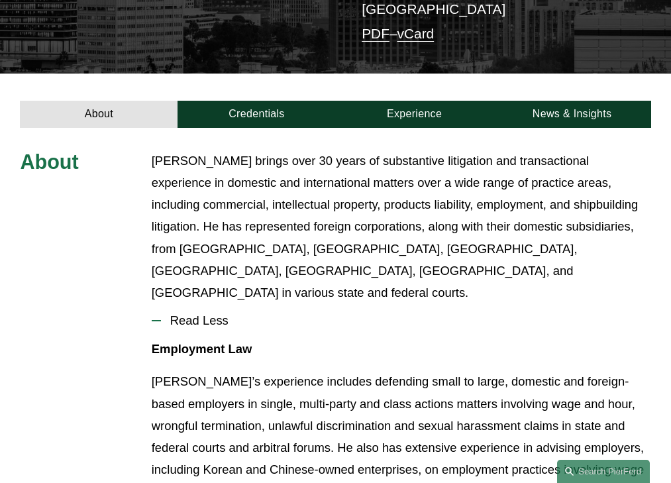
scroll to position [348, 0]
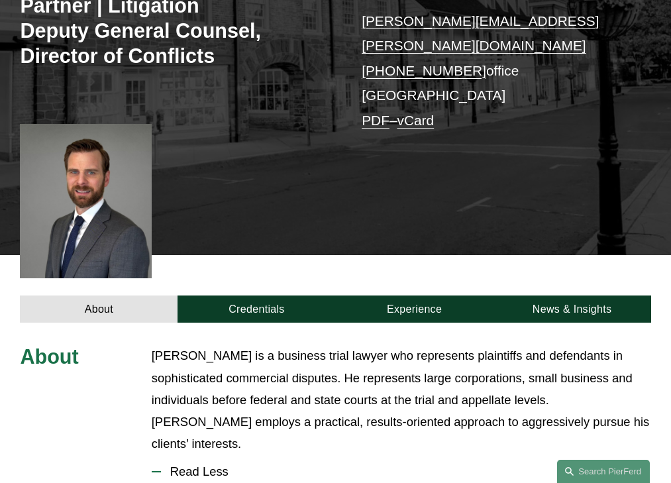
scroll to position [413, 0]
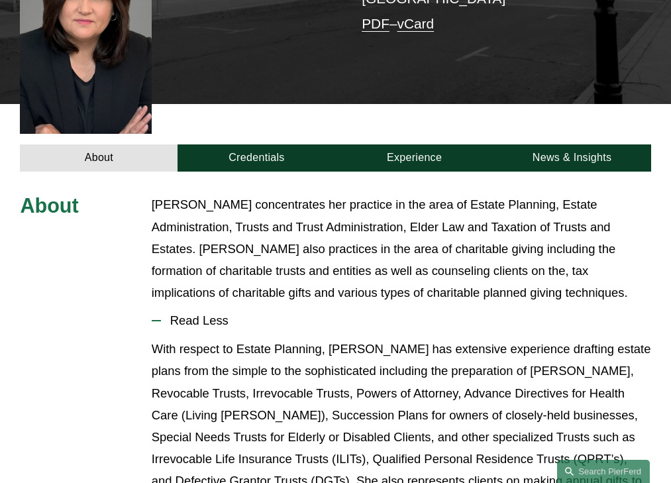
scroll to position [403, 0]
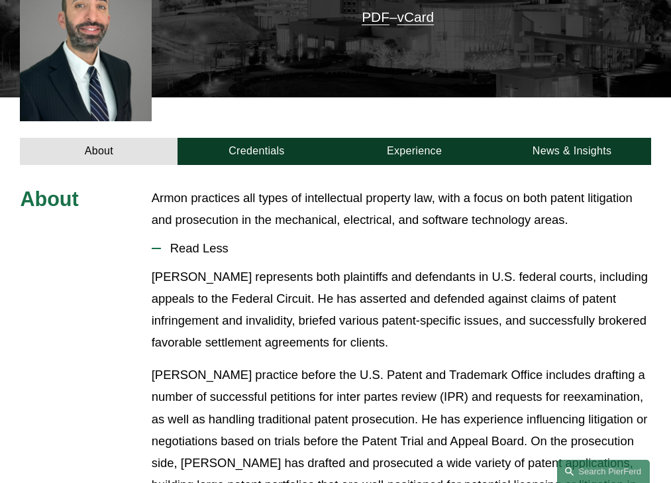
scroll to position [338, 0]
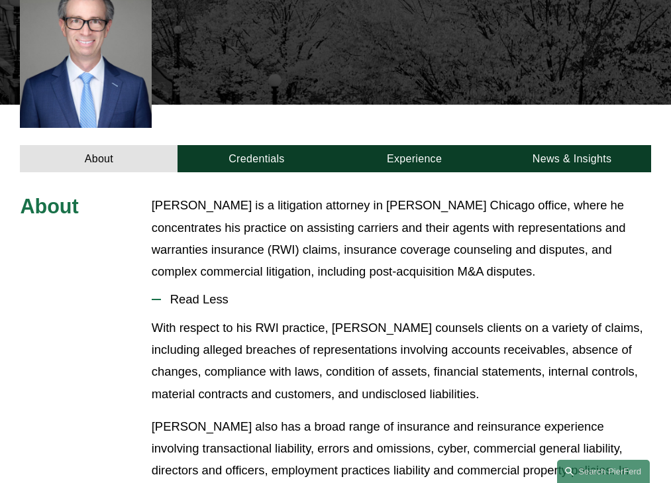
scroll to position [413, 0]
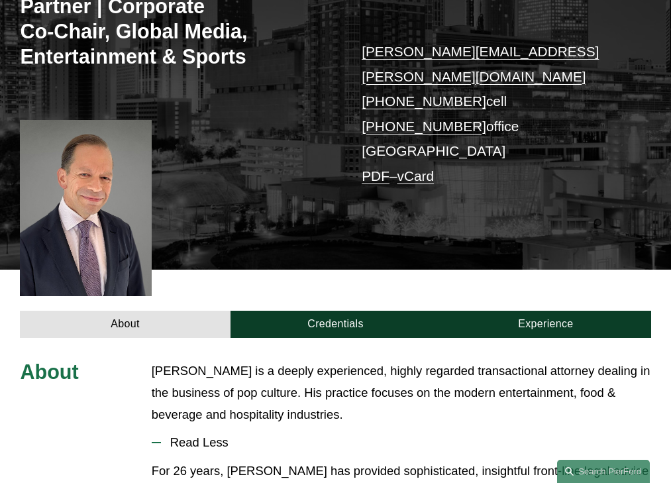
scroll to position [405, 0]
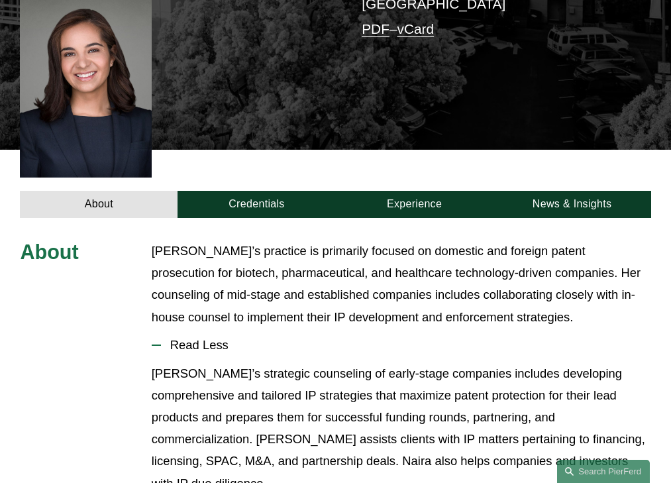
scroll to position [425, 0]
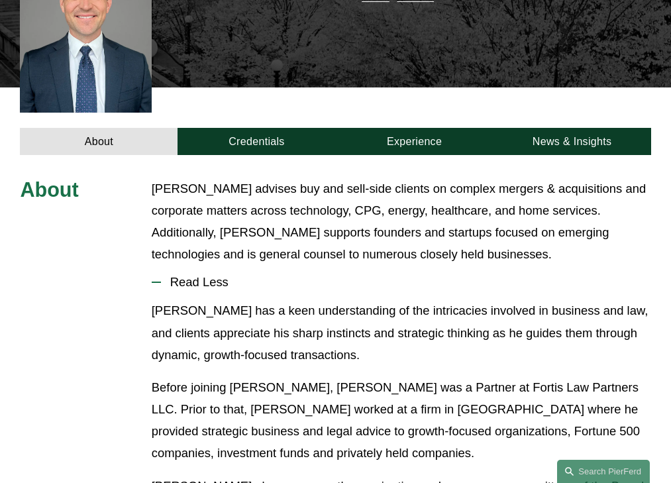
scroll to position [370, 0]
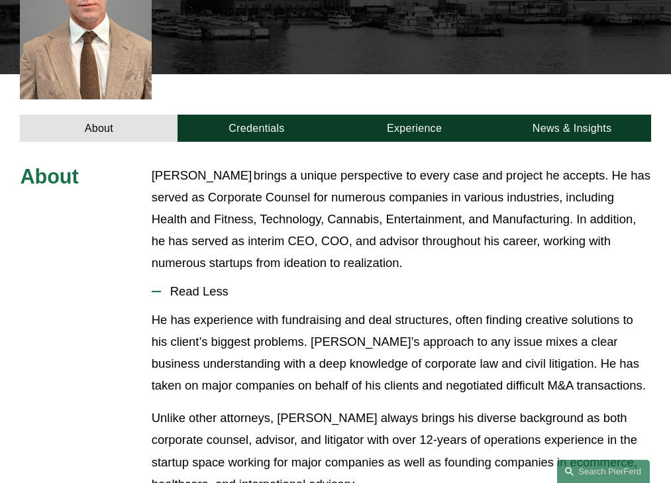
scroll to position [393, 0]
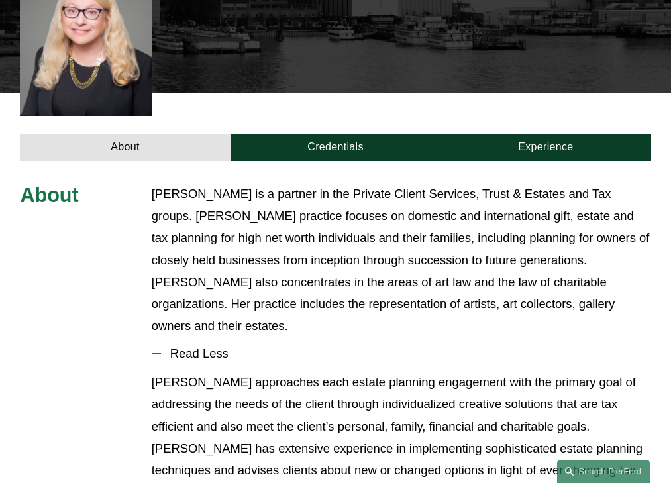
scroll to position [468, 0]
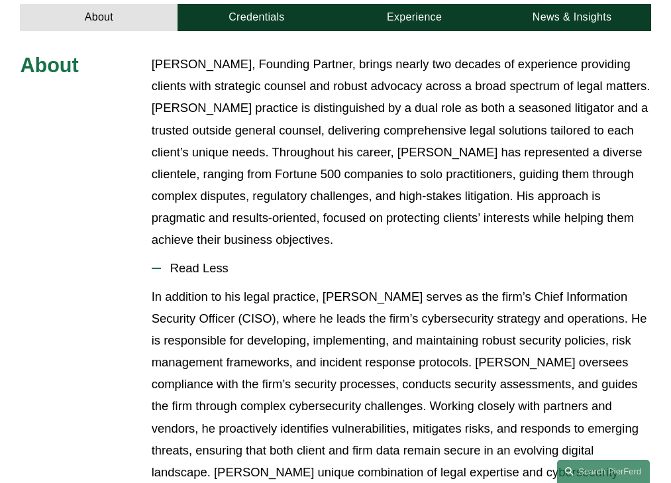
scroll to position [539, 0]
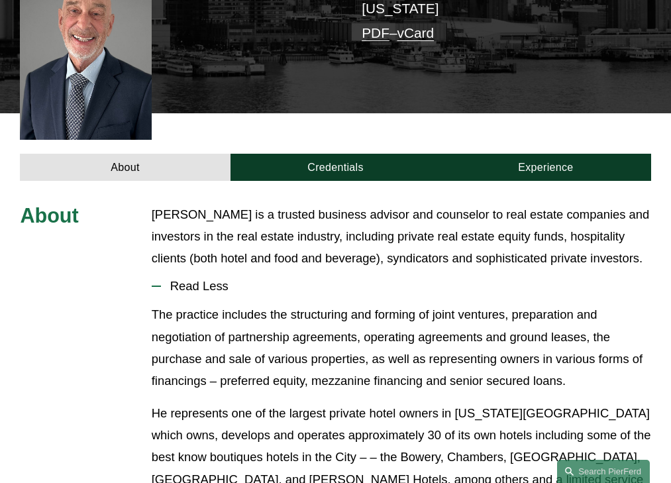
scroll to position [380, 0]
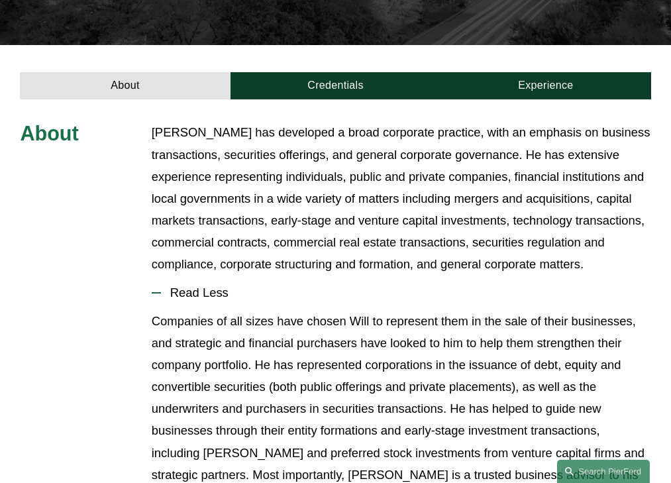
scroll to position [395, 0]
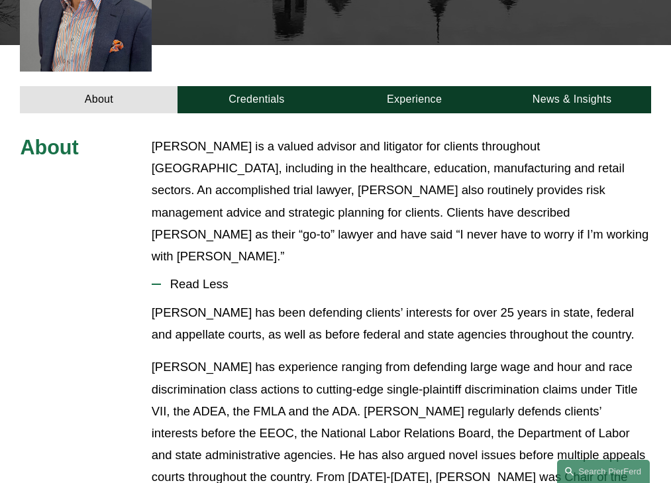
scroll to position [421, 0]
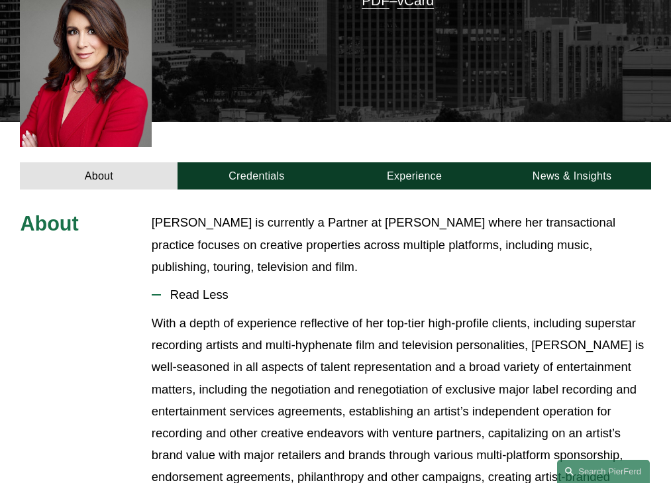
scroll to position [402, 0]
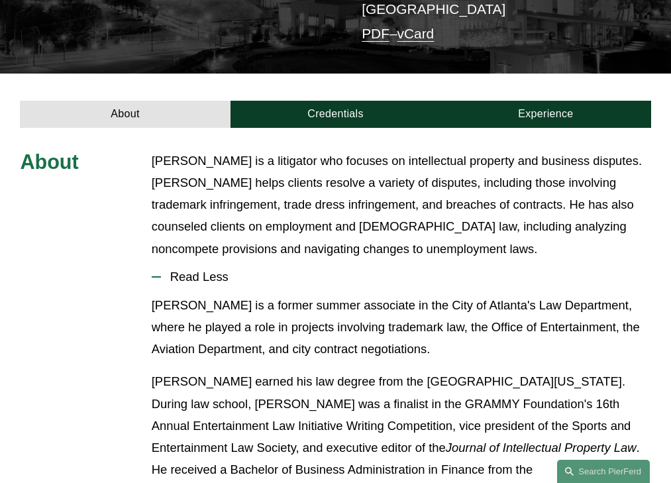
scroll to position [348, 0]
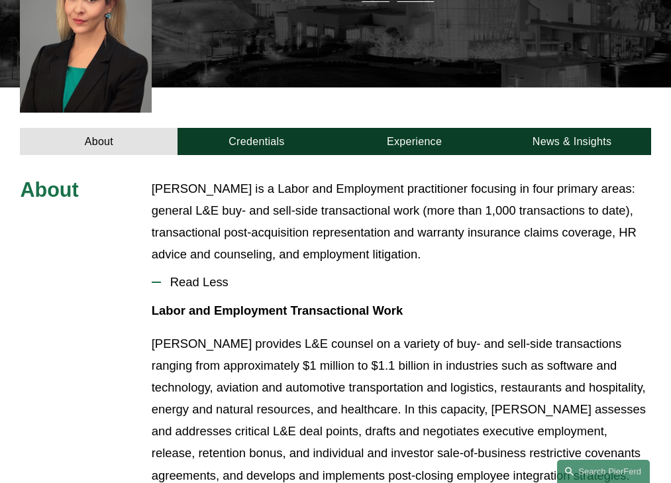
scroll to position [370, 0]
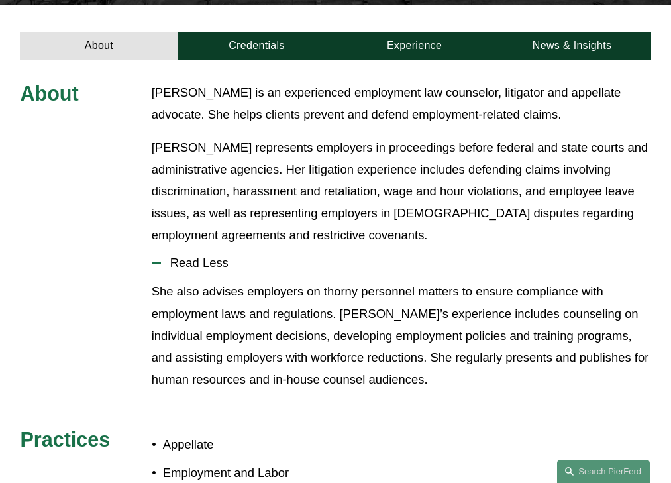
scroll to position [420, 0]
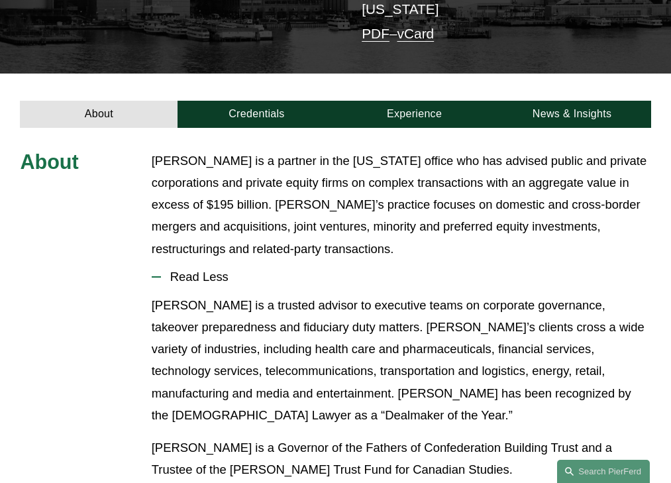
scroll to position [348, 0]
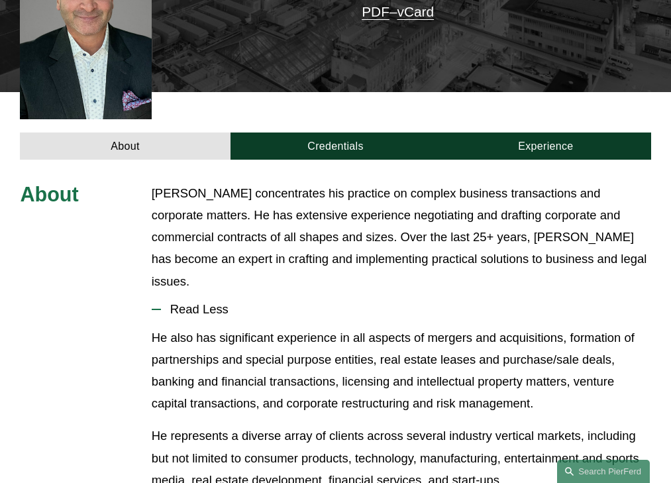
scroll to position [382, 0]
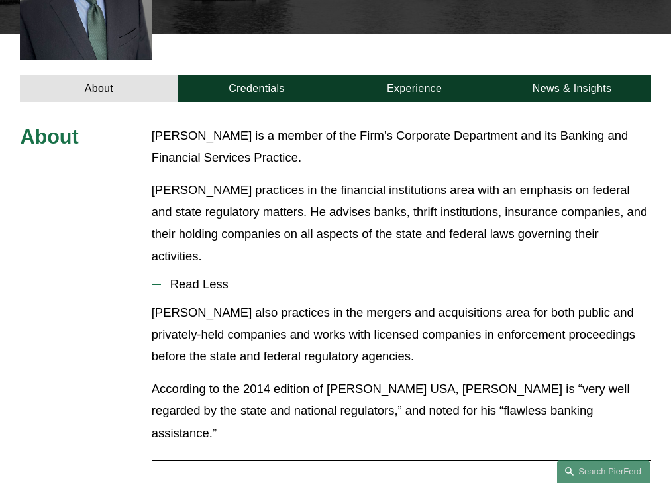
scroll to position [403, 0]
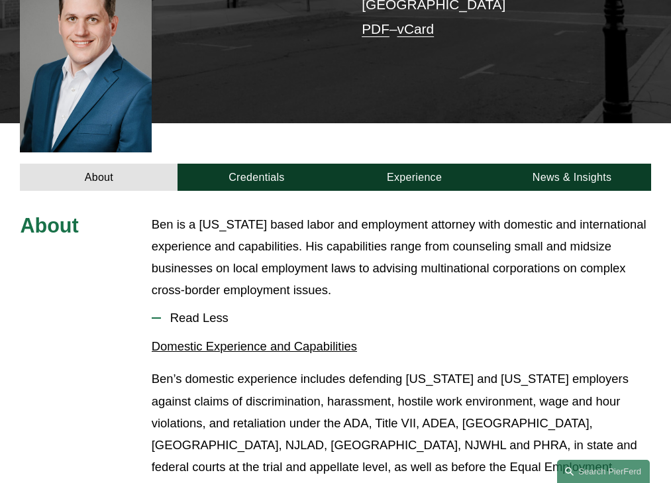
scroll to position [399, 0]
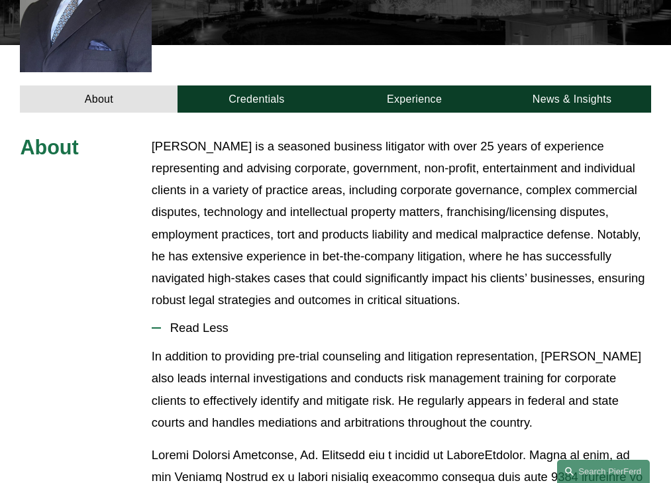
scroll to position [470, 0]
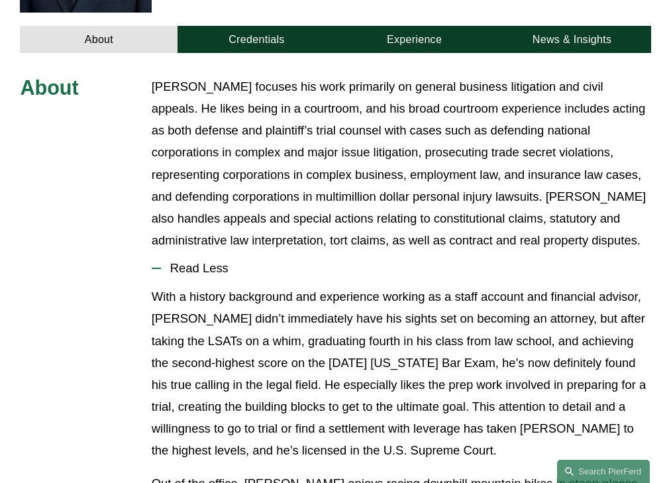
scroll to position [470, 0]
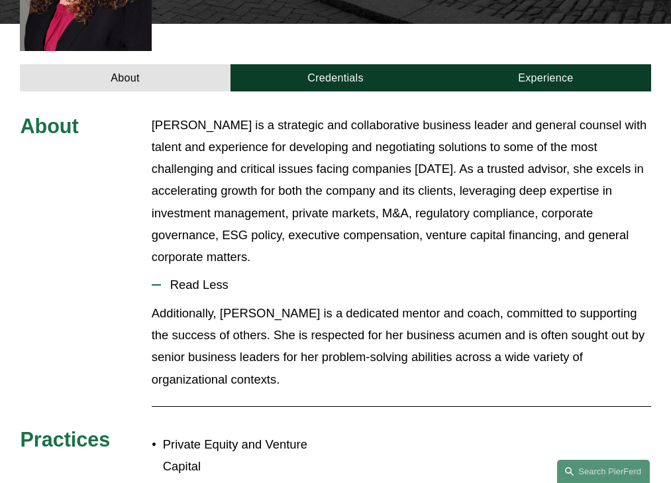
scroll to position [426, 0]
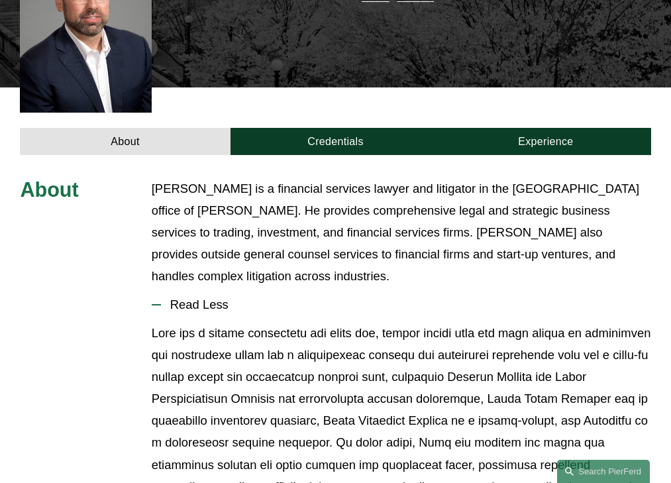
scroll to position [370, 0]
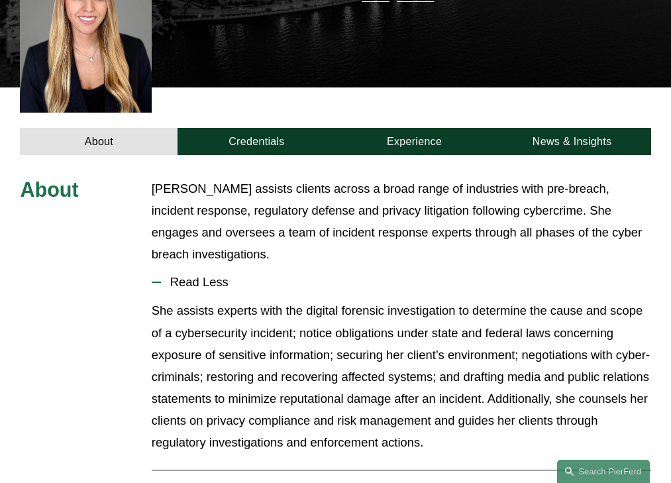
scroll to position [370, 0]
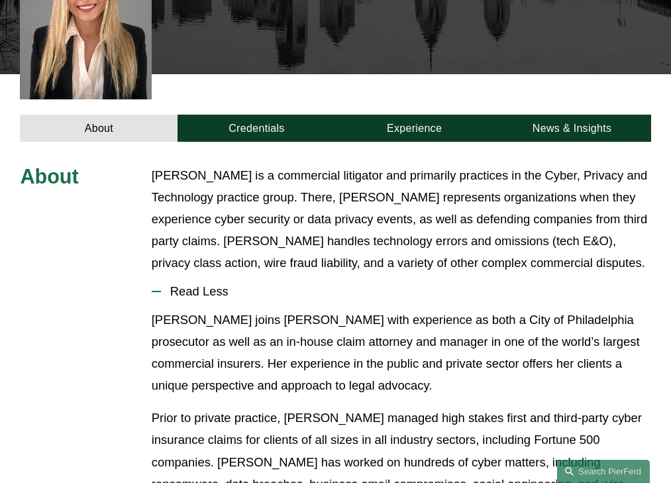
scroll to position [393, 0]
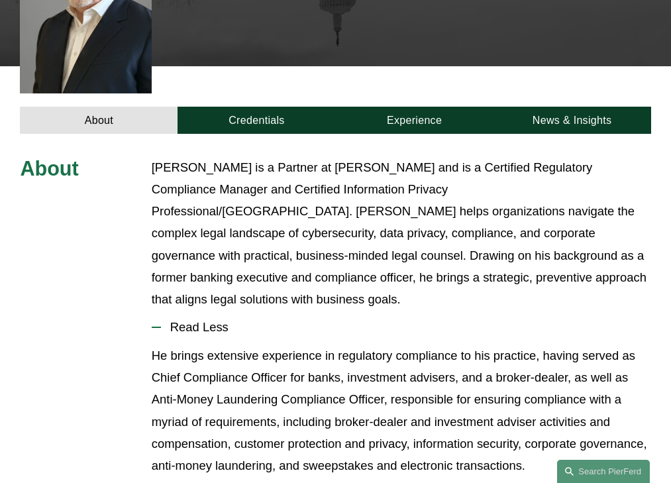
scroll to position [426, 0]
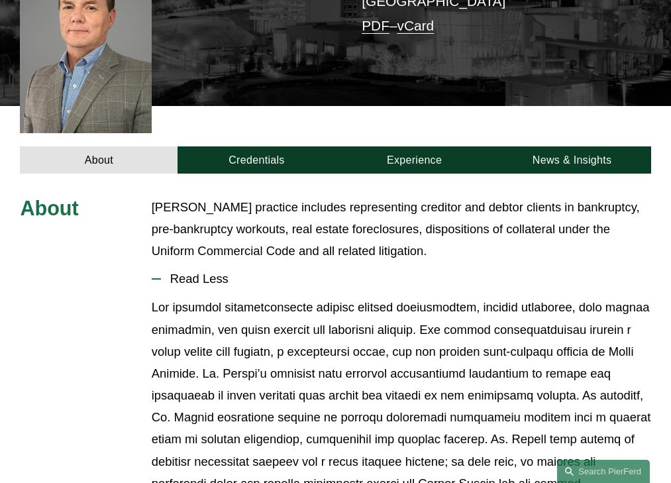
scroll to position [360, 0]
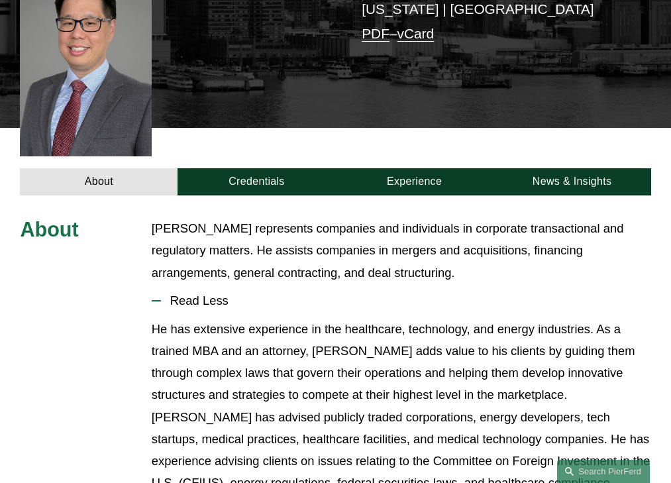
scroll to position [348, 0]
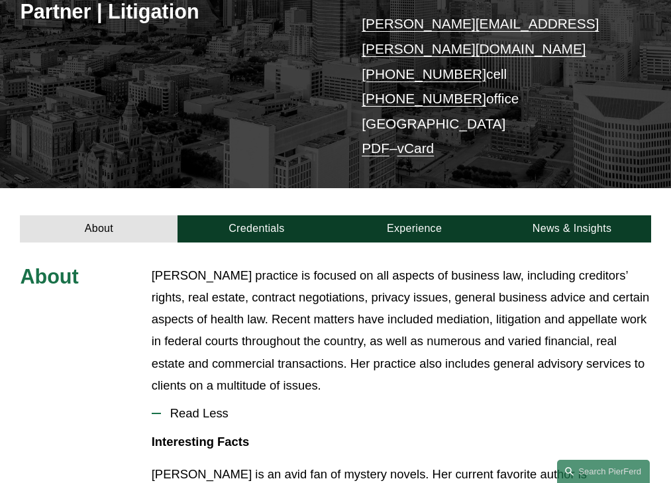
scroll to position [371, 0]
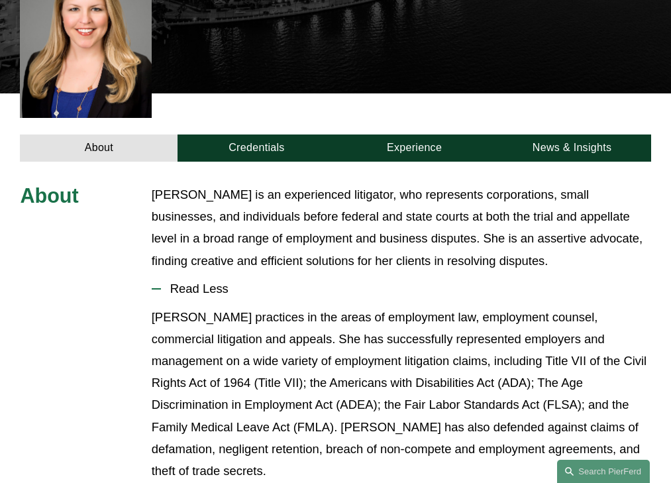
scroll to position [387, 0]
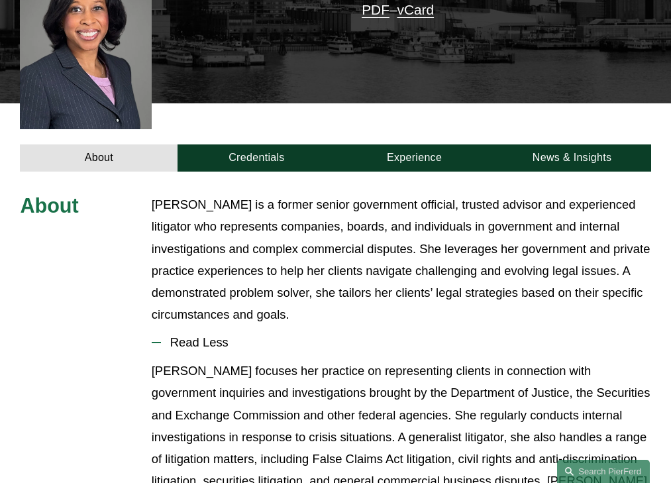
scroll to position [393, 0]
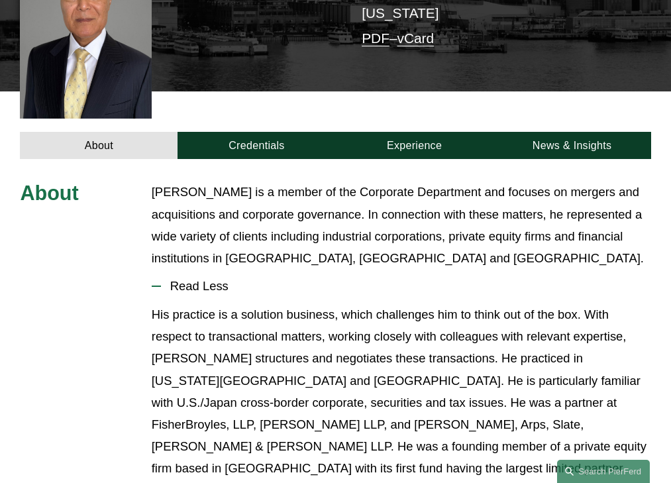
scroll to position [379, 0]
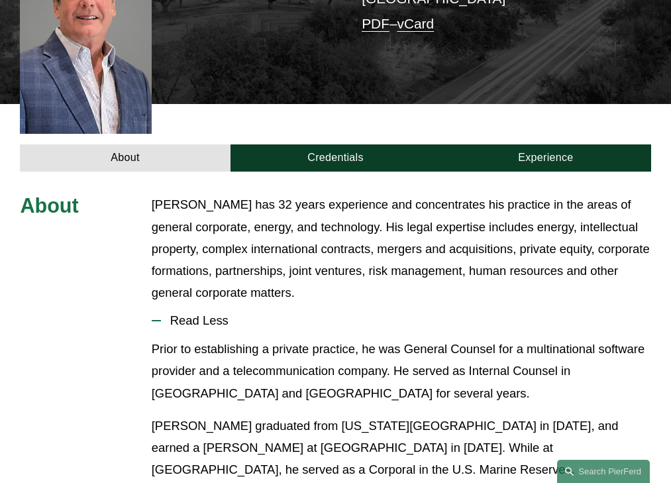
scroll to position [403, 0]
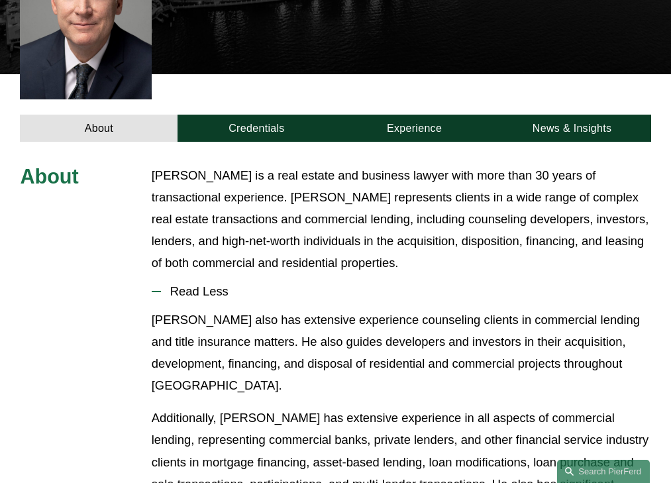
scroll to position [393, 0]
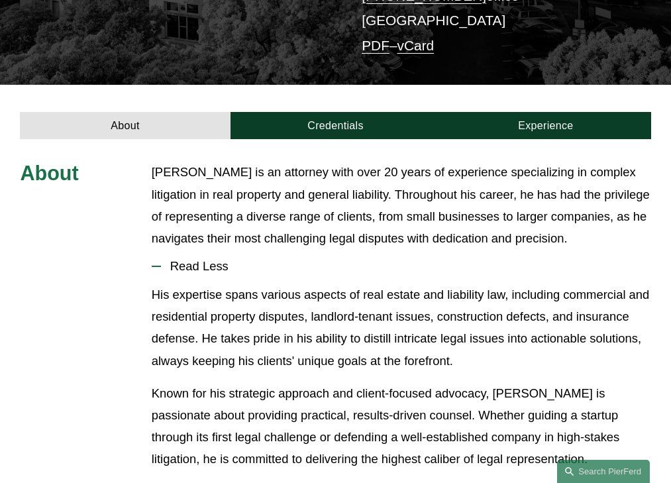
scroll to position [301, 0]
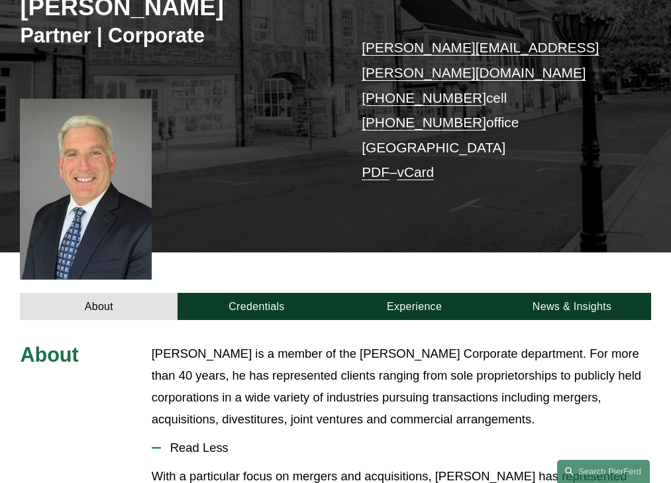
scroll to position [382, 0]
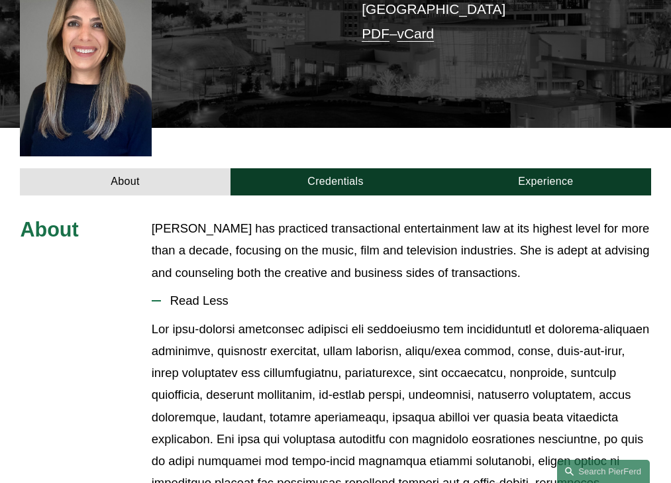
scroll to position [348, 0]
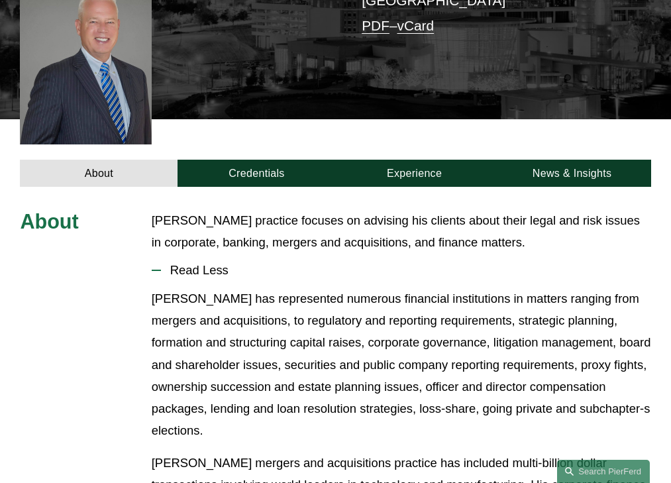
scroll to position [327, 0]
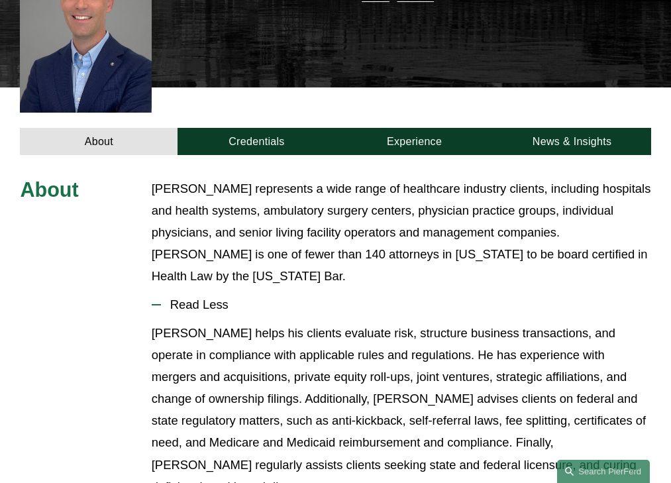
scroll to position [370, 0]
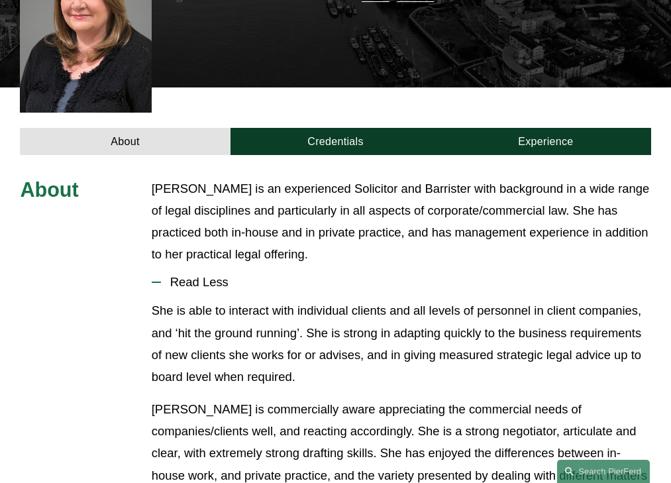
scroll to position [370, 0]
